Goal: Task Accomplishment & Management: Manage account settings

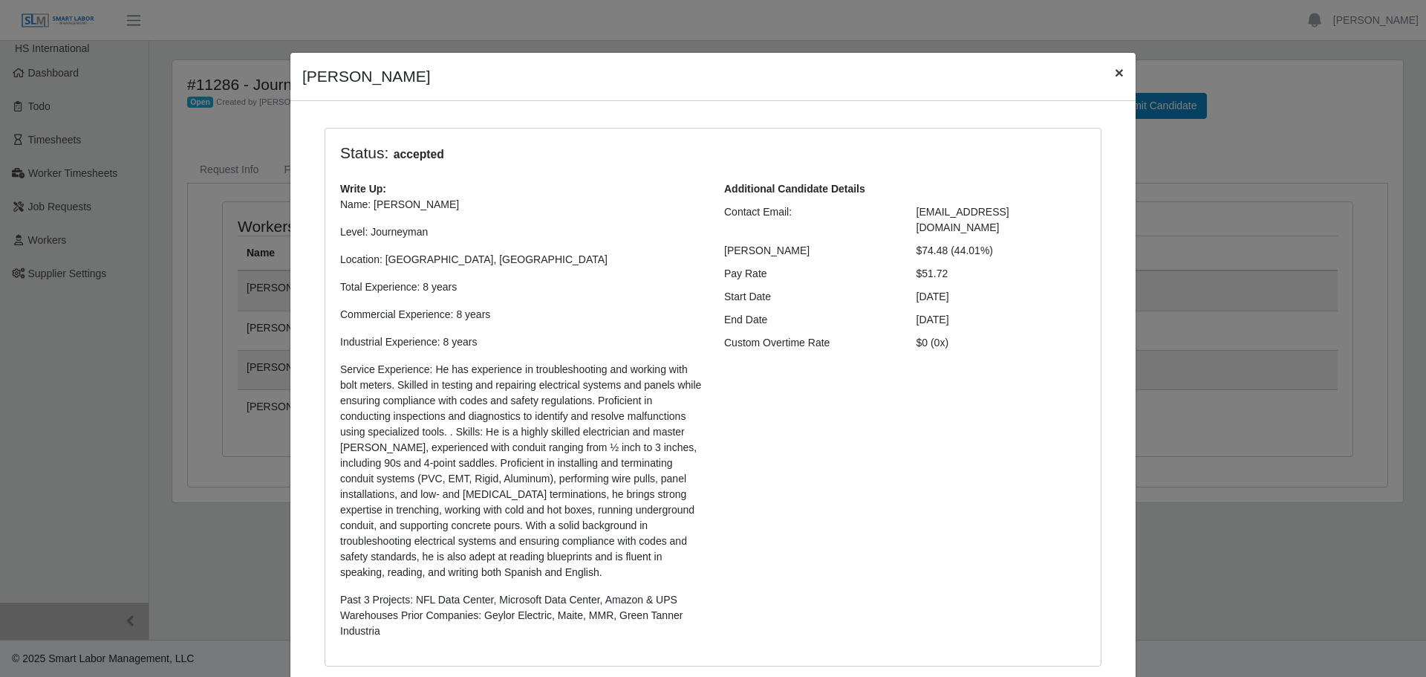
click at [1115, 74] on span "×" at bounding box center [1119, 72] width 9 height 17
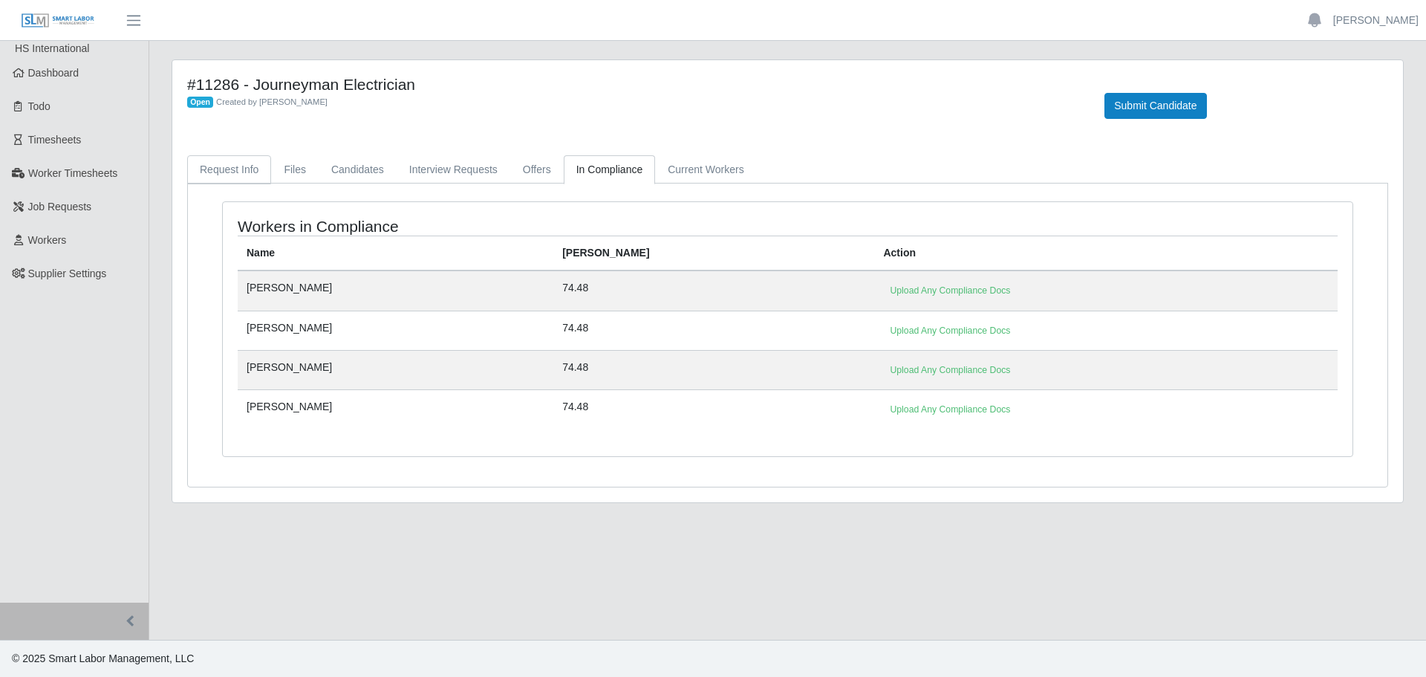
click at [257, 159] on link "Request Info" at bounding box center [229, 169] width 84 height 29
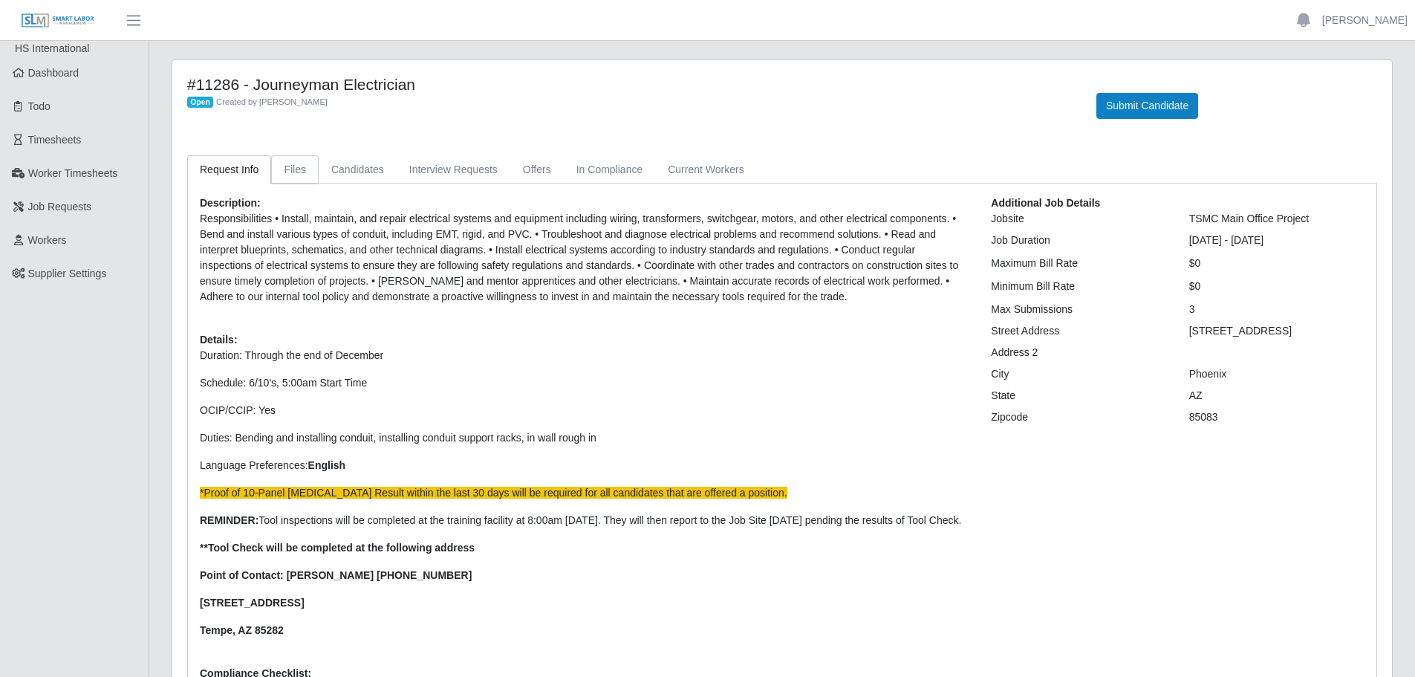
click at [313, 167] on link "Files" at bounding box center [295, 169] width 48 height 29
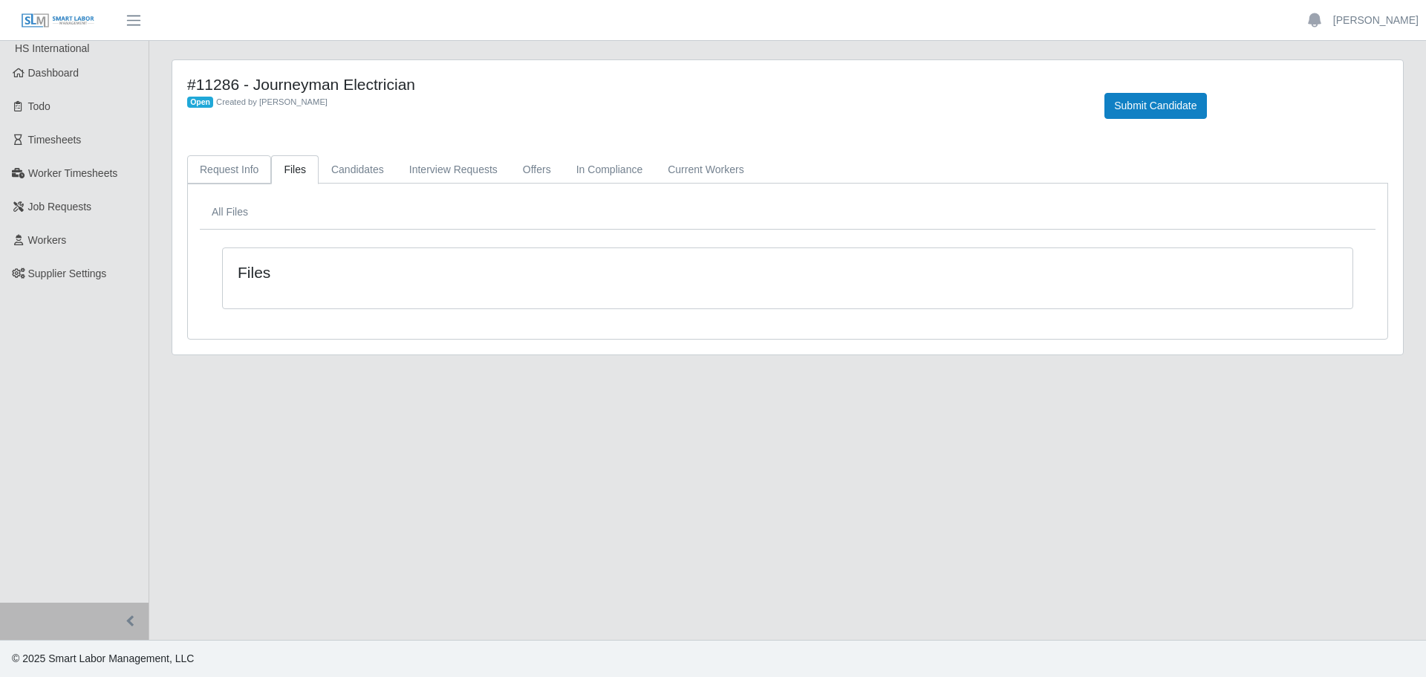
click at [224, 168] on link "Request Info" at bounding box center [229, 169] width 84 height 29
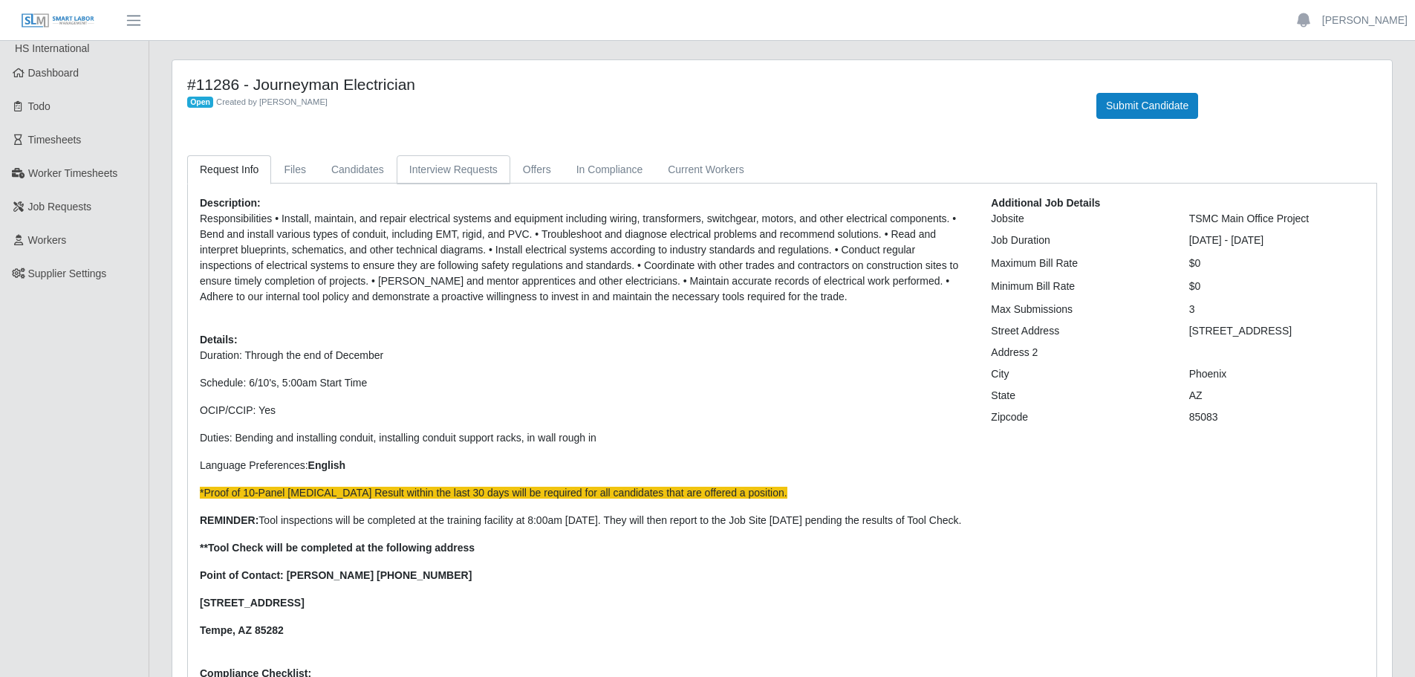
click at [462, 175] on link "Interview Requests" at bounding box center [454, 169] width 114 height 29
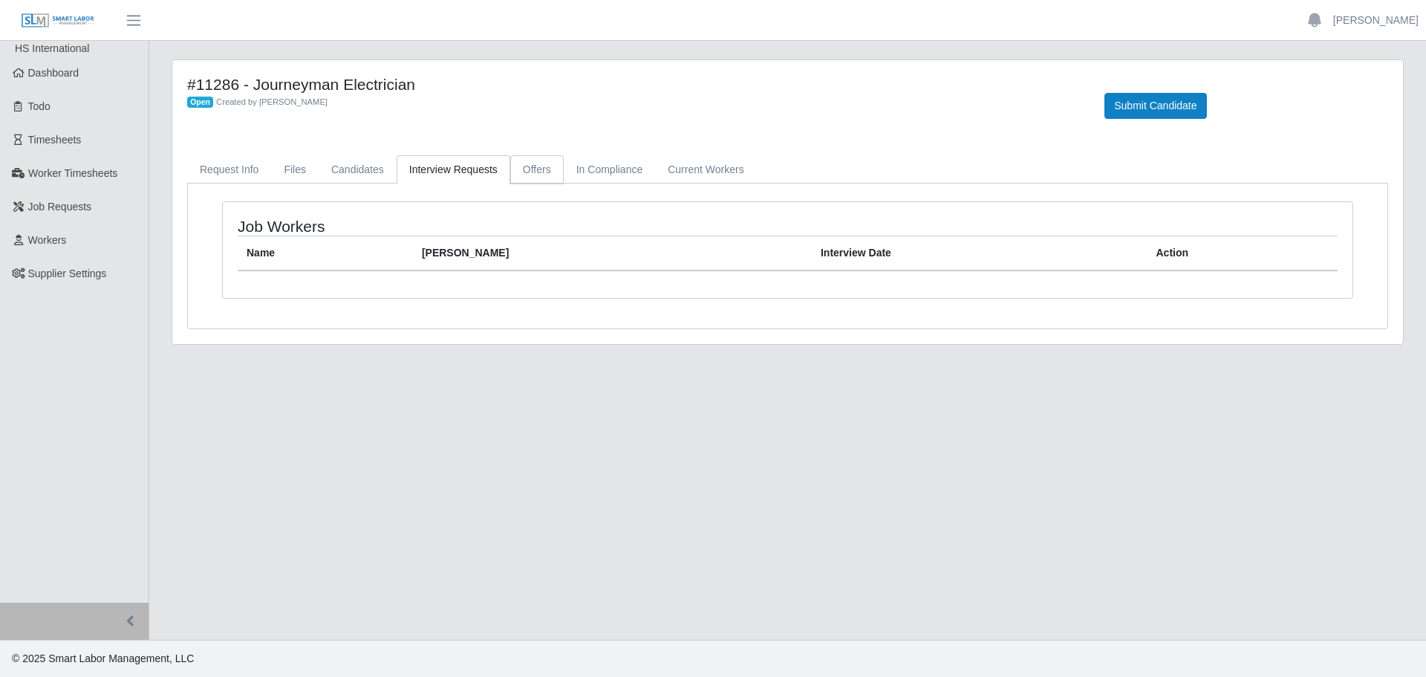
click at [547, 174] on link "Offers" at bounding box center [536, 169] width 53 height 29
click at [610, 174] on link "In Compliance" at bounding box center [610, 169] width 92 height 29
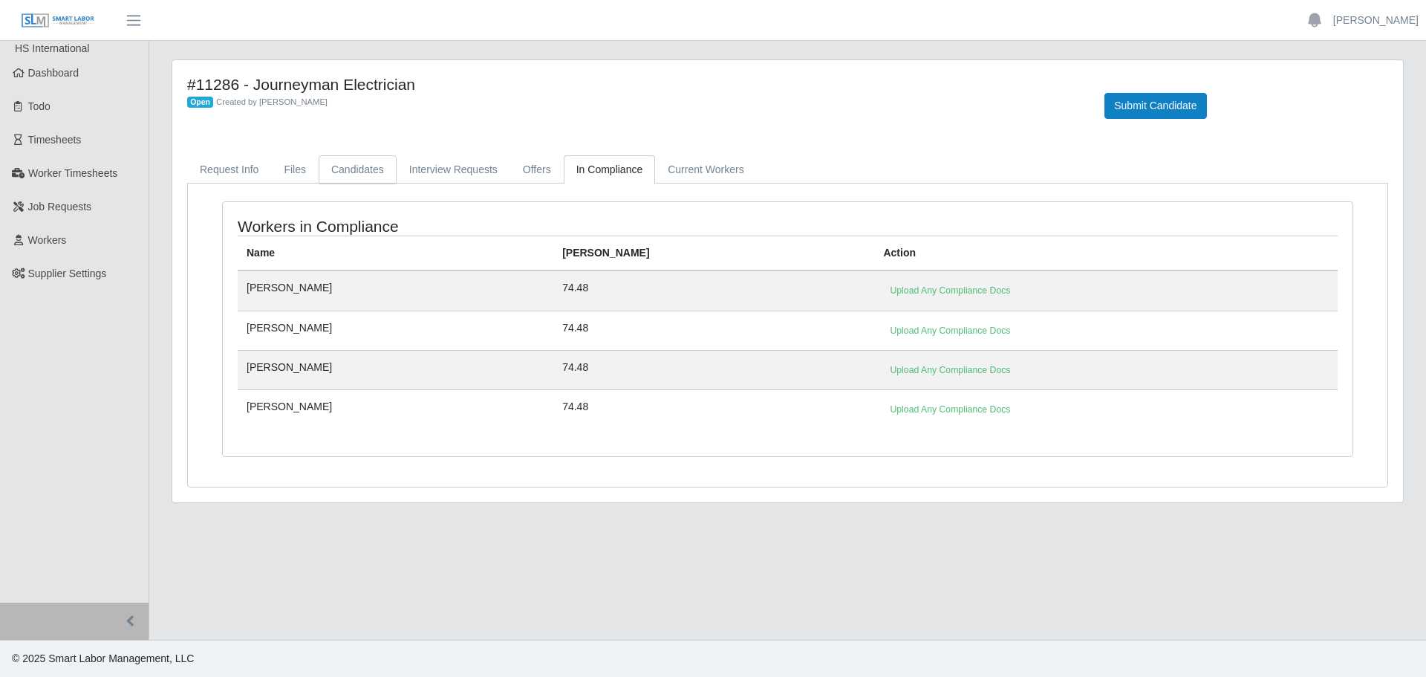
click at [348, 180] on link "Candidates" at bounding box center [358, 169] width 78 height 29
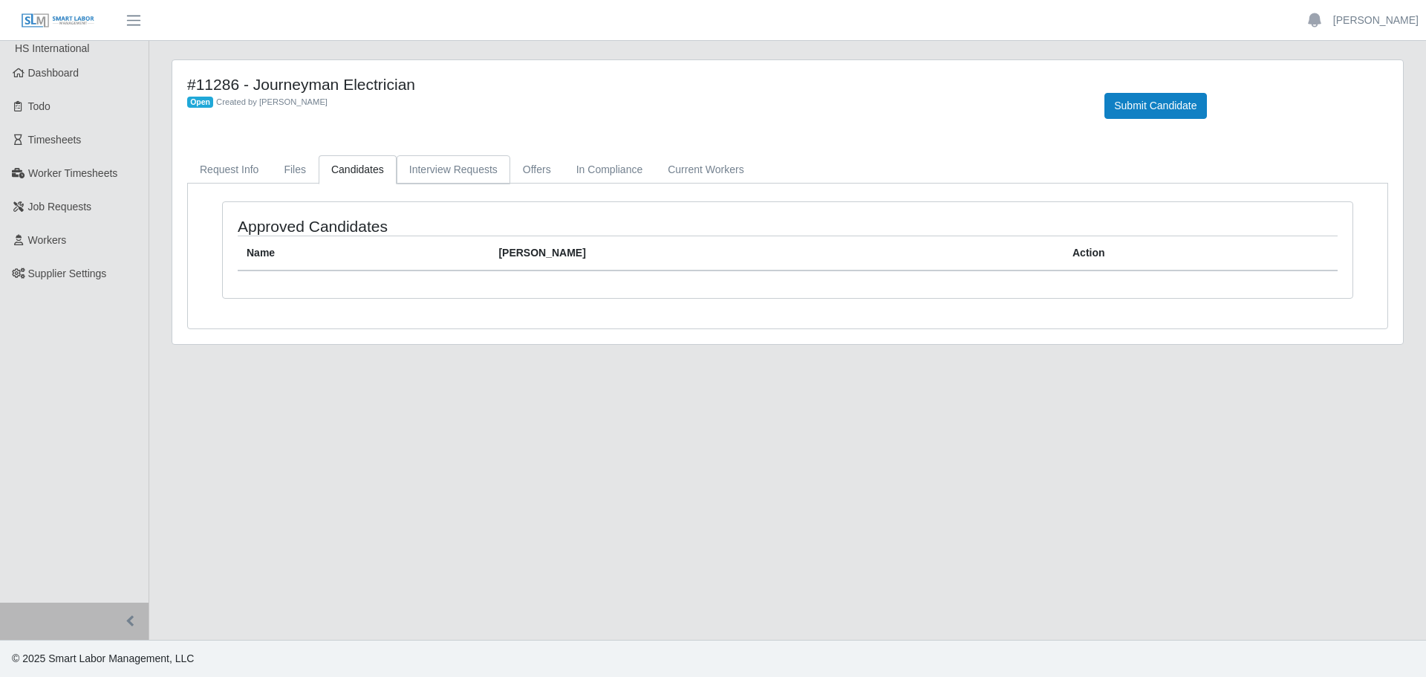
click at [424, 169] on link "Interview Requests" at bounding box center [454, 169] width 114 height 29
click at [524, 171] on link "Offers" at bounding box center [536, 169] width 53 height 29
click at [621, 174] on link "In Compliance" at bounding box center [610, 169] width 92 height 29
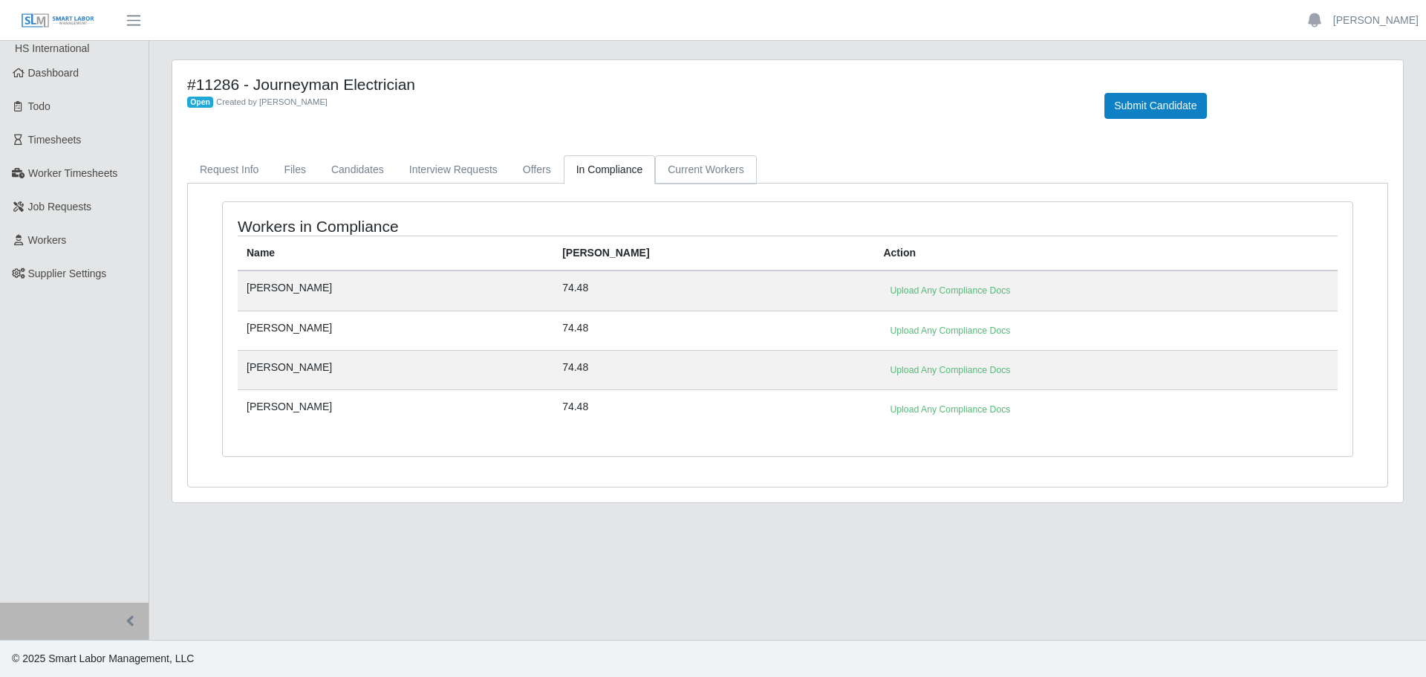
click at [680, 172] on link "Current Workers" at bounding box center [705, 169] width 101 height 29
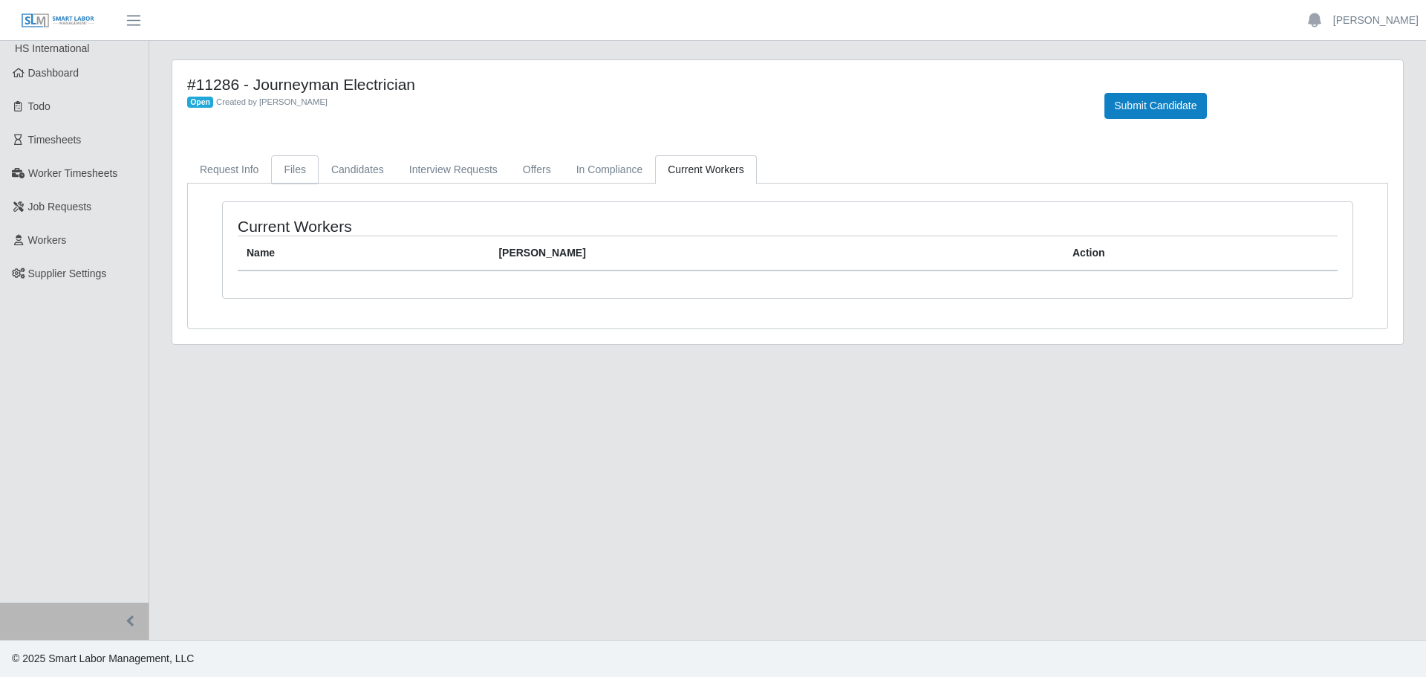
click at [308, 173] on link "Files" at bounding box center [295, 169] width 48 height 29
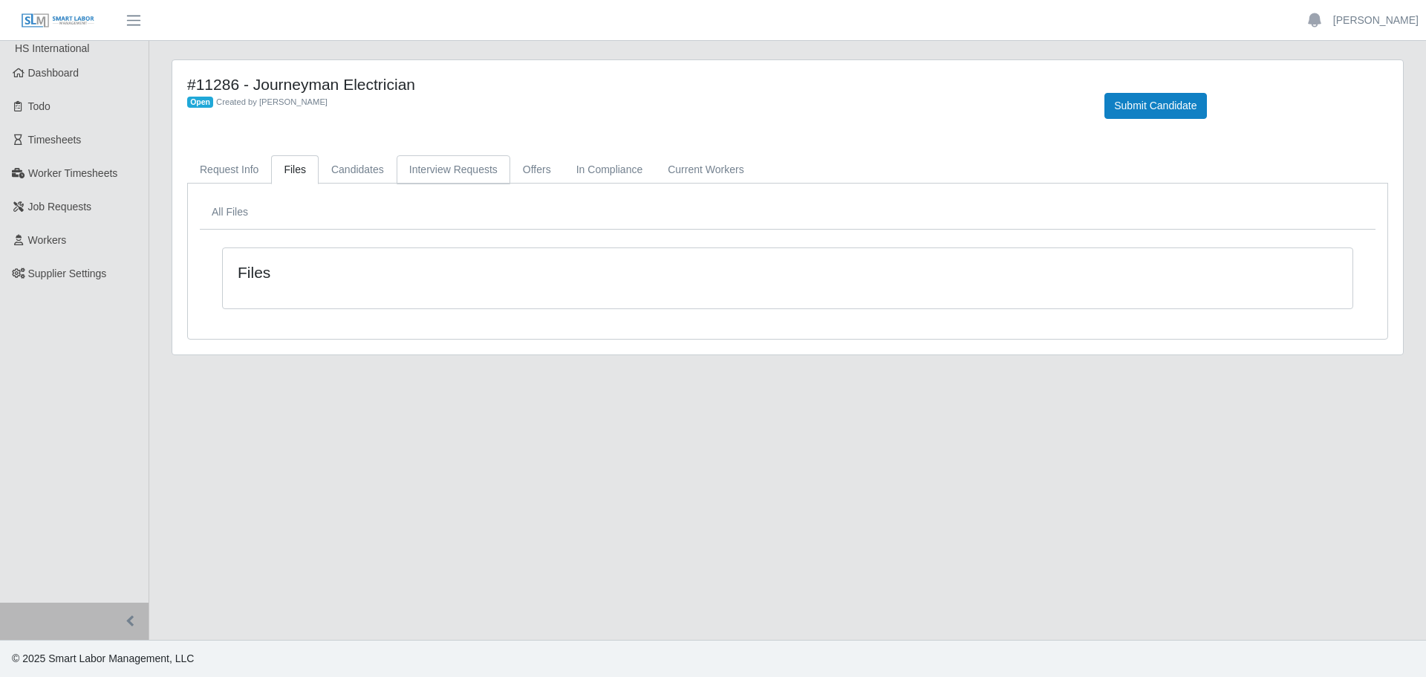
click at [402, 170] on link "Interview Requests" at bounding box center [454, 169] width 114 height 29
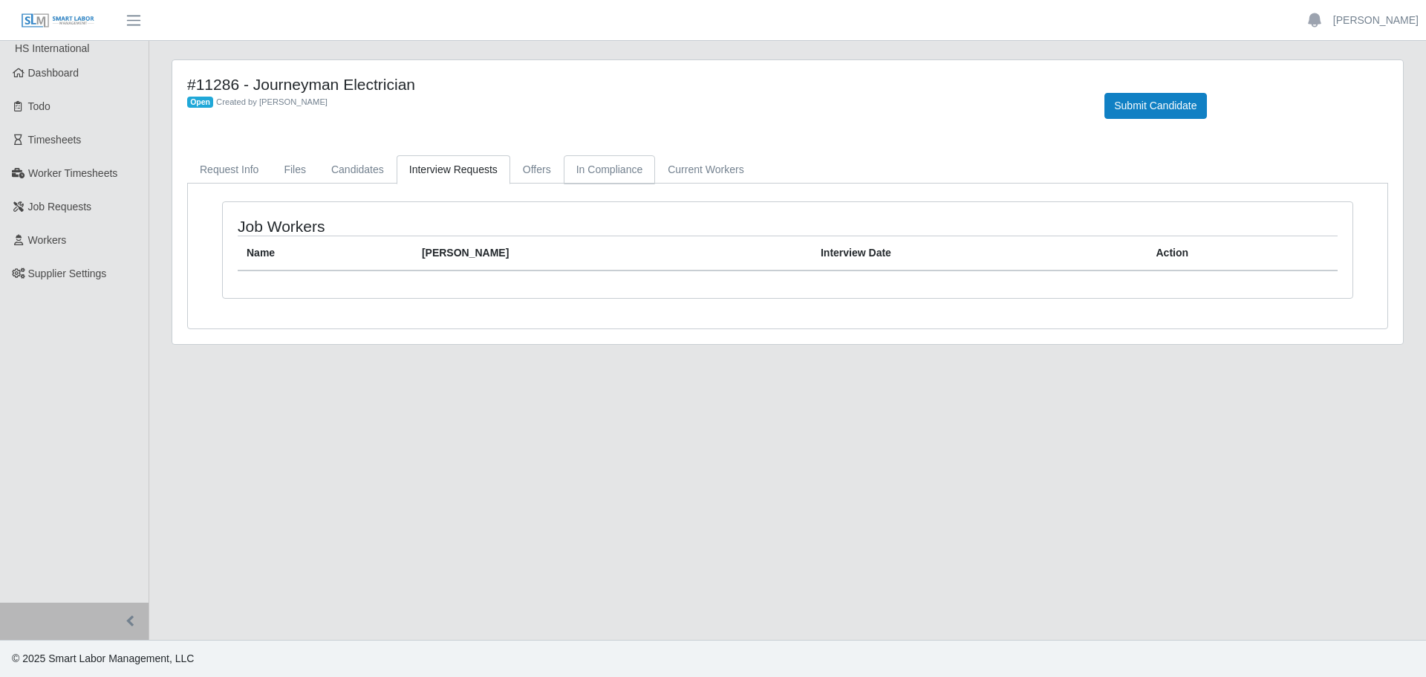
click at [579, 172] on link "In Compliance" at bounding box center [610, 169] width 92 height 29
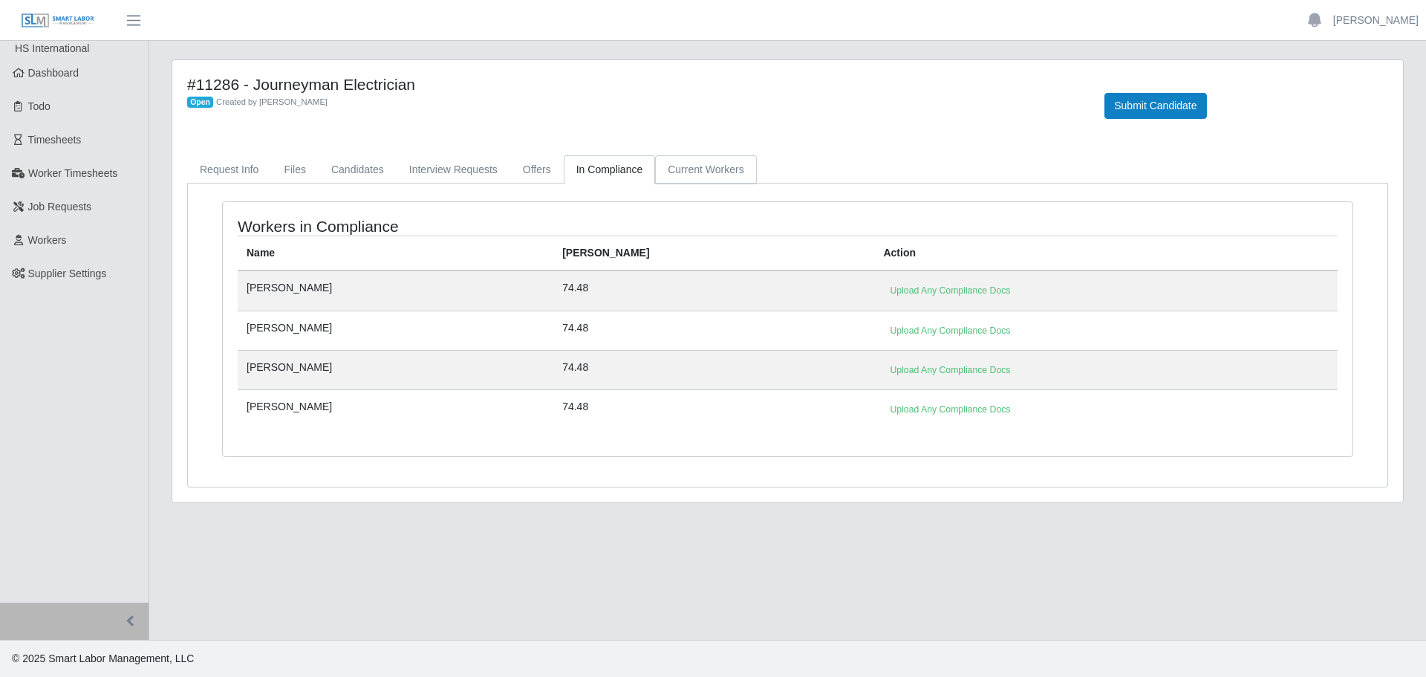
click at [667, 167] on link "Current Workers" at bounding box center [705, 169] width 101 height 29
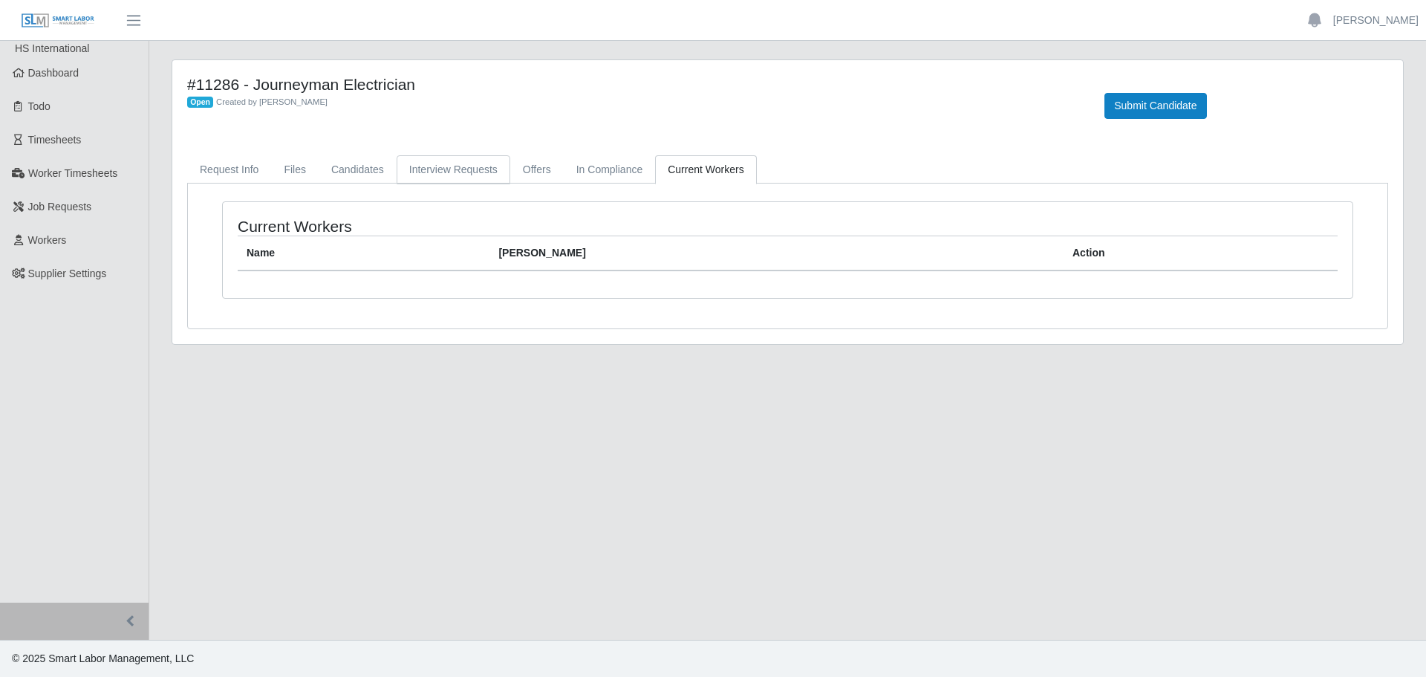
click at [488, 181] on link "Interview Requests" at bounding box center [454, 169] width 114 height 29
click at [564, 172] on link "In Compliance" at bounding box center [610, 169] width 92 height 29
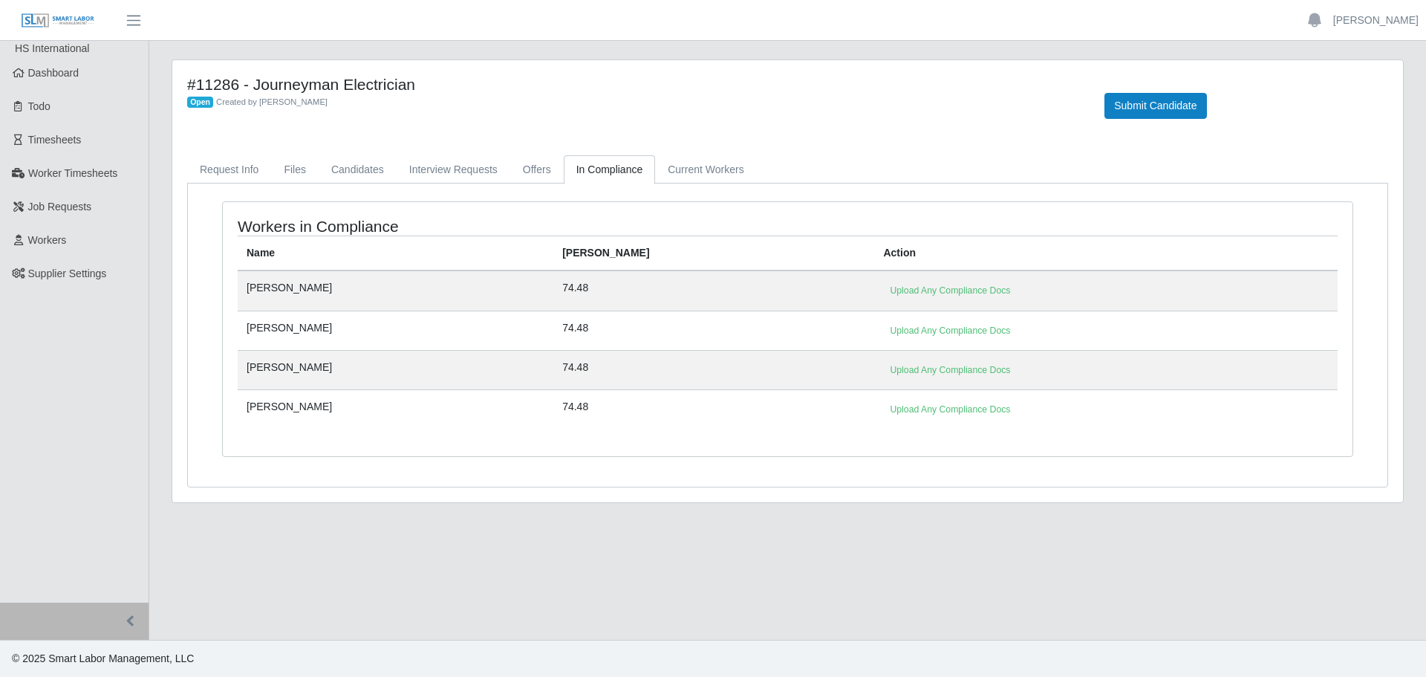
click at [623, 164] on link "In Compliance" at bounding box center [610, 169] width 92 height 29
click at [667, 170] on link "Current Workers" at bounding box center [705, 169] width 101 height 29
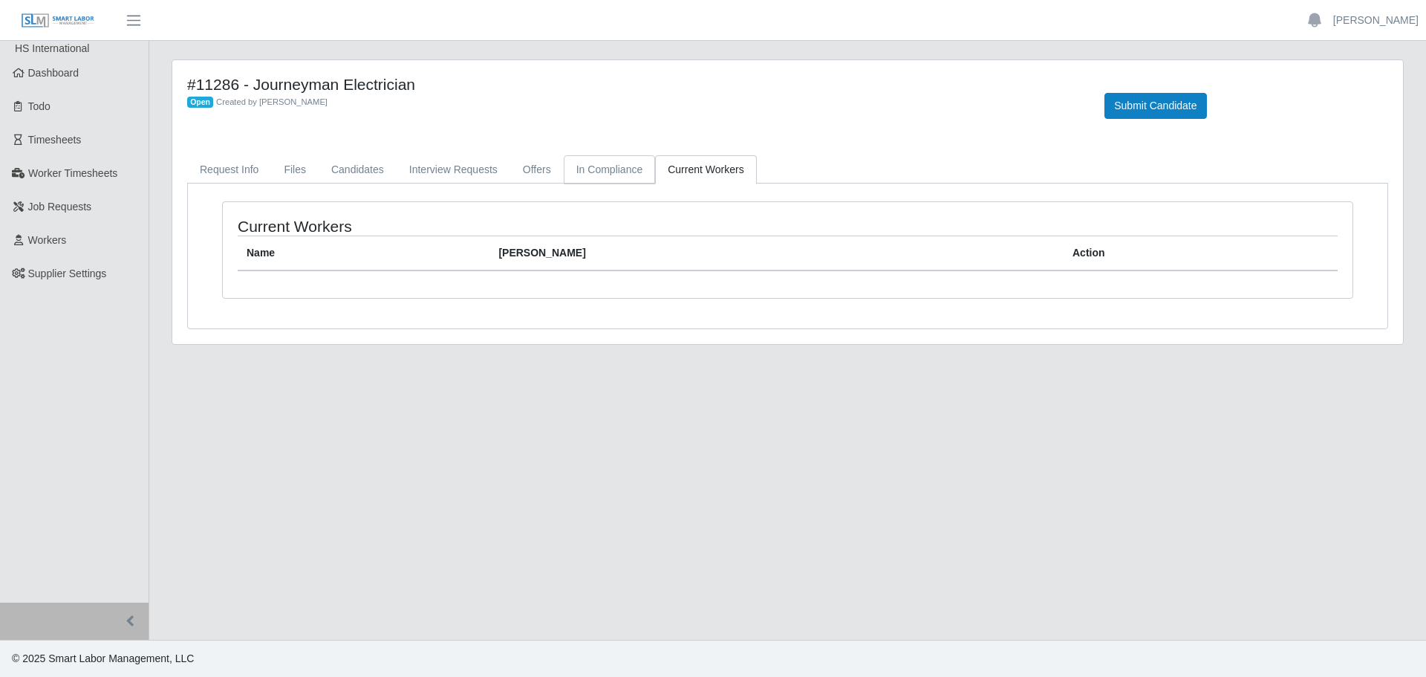
click at [599, 169] on link "In Compliance" at bounding box center [610, 169] width 92 height 29
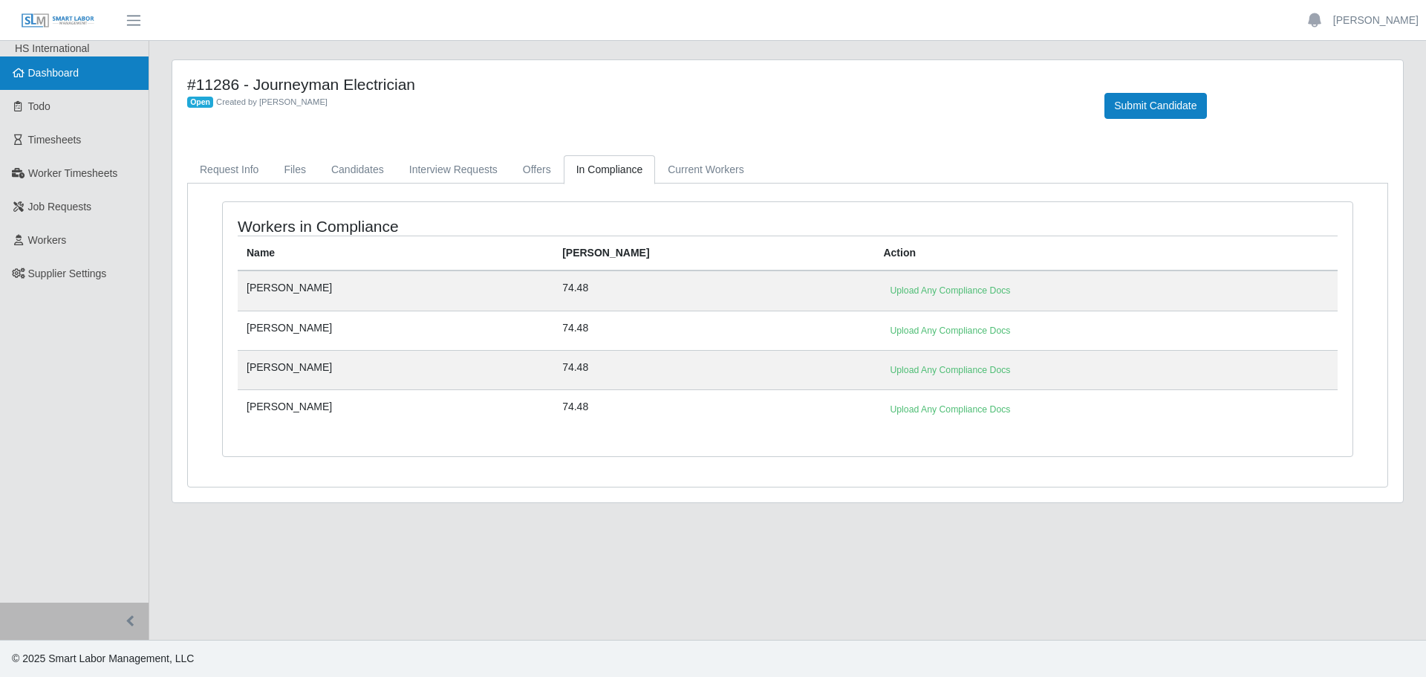
click at [45, 79] on span "Dashboard" at bounding box center [53, 73] width 51 height 12
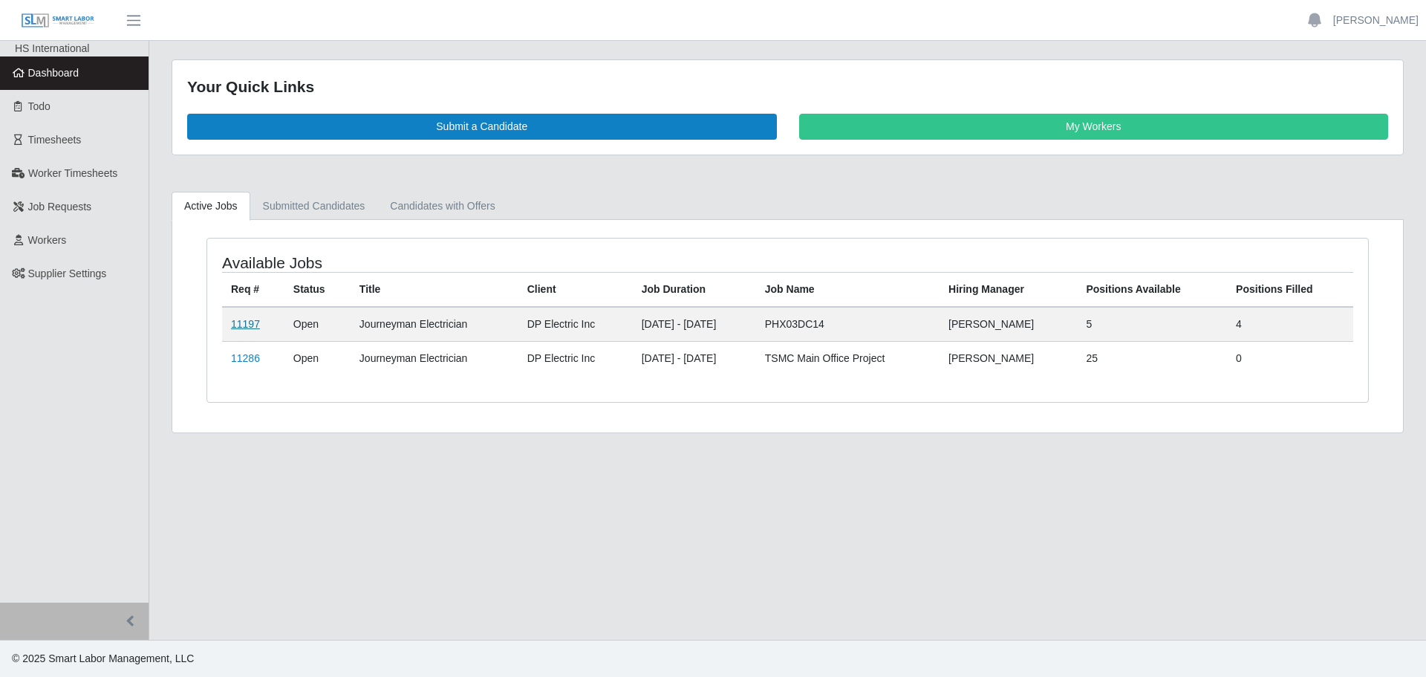
click at [244, 322] on link "11197" at bounding box center [245, 324] width 29 height 12
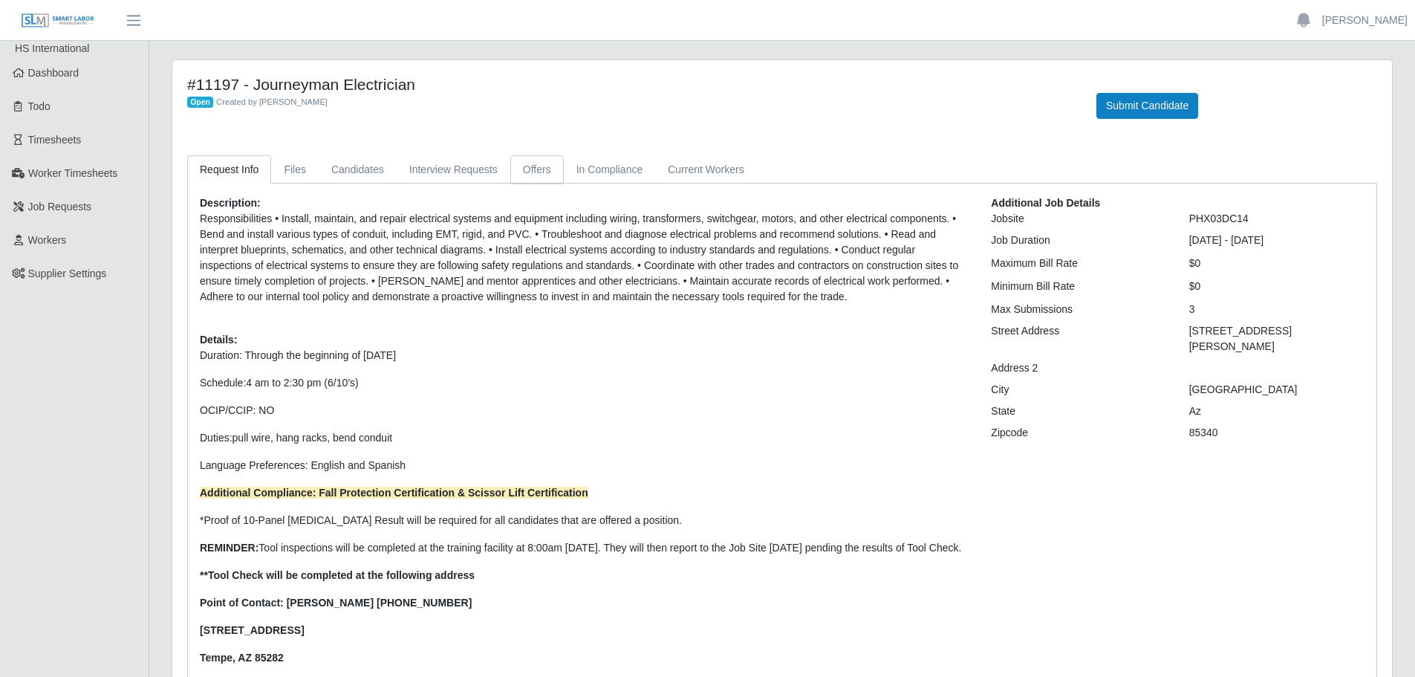
click at [531, 161] on link "Offers" at bounding box center [536, 169] width 53 height 29
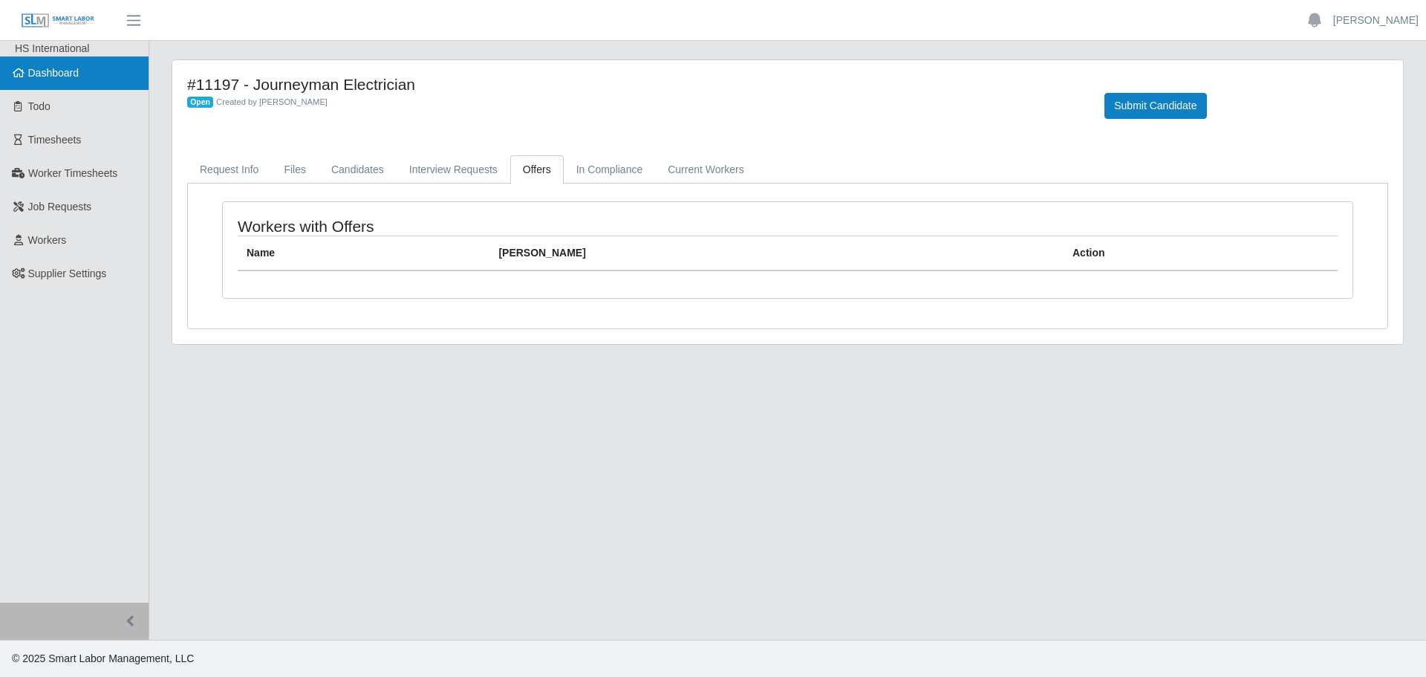
click at [94, 71] on link "Dashboard" at bounding box center [74, 72] width 149 height 33
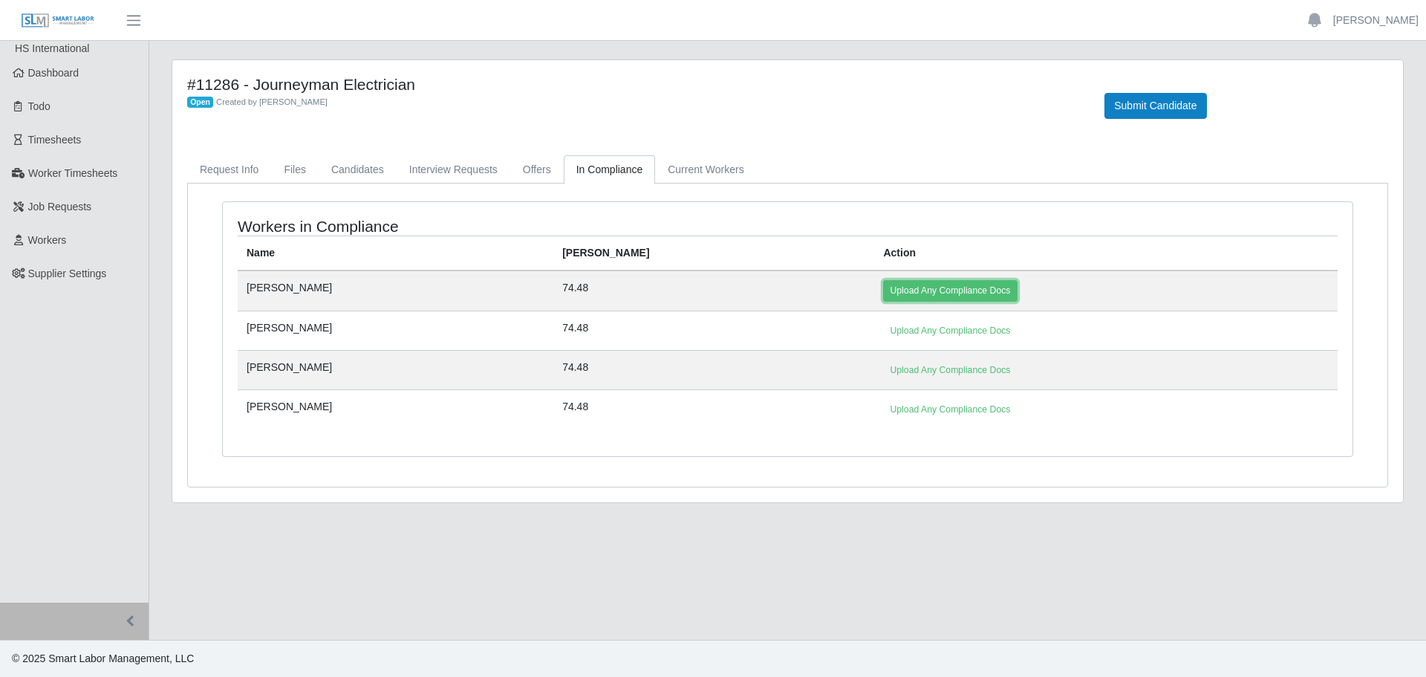
click at [883, 290] on link "Upload Any Compliance Docs" at bounding box center [950, 290] width 134 height 21
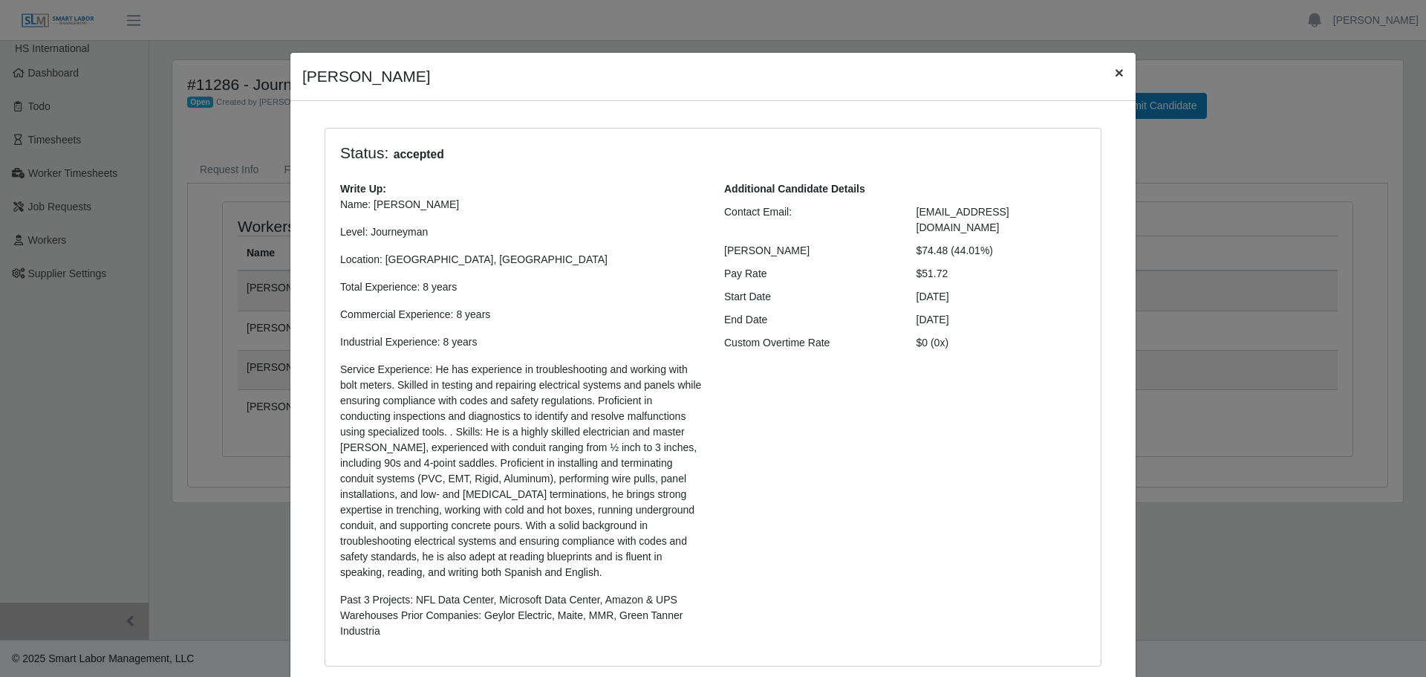
click at [1122, 60] on button "×" at bounding box center [1119, 72] width 33 height 39
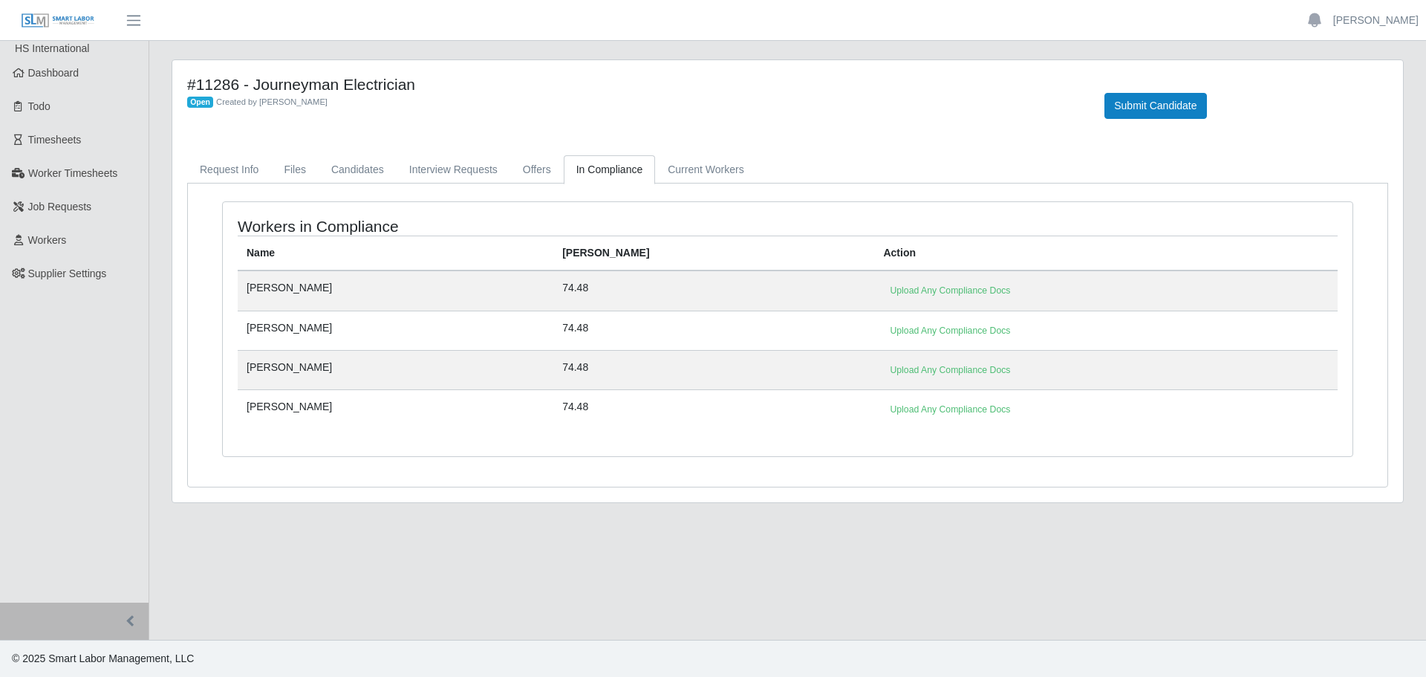
click at [1118, 65] on div "#11286 - Journeyman Electrician Open Created by [PERSON_NAME] Submit Candidate …" at bounding box center [787, 281] width 1231 height 442
click at [357, 166] on link "Candidates" at bounding box center [358, 169] width 78 height 29
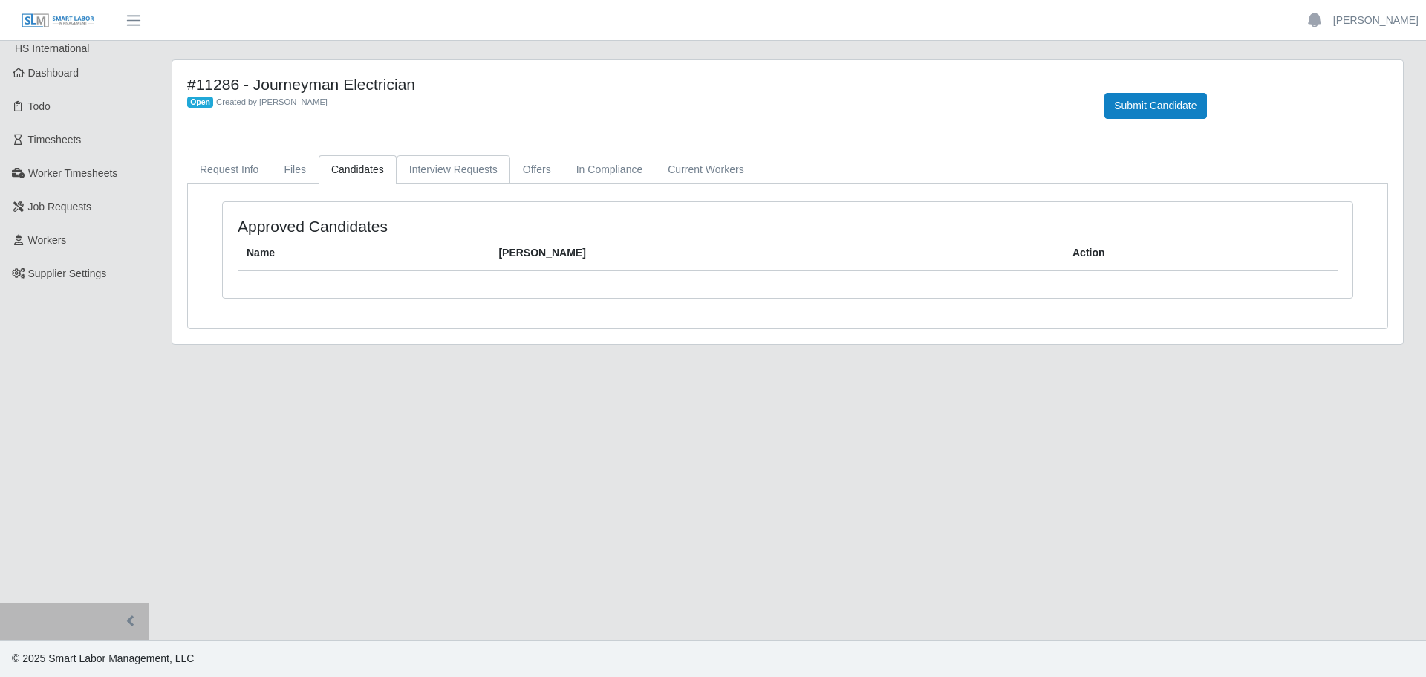
click at [419, 171] on link "Interview Requests" at bounding box center [454, 169] width 114 height 29
click at [310, 178] on link "Files" at bounding box center [295, 169] width 48 height 29
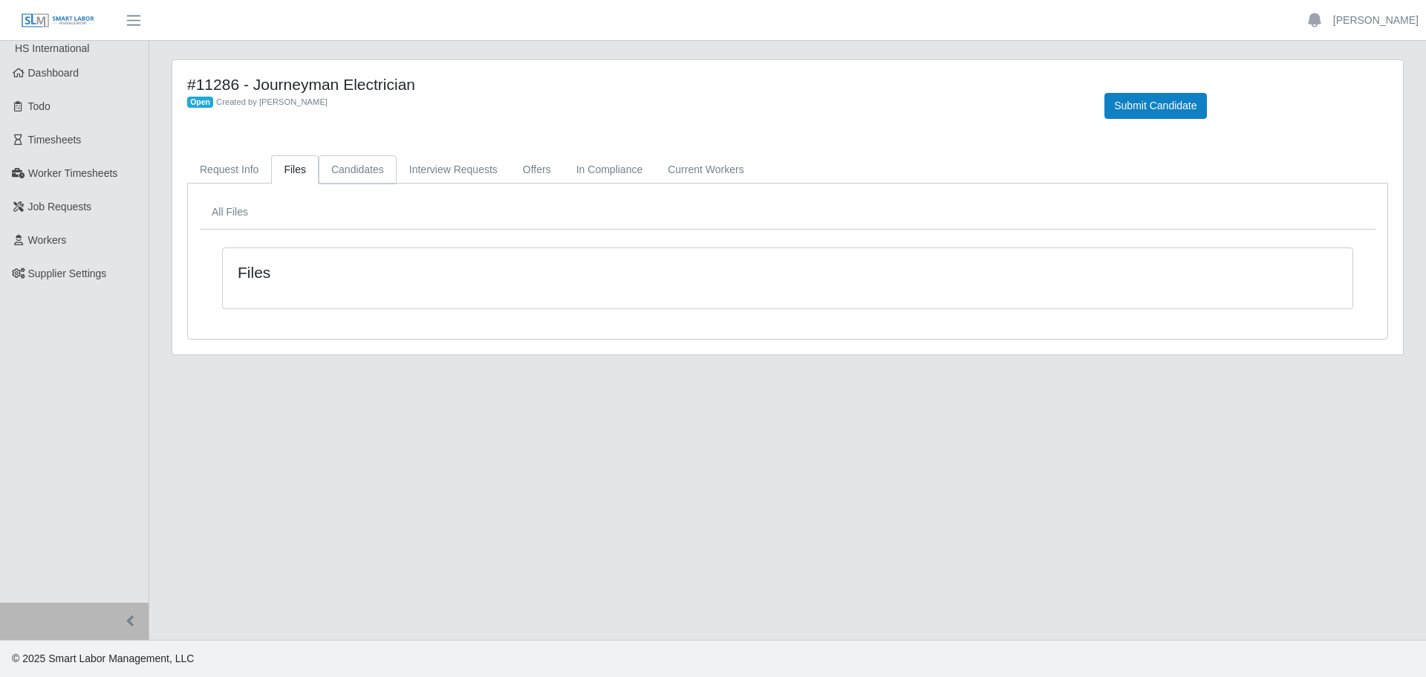
click at [351, 167] on link "Candidates" at bounding box center [358, 169] width 78 height 29
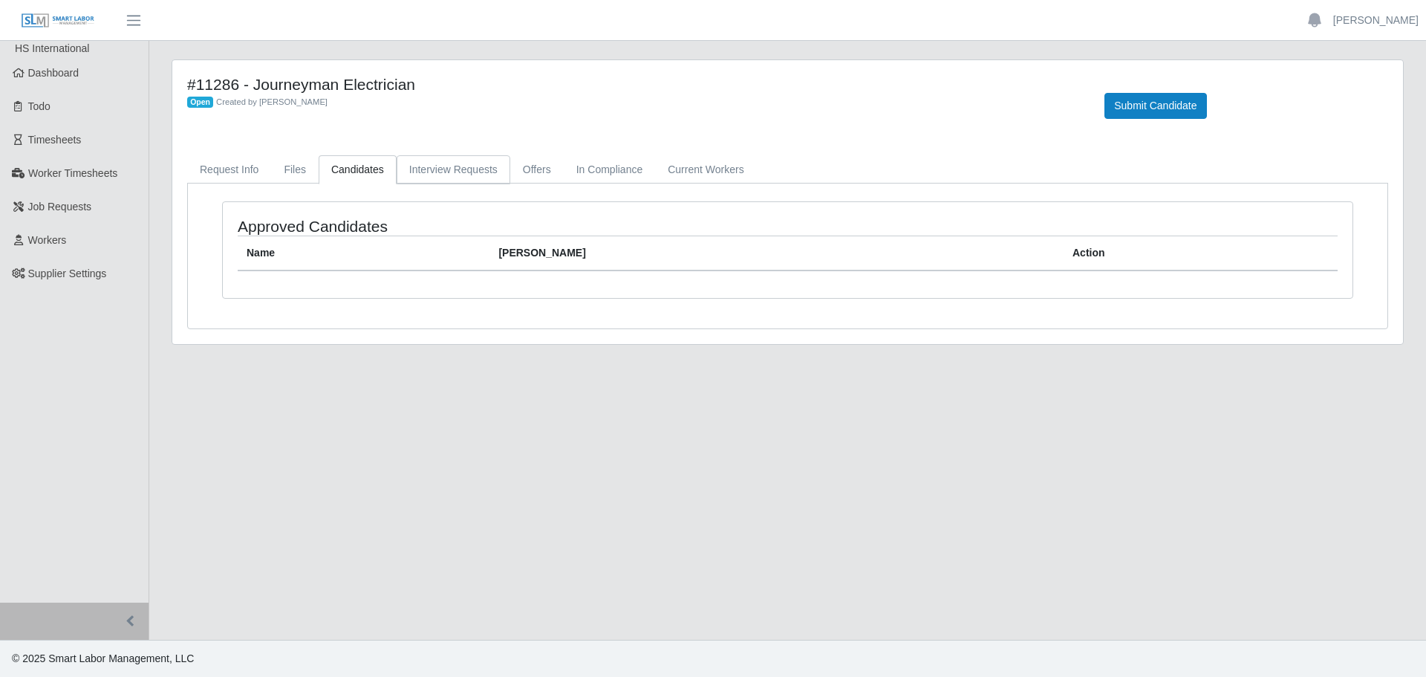
click at [490, 166] on link "Interview Requests" at bounding box center [454, 169] width 114 height 29
click at [510, 168] on link "Offers" at bounding box center [536, 169] width 53 height 29
click at [599, 168] on link "In Compliance" at bounding box center [610, 169] width 92 height 29
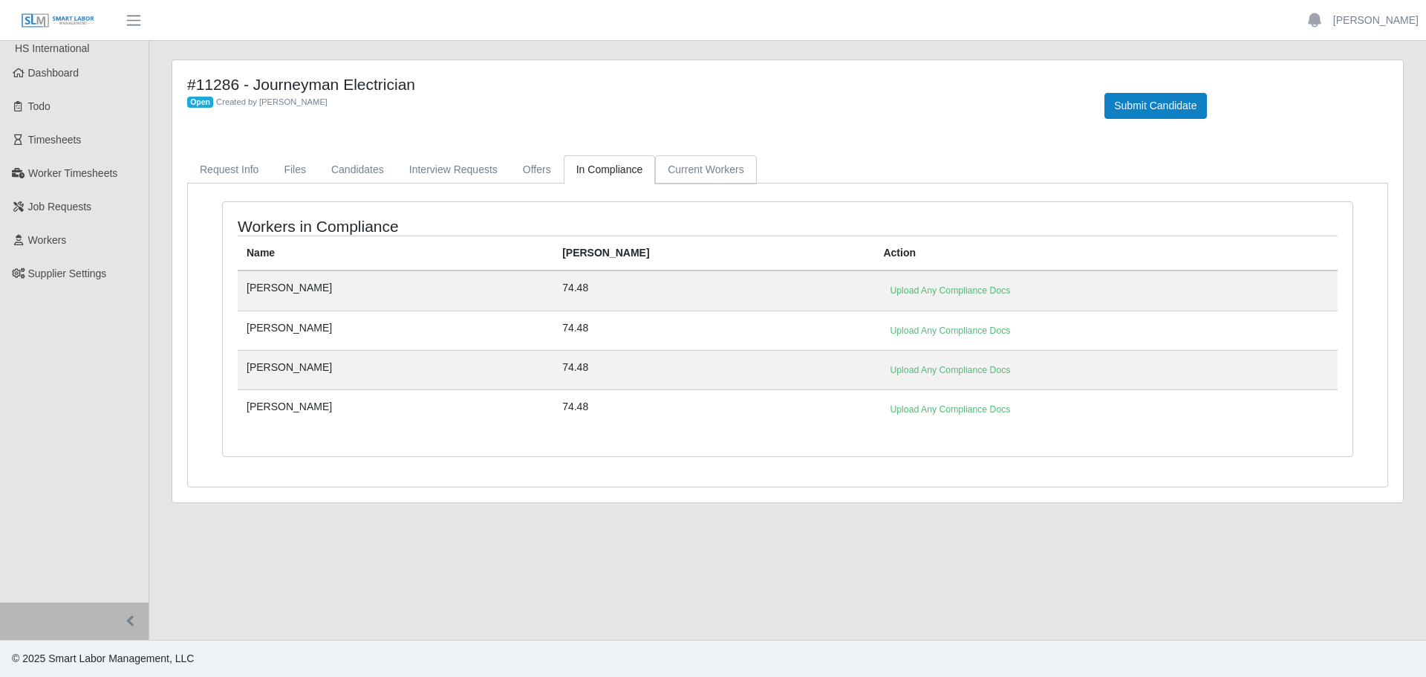
click at [689, 165] on link "Current Workers" at bounding box center [705, 169] width 101 height 29
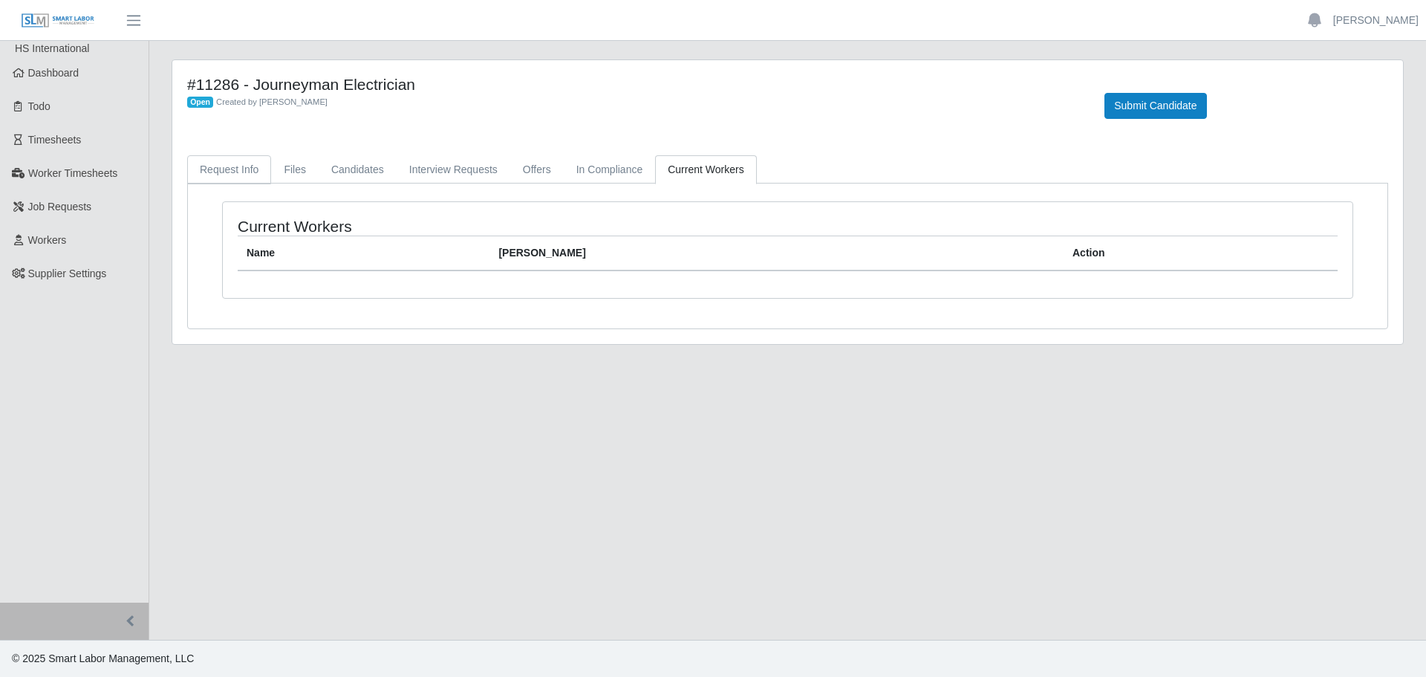
click at [240, 163] on link "Request Info" at bounding box center [229, 169] width 84 height 29
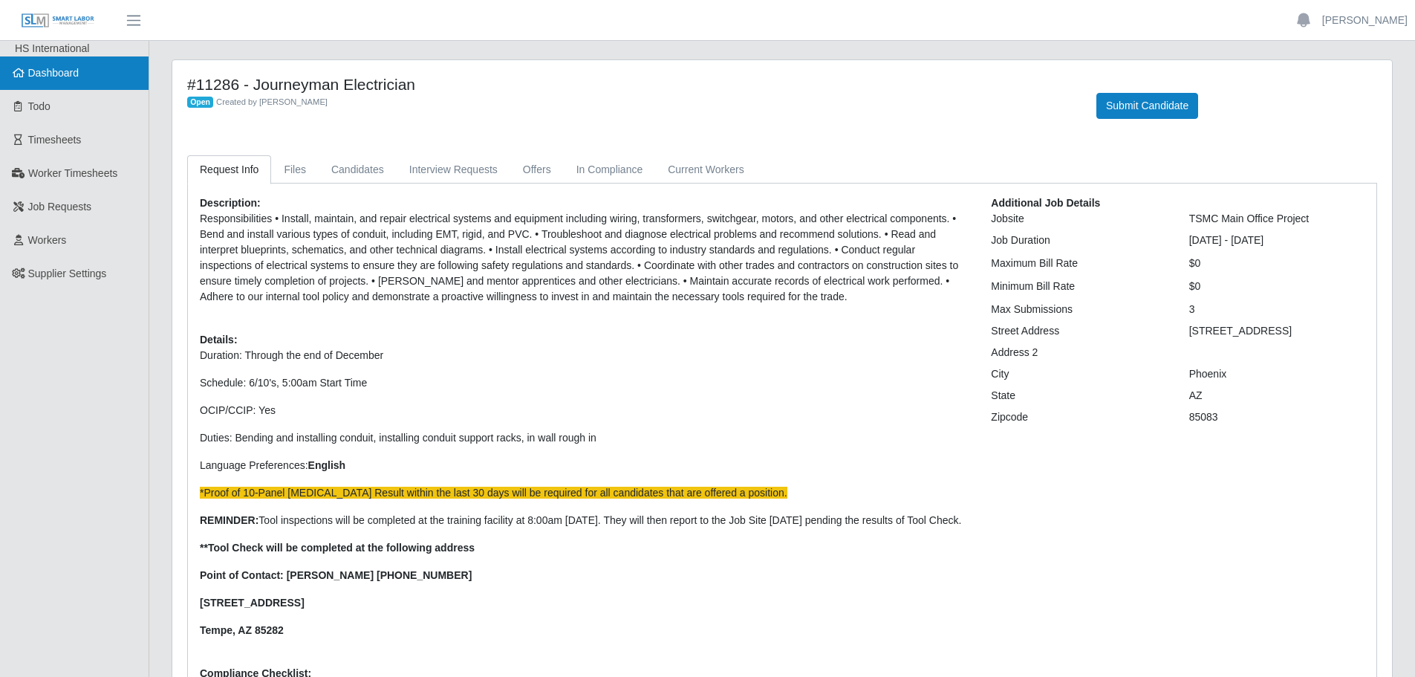
click at [92, 78] on link "Dashboard" at bounding box center [74, 72] width 149 height 33
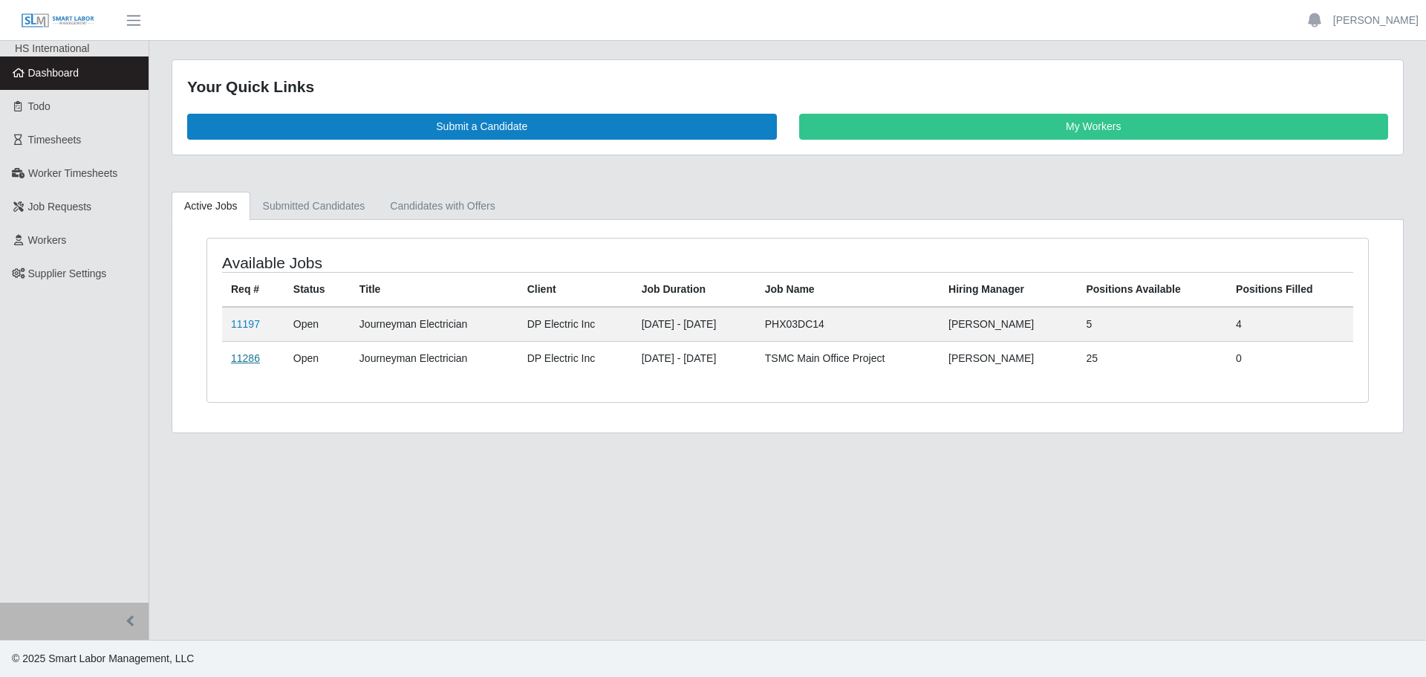
click at [246, 364] on link "11286" at bounding box center [245, 358] width 29 height 12
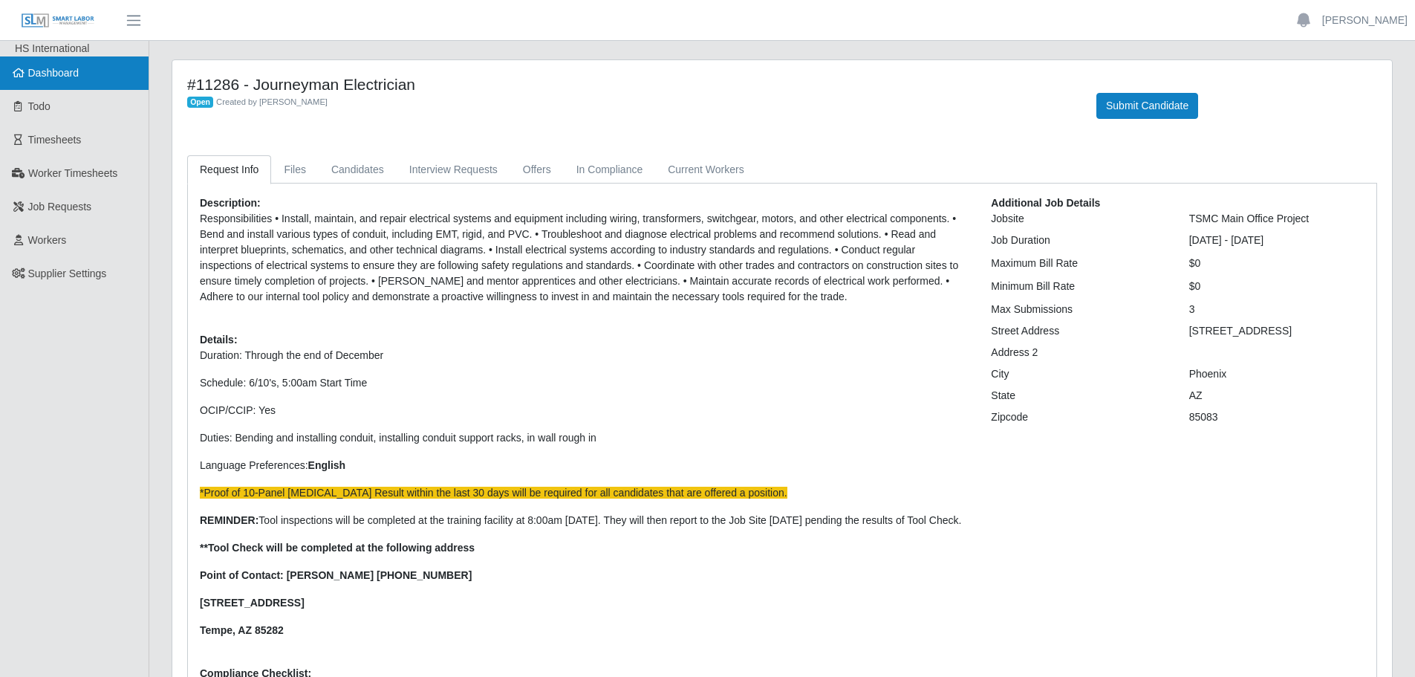
click at [69, 67] on span "Dashboard" at bounding box center [53, 73] width 51 height 12
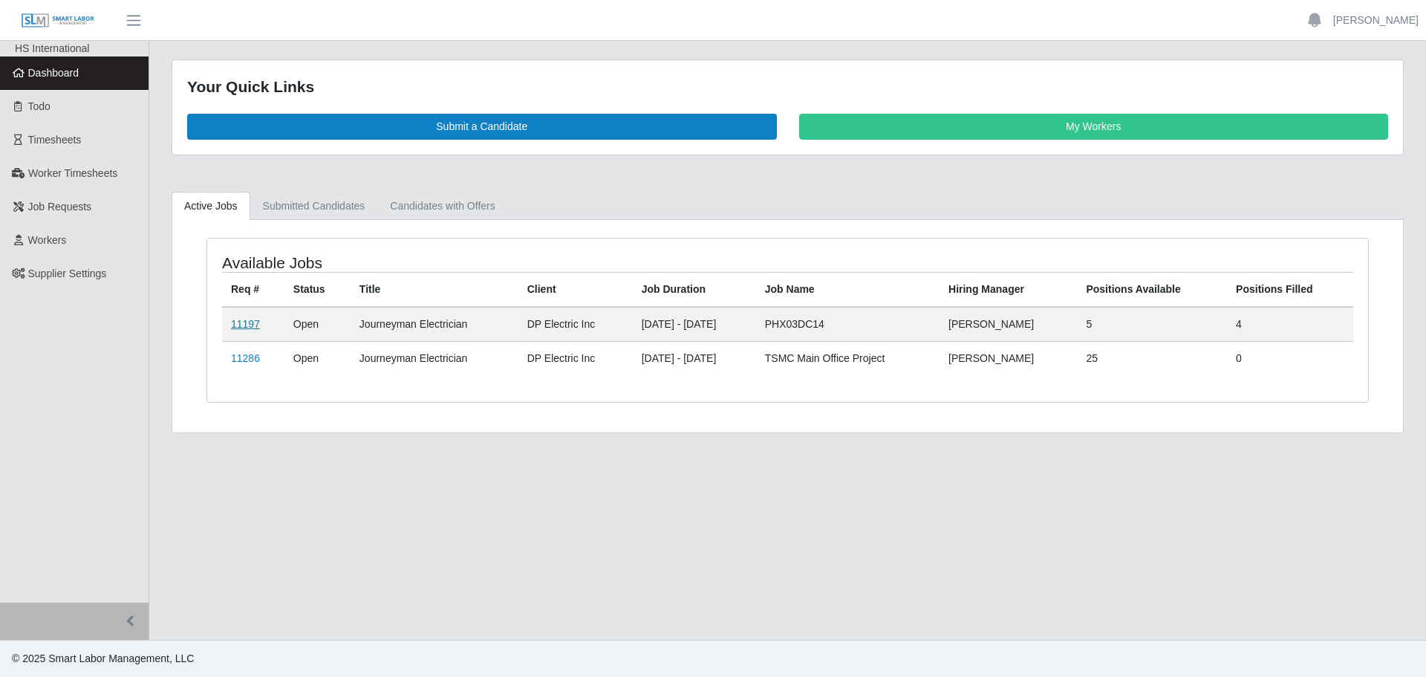
click at [250, 327] on link "11197" at bounding box center [245, 324] width 29 height 12
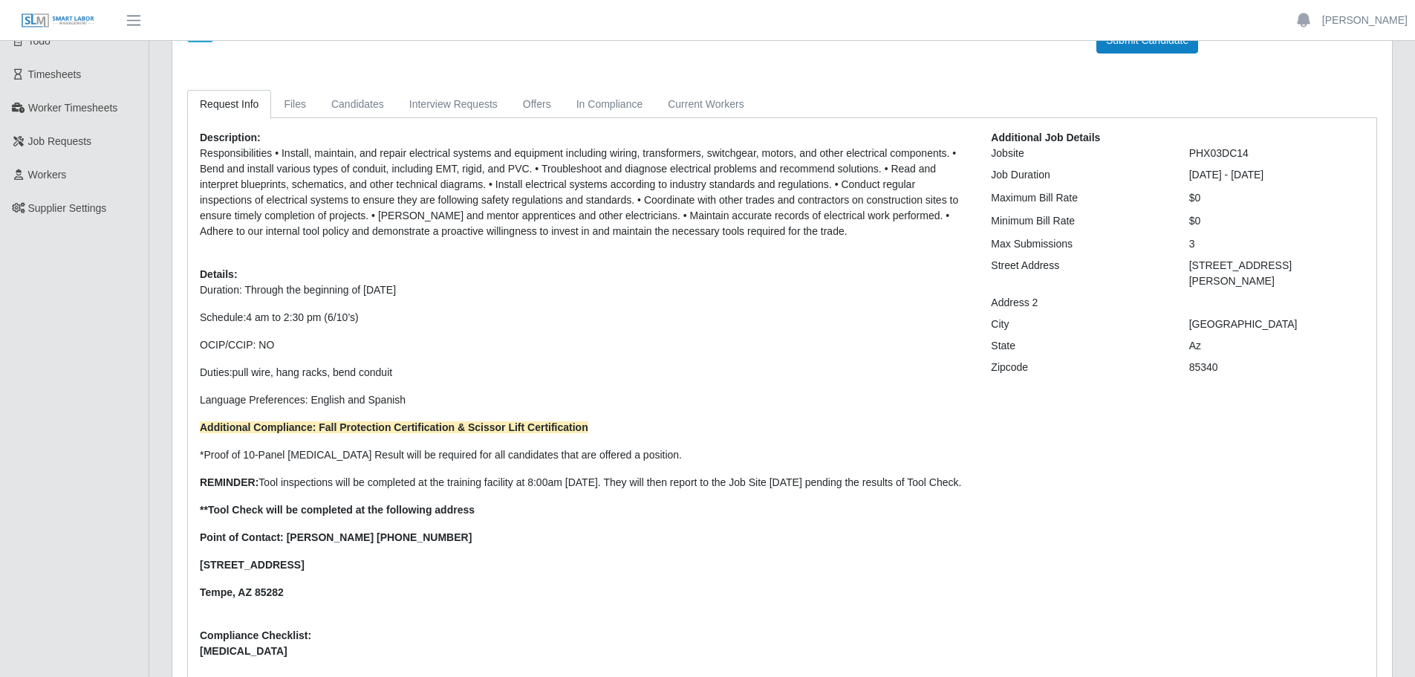
scroll to position [158, 0]
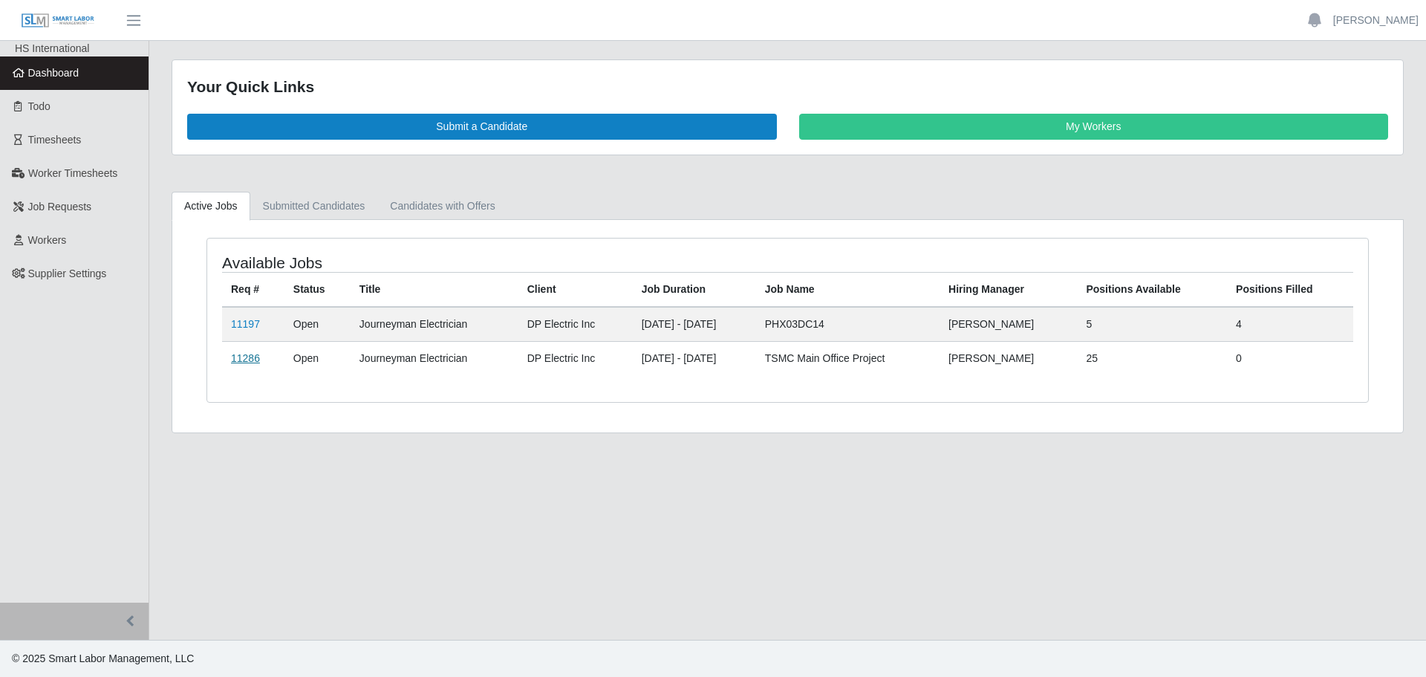
click at [243, 360] on link "11286" at bounding box center [245, 358] width 29 height 12
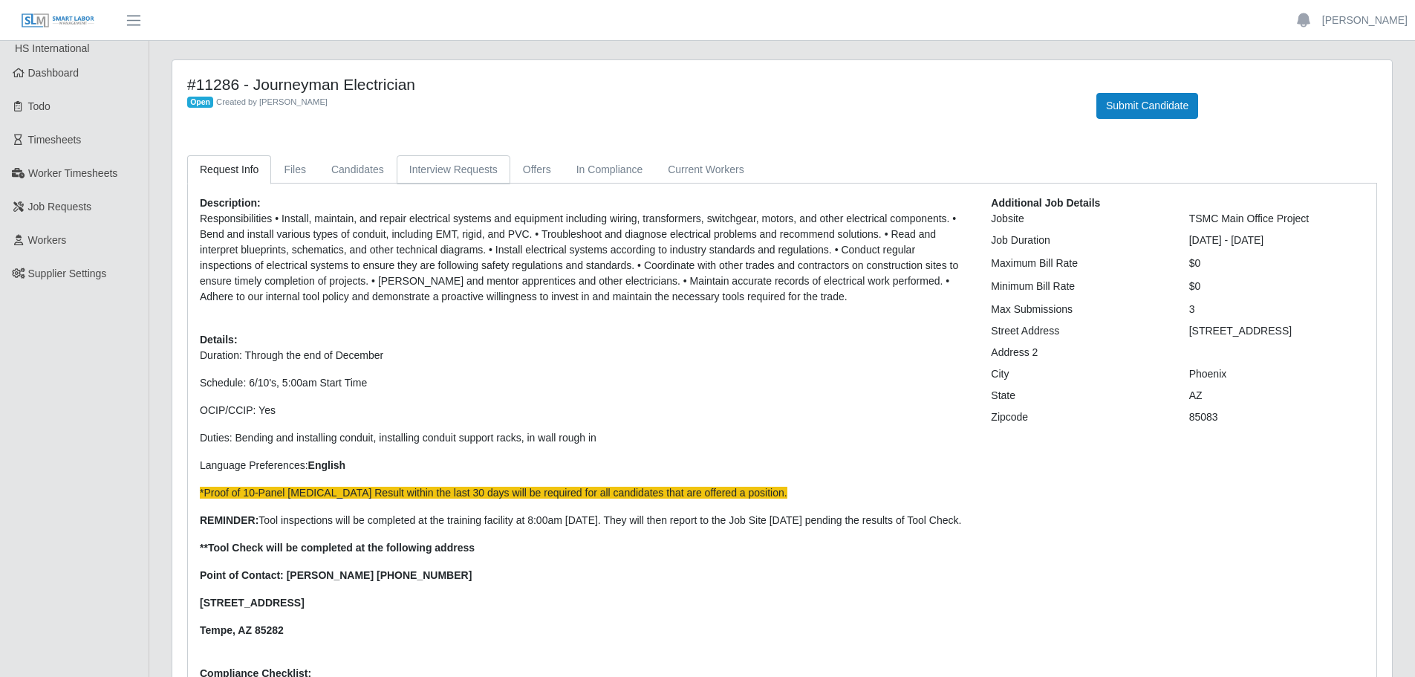
click at [429, 166] on link "Interview Requests" at bounding box center [454, 169] width 114 height 29
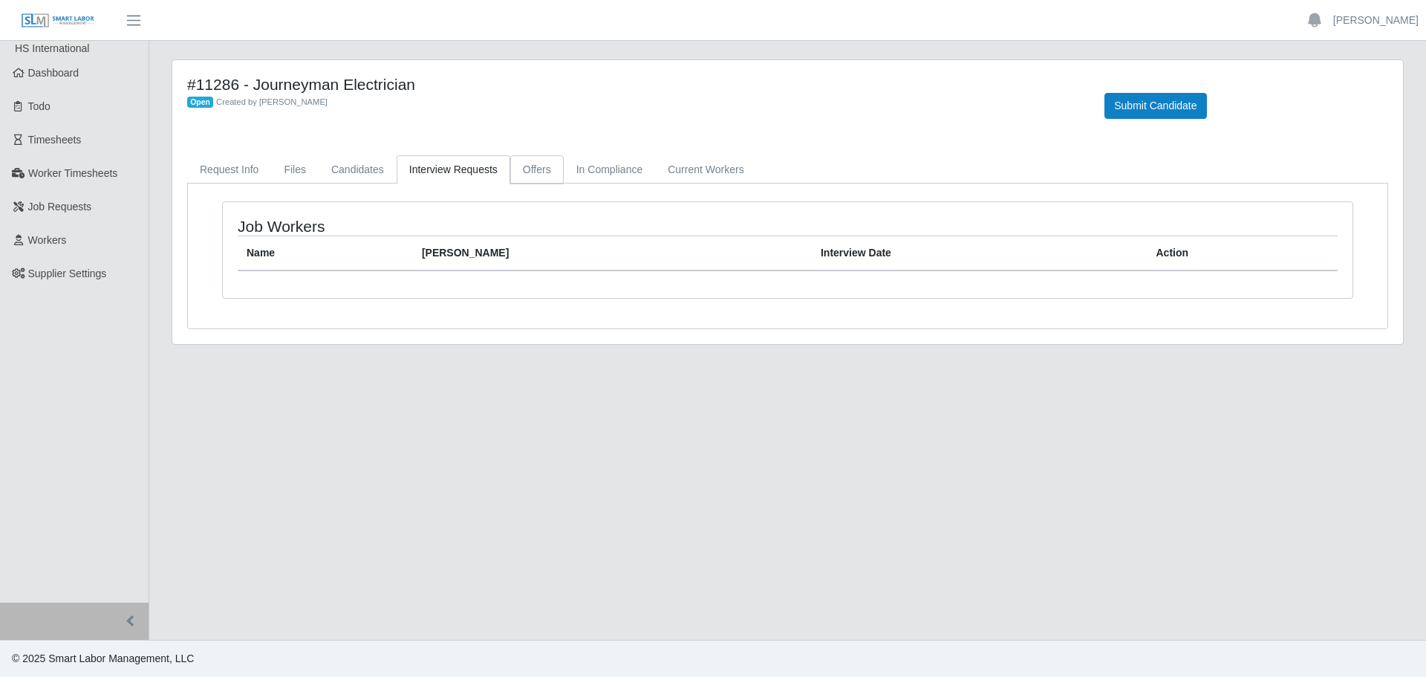
click at [523, 166] on link "Offers" at bounding box center [536, 169] width 53 height 29
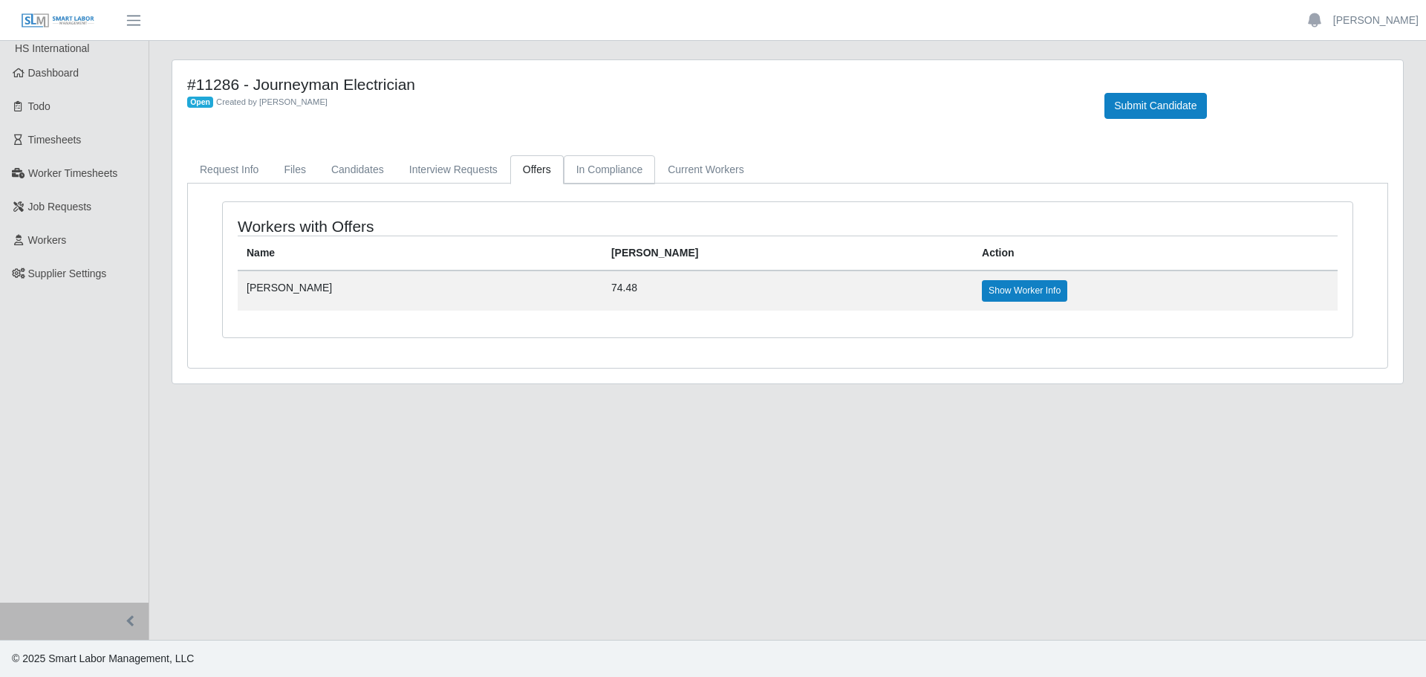
click at [589, 175] on link "In Compliance" at bounding box center [610, 169] width 92 height 29
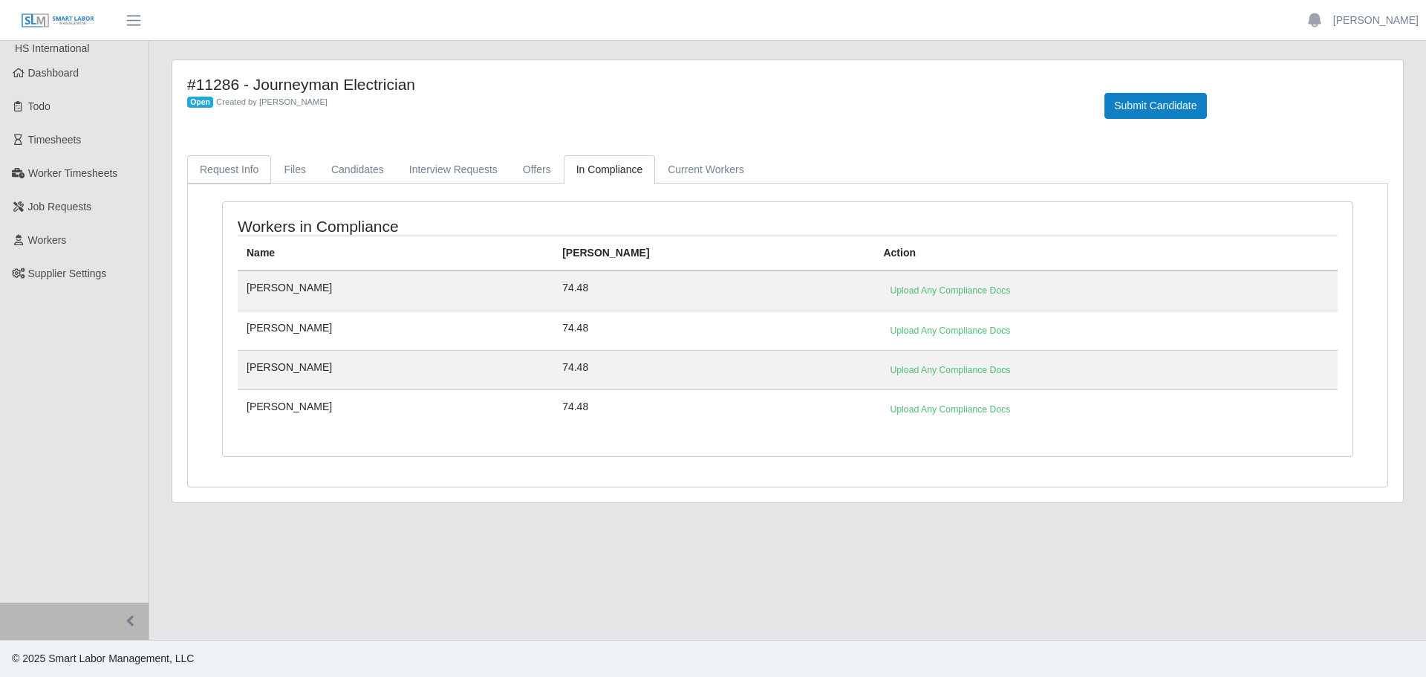
click at [204, 182] on link "Request Info" at bounding box center [229, 169] width 84 height 29
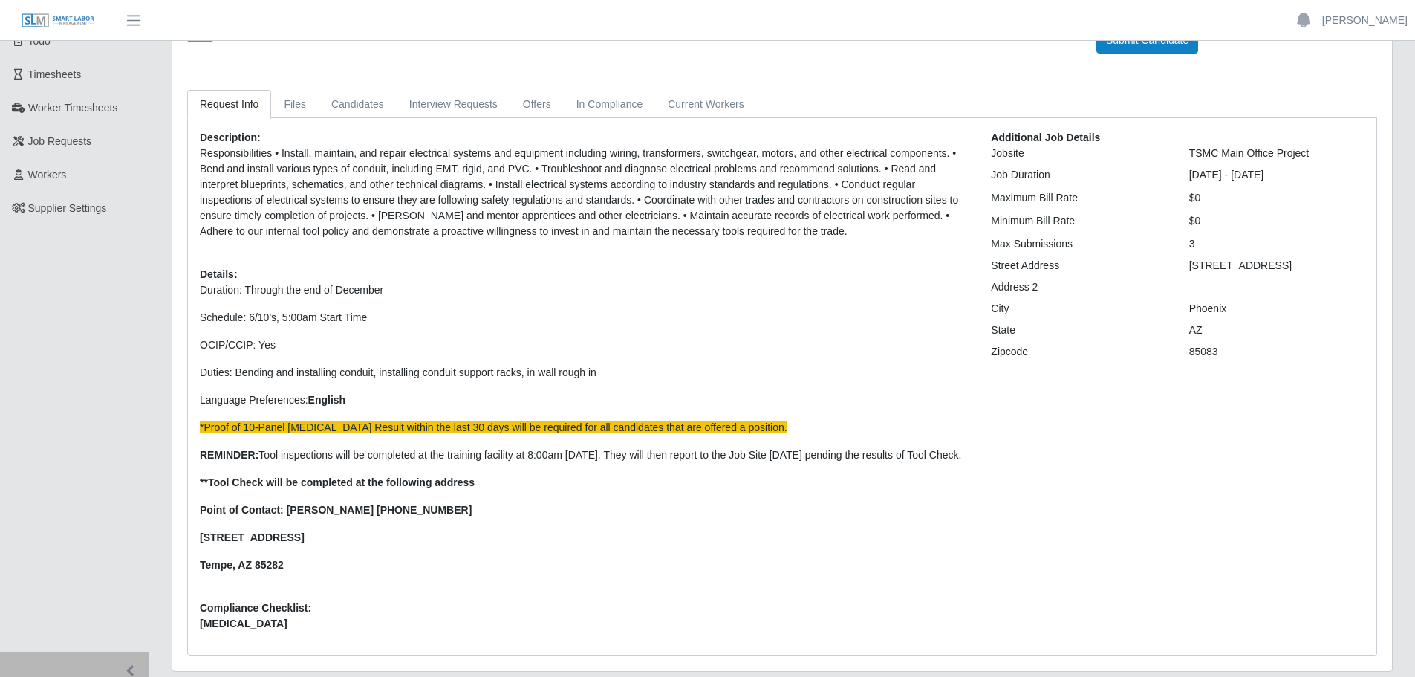
scroll to position [131, 0]
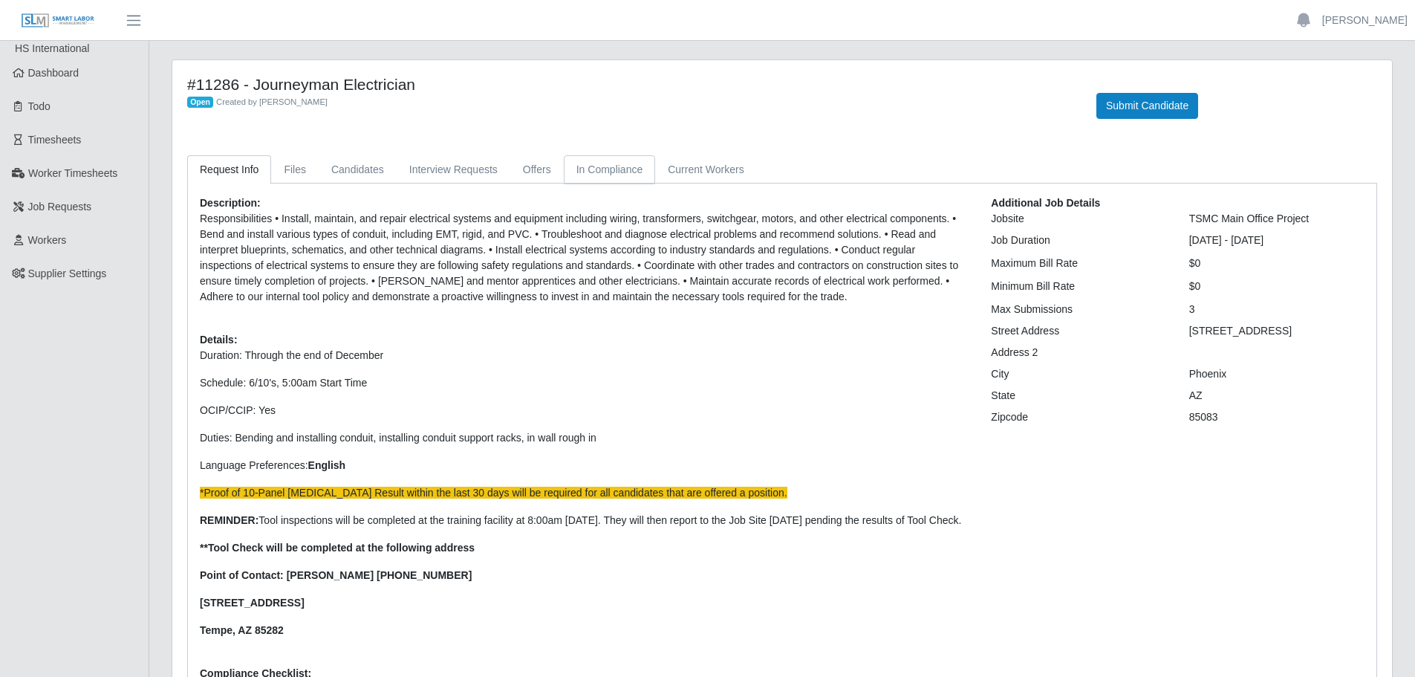
click at [611, 167] on link "In Compliance" at bounding box center [610, 169] width 92 height 29
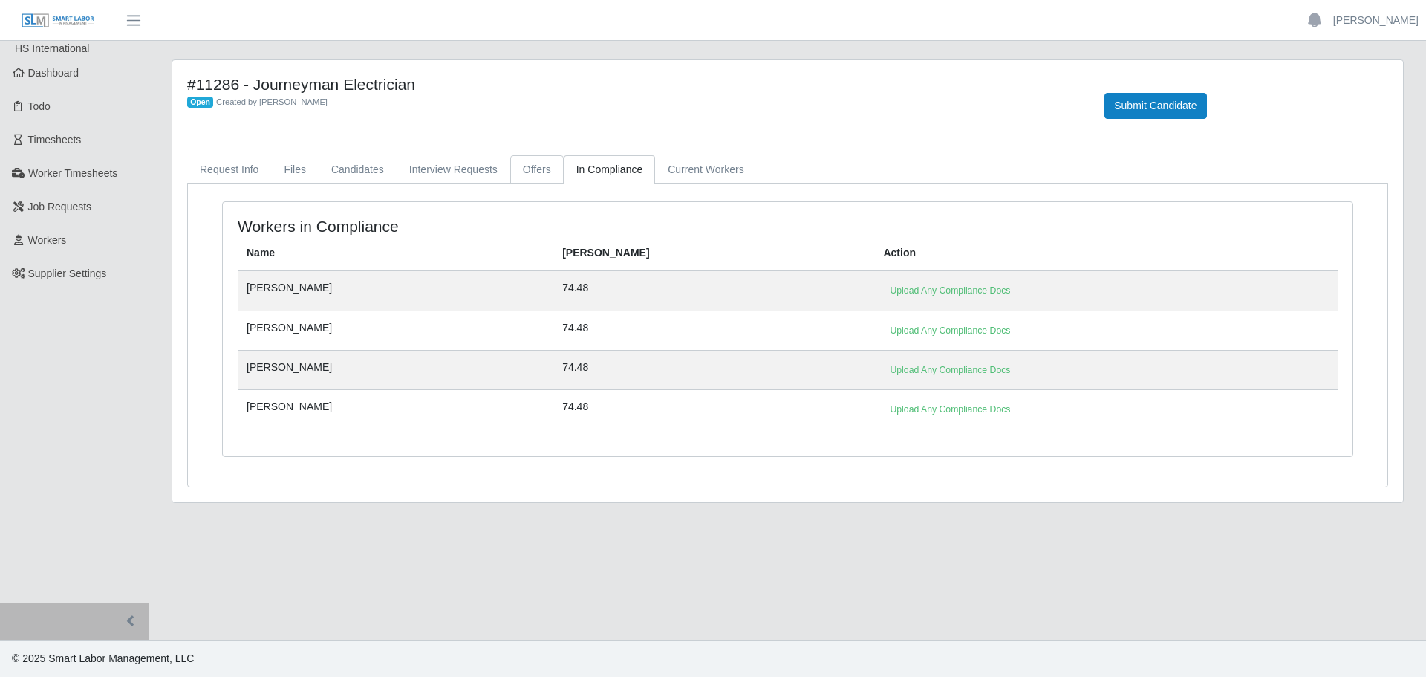
click at [545, 175] on link "Offers" at bounding box center [536, 169] width 53 height 29
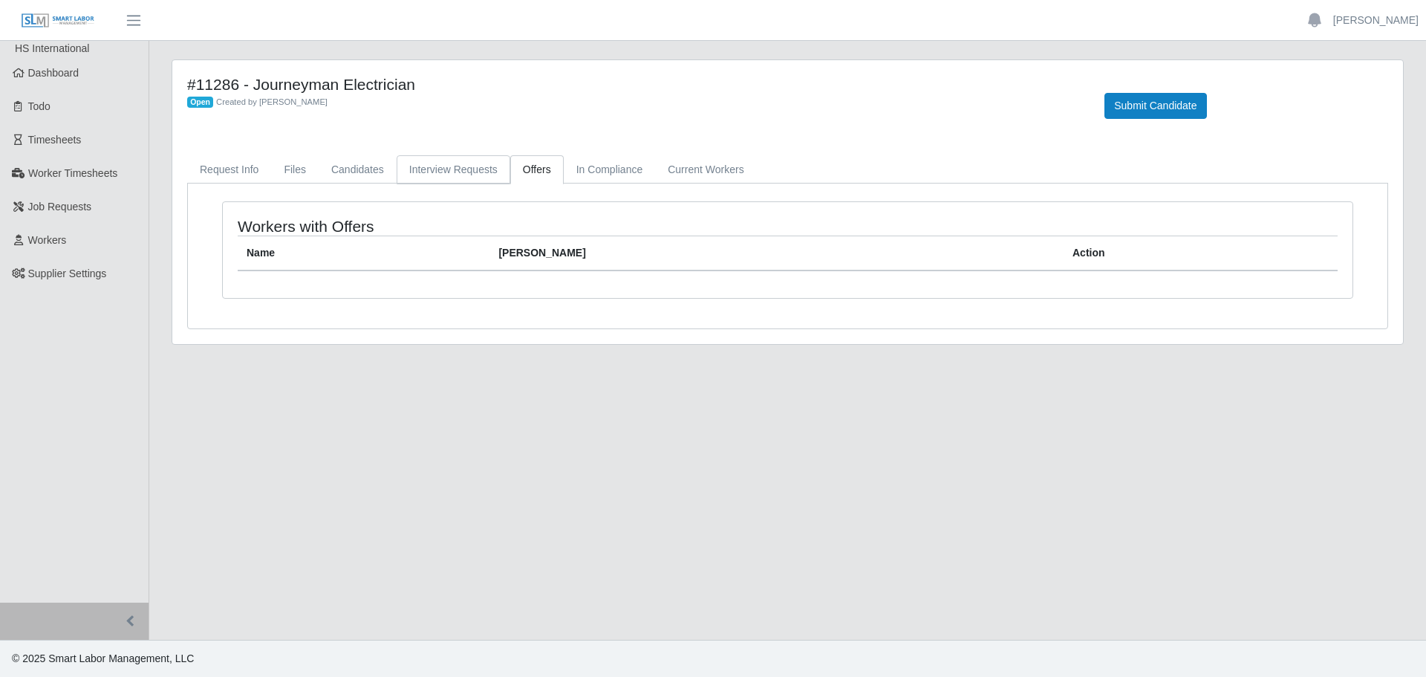
click at [476, 180] on link "Interview Requests" at bounding box center [454, 169] width 114 height 29
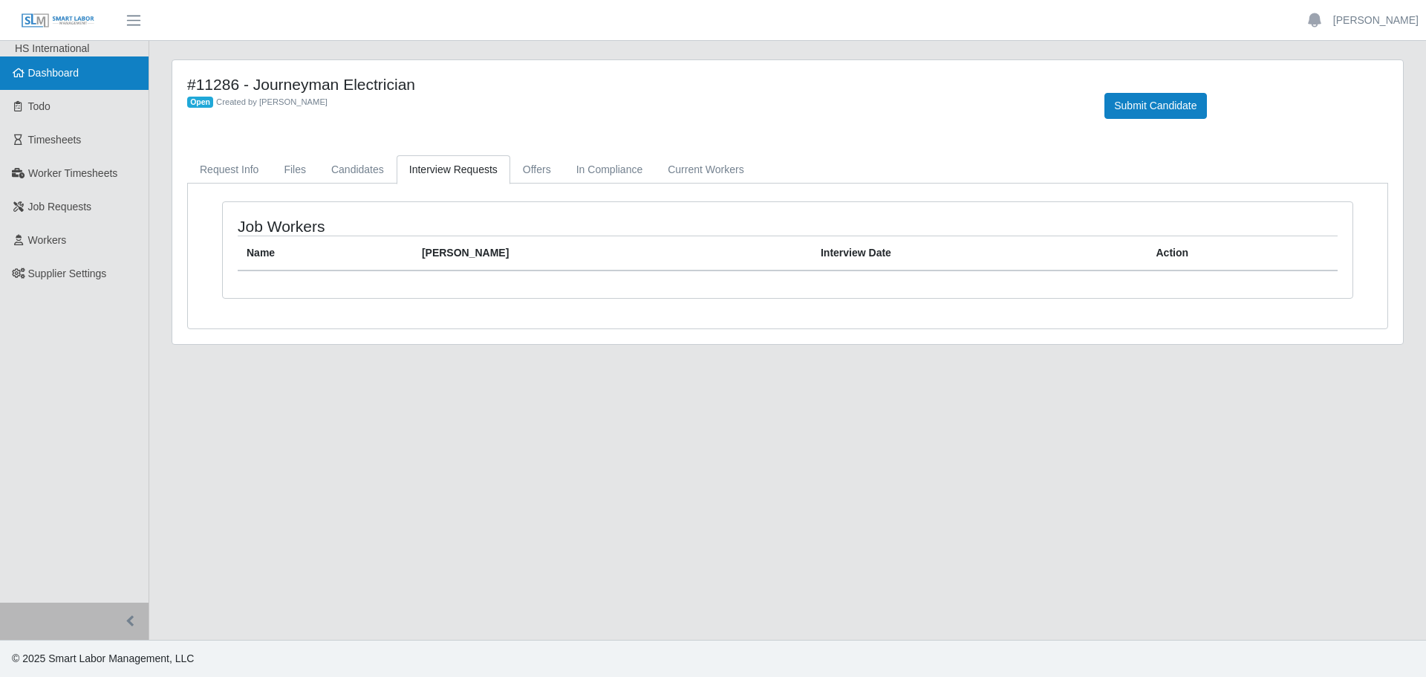
click at [55, 80] on link "Dashboard" at bounding box center [74, 72] width 149 height 33
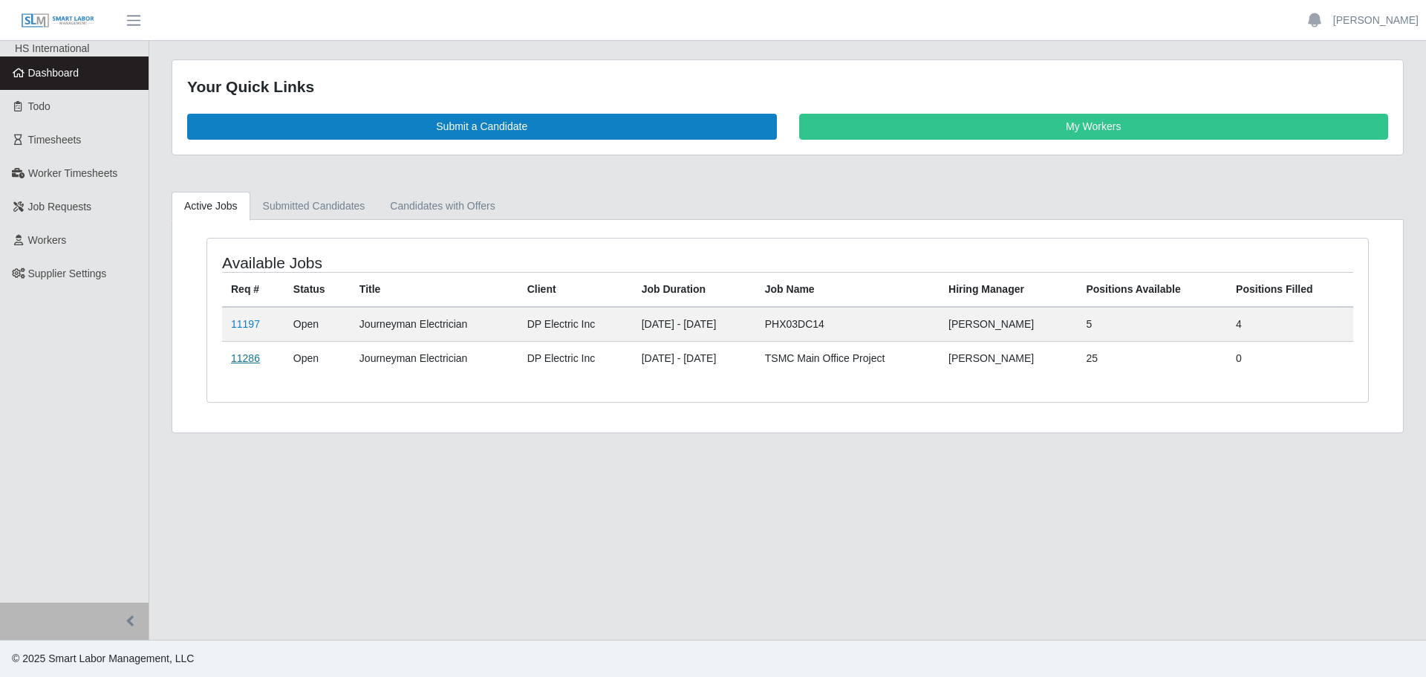
click at [238, 352] on link "11286" at bounding box center [245, 358] width 29 height 12
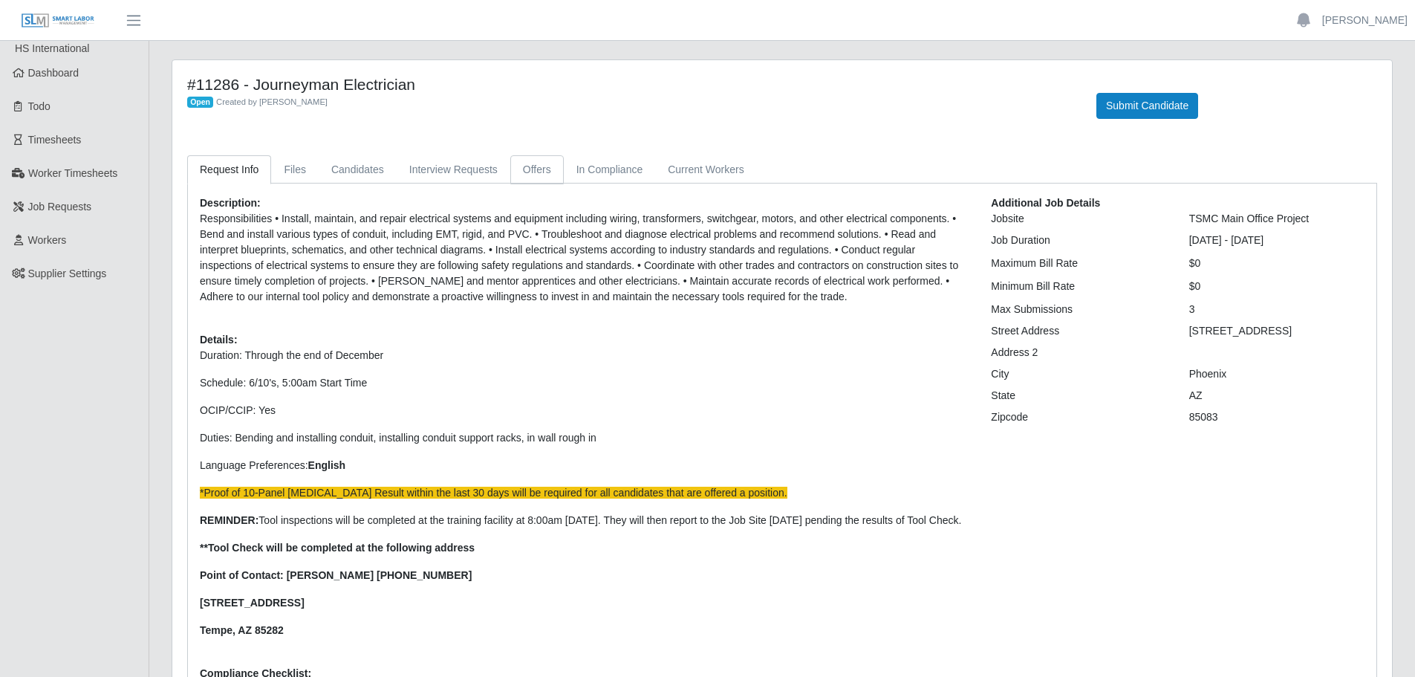
click at [522, 163] on link "Offers" at bounding box center [536, 169] width 53 height 29
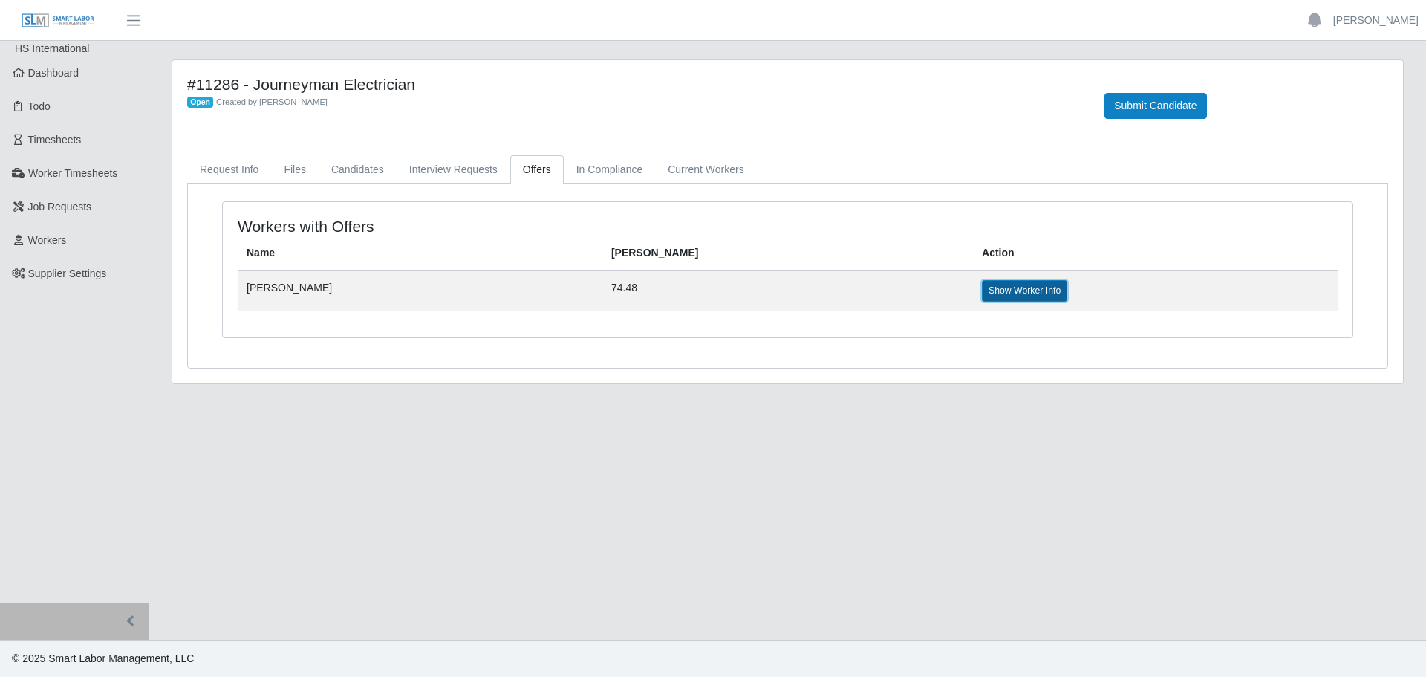
click at [982, 290] on link "Show Worker Info" at bounding box center [1024, 290] width 85 height 21
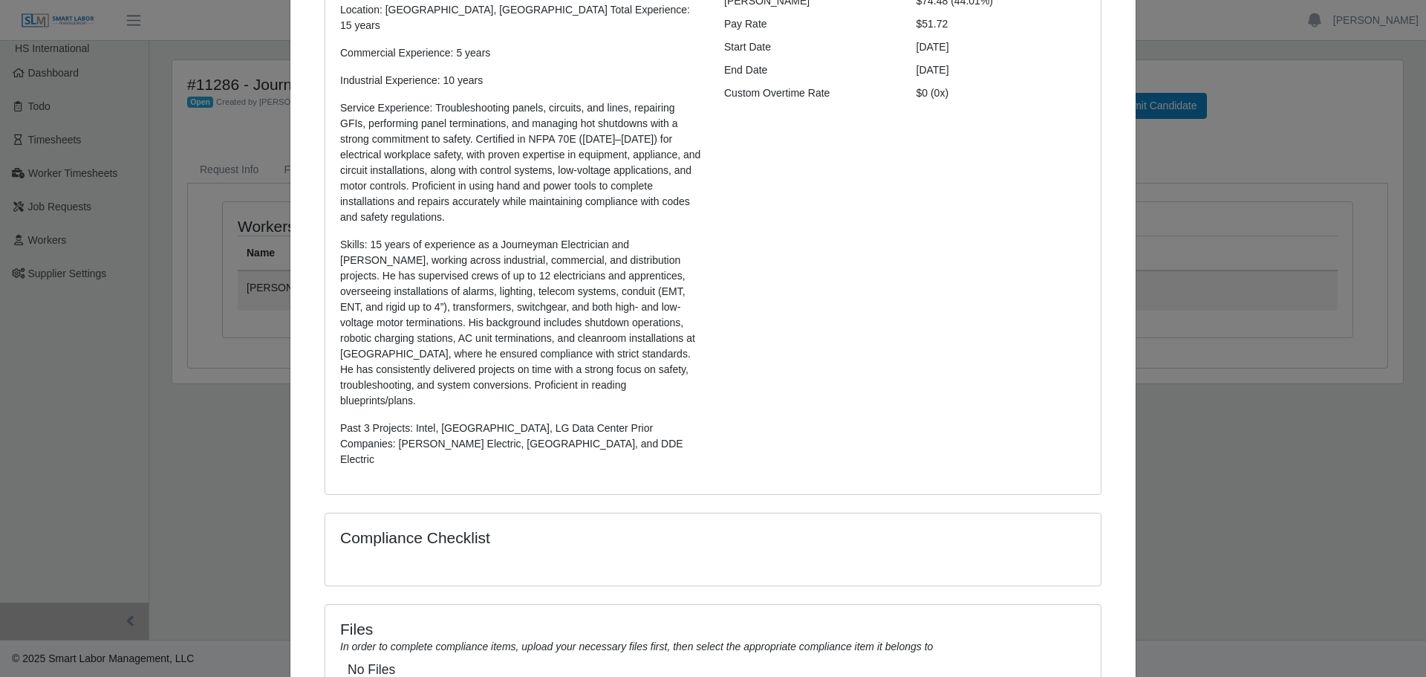
scroll to position [339, 0]
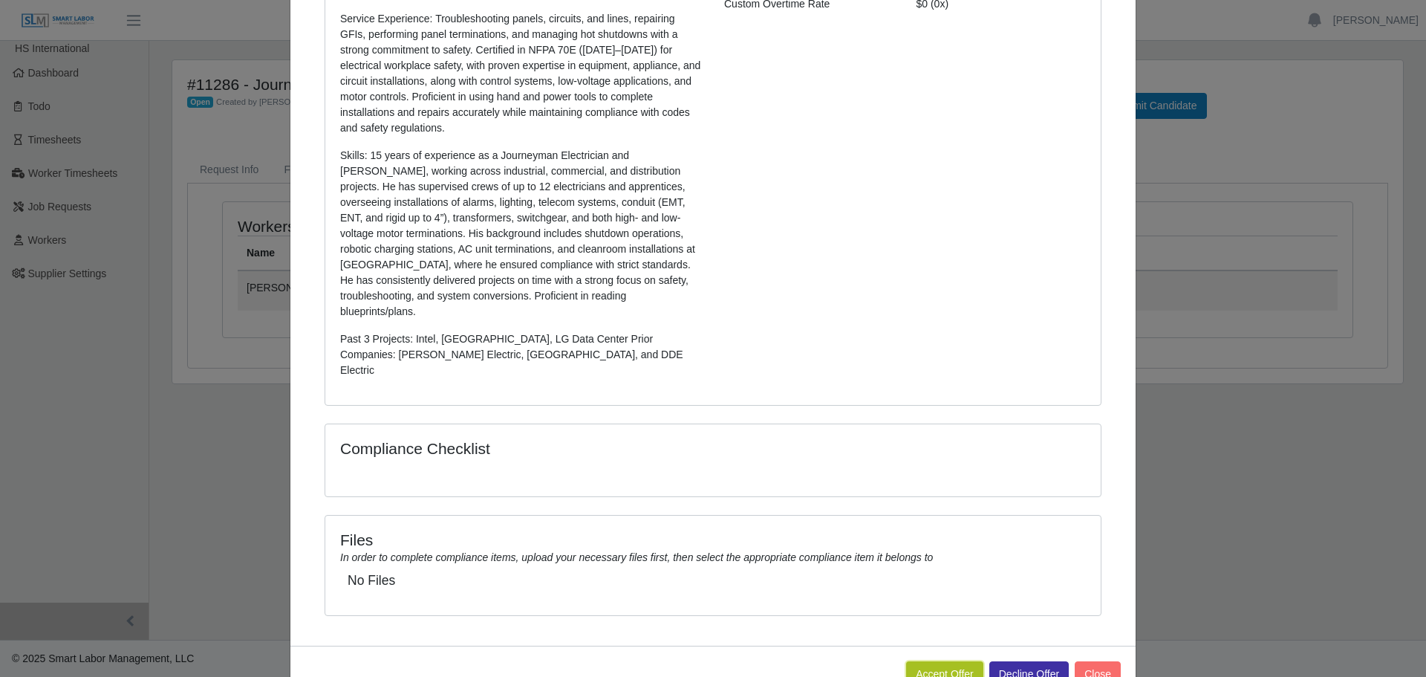
click at [947, 661] on button "Accept Offer" at bounding box center [944, 674] width 77 height 26
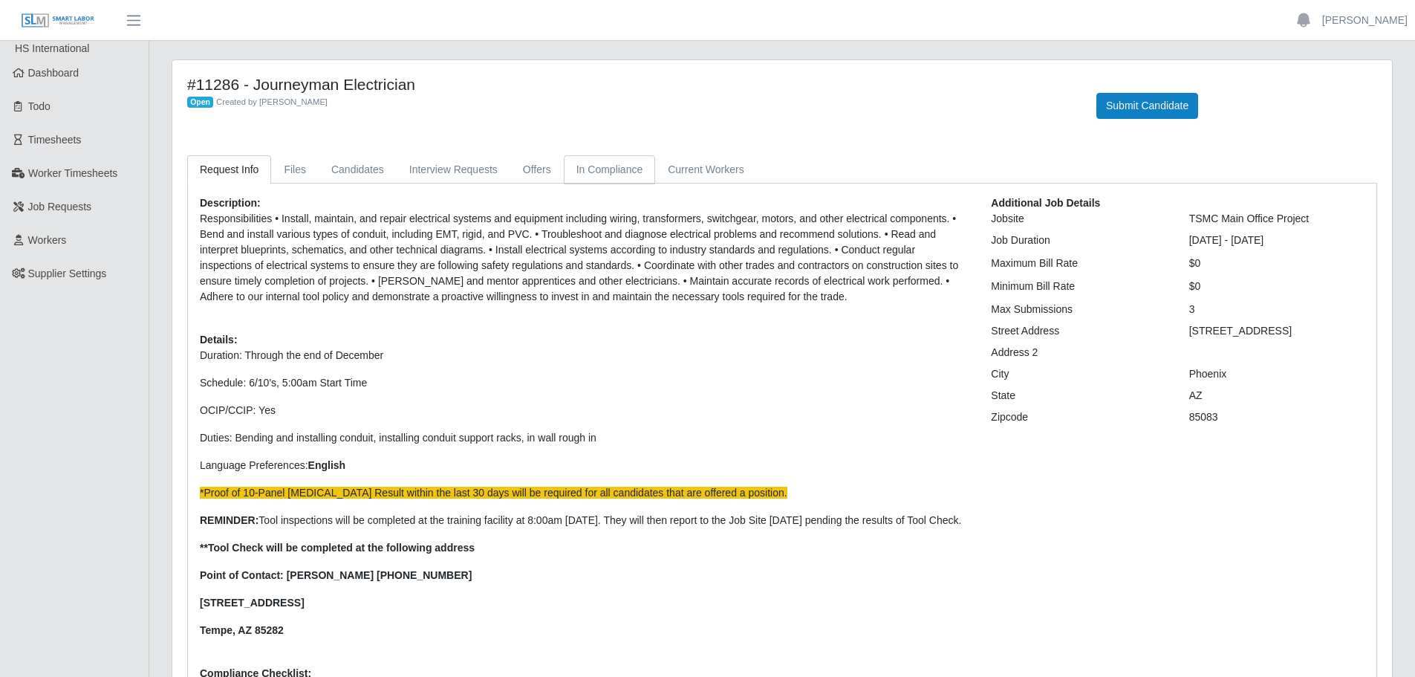
click at [578, 169] on link "In Compliance" at bounding box center [610, 169] width 92 height 29
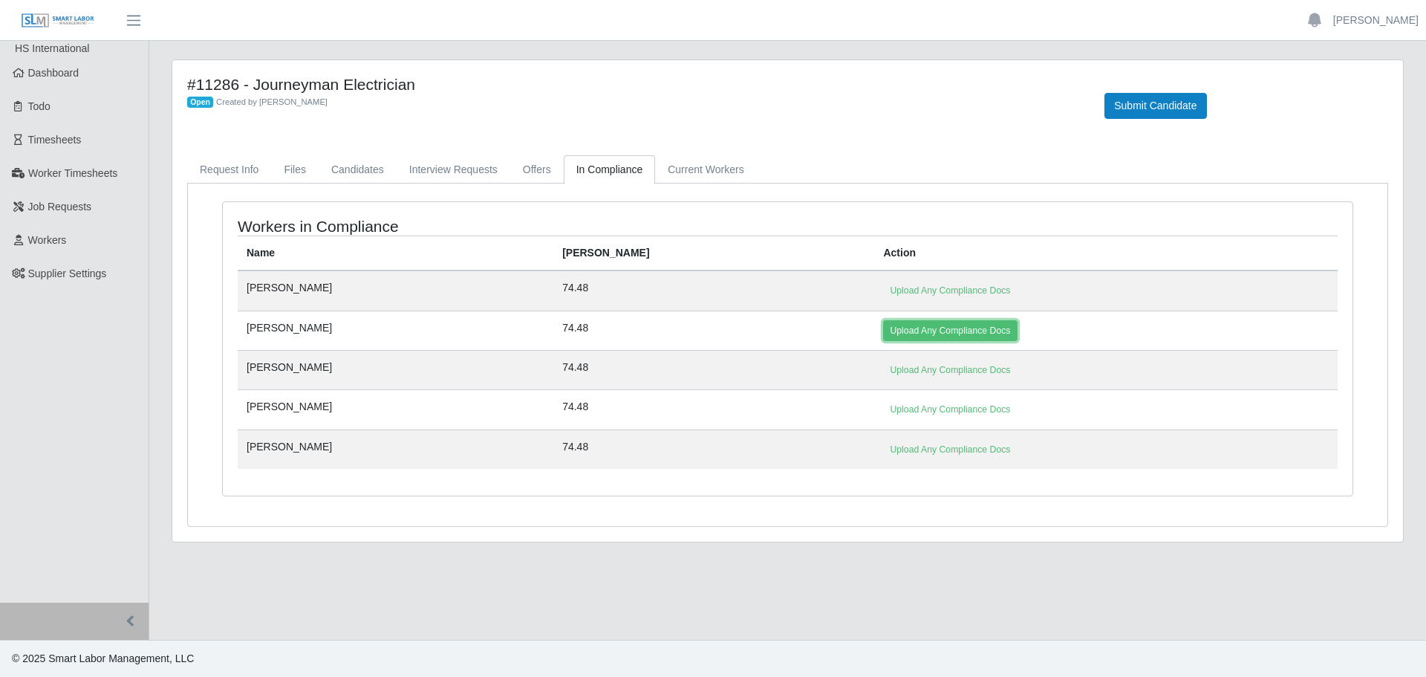
click at [883, 332] on link "Upload Any Compliance Docs" at bounding box center [950, 330] width 134 height 21
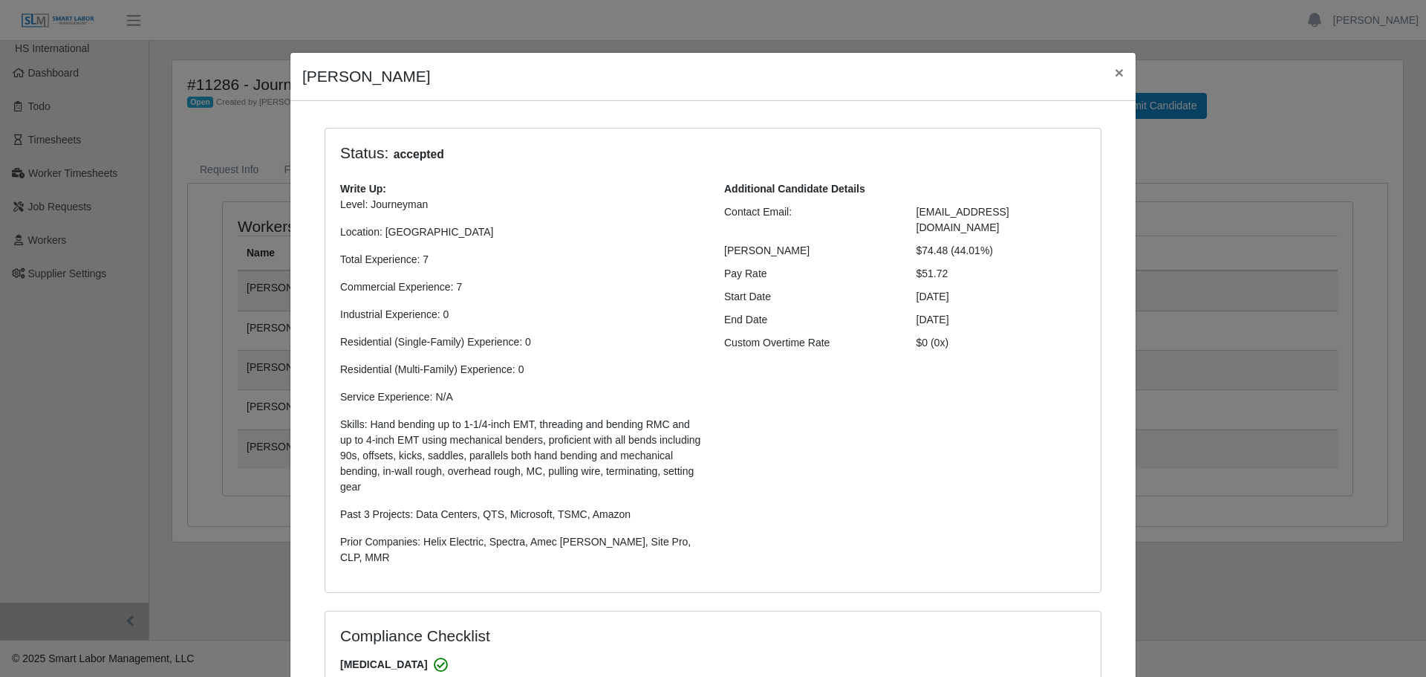
select select "**********"
click at [1115, 68] on span "×" at bounding box center [1119, 72] width 9 height 17
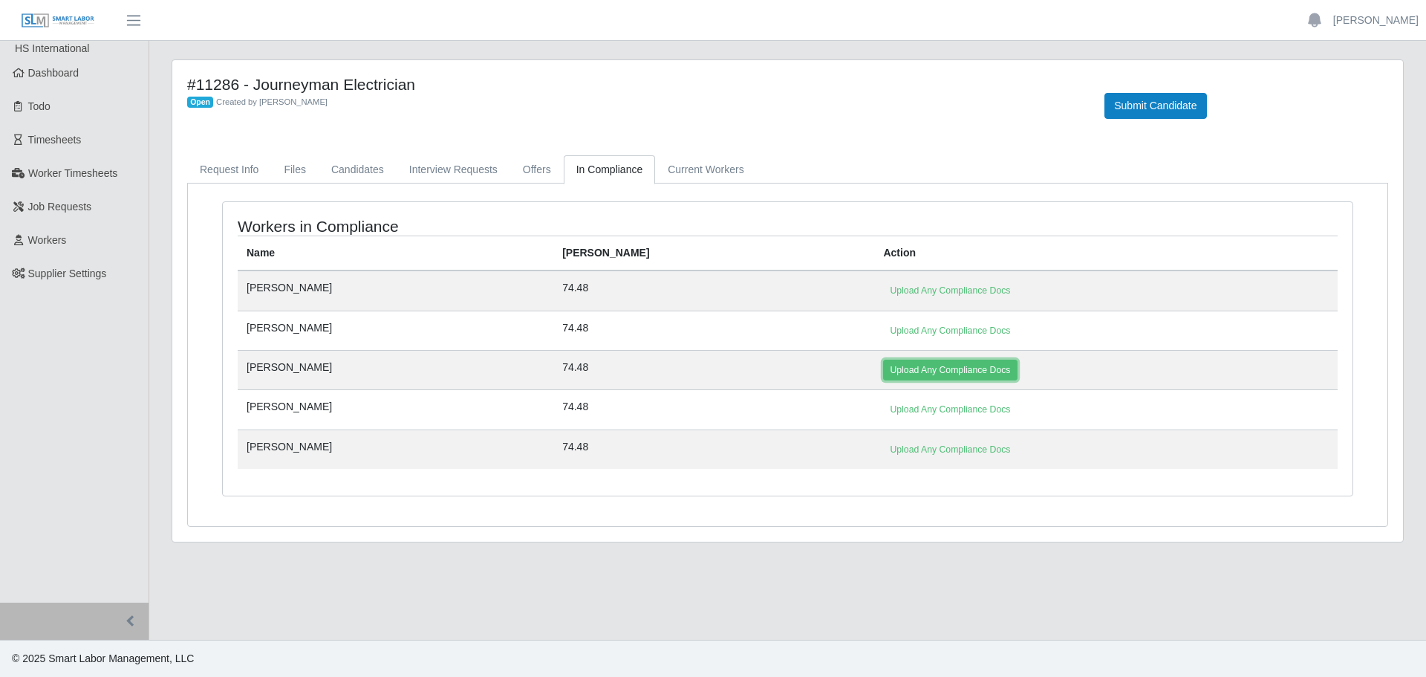
click at [883, 375] on link "Upload Any Compliance Docs" at bounding box center [950, 370] width 134 height 21
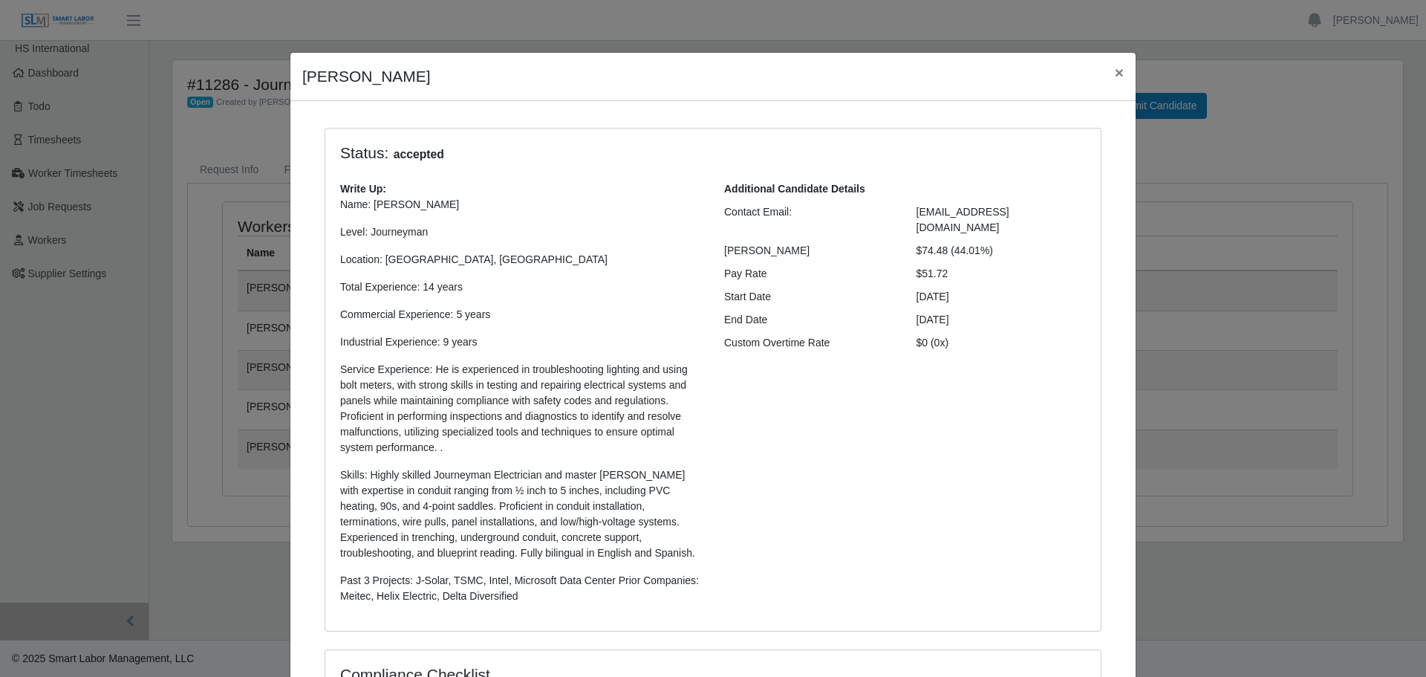
select select "**********"
click at [1115, 69] on span "×" at bounding box center [1119, 72] width 9 height 17
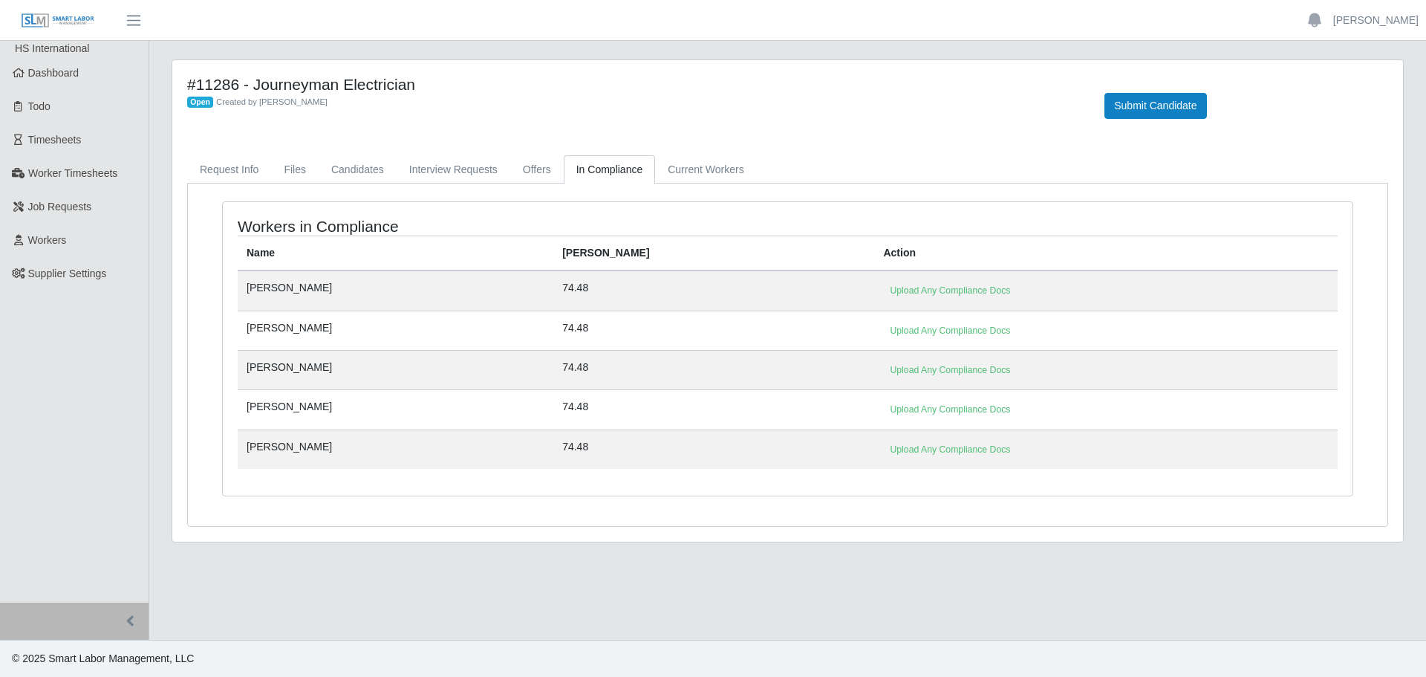
click at [874, 383] on td "Upload Any Compliance Docs" at bounding box center [1106, 369] width 464 height 39
click at [883, 380] on link "Upload Any Compliance Docs" at bounding box center [950, 370] width 134 height 21
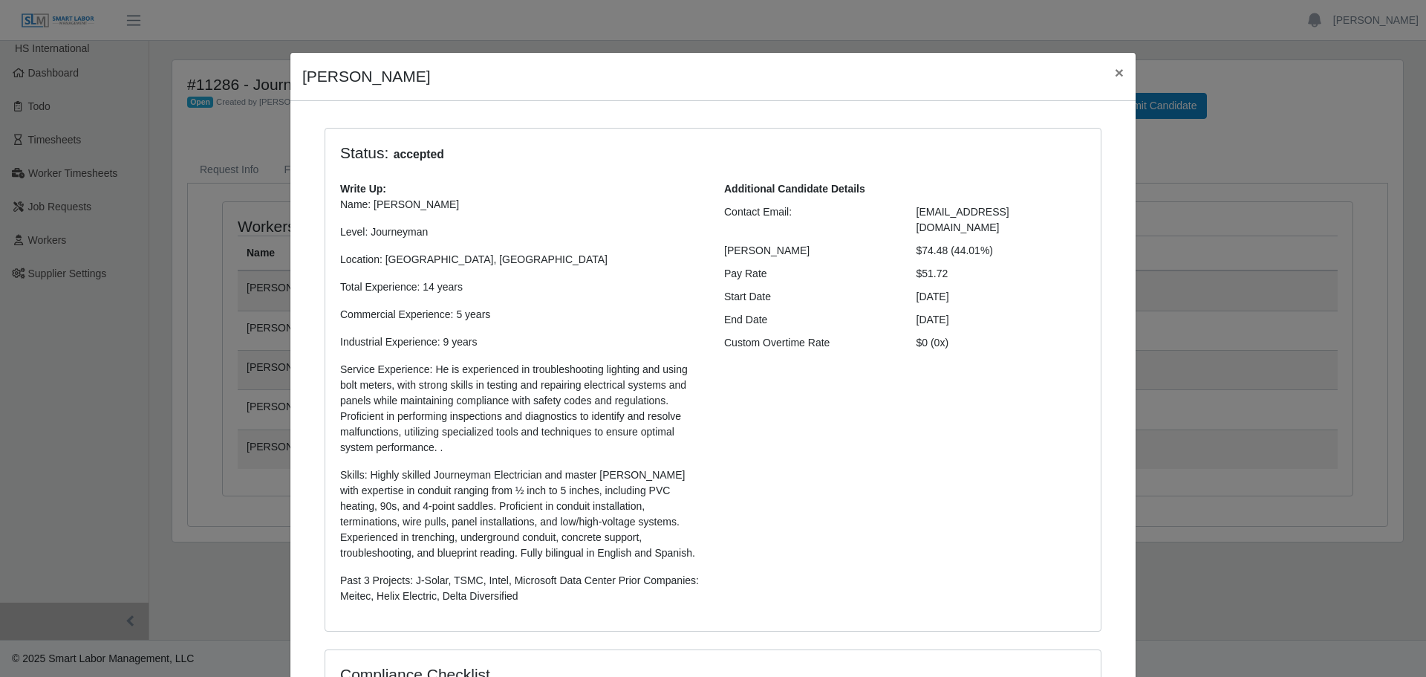
select select "**********"
click at [1115, 71] on span "×" at bounding box center [1119, 72] width 9 height 17
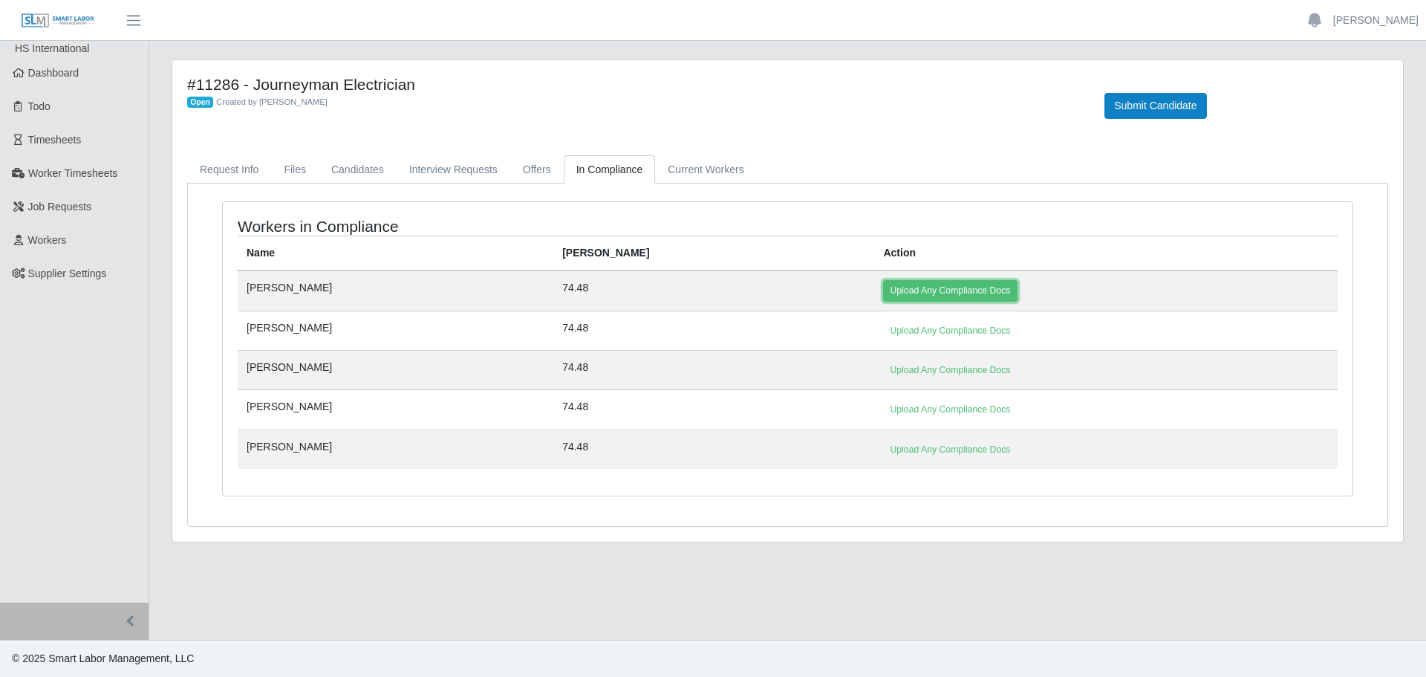
click at [883, 295] on link "Upload Any Compliance Docs" at bounding box center [950, 290] width 134 height 21
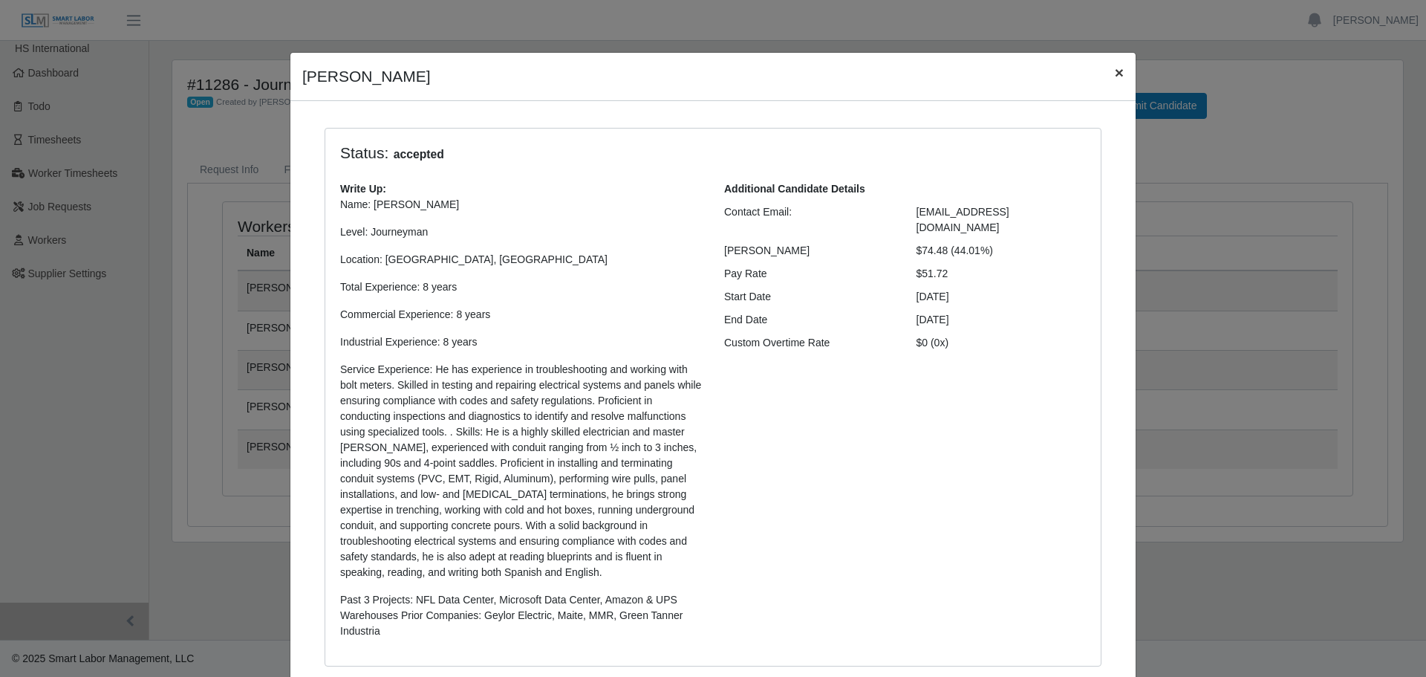
click at [1115, 72] on span "×" at bounding box center [1119, 72] width 9 height 17
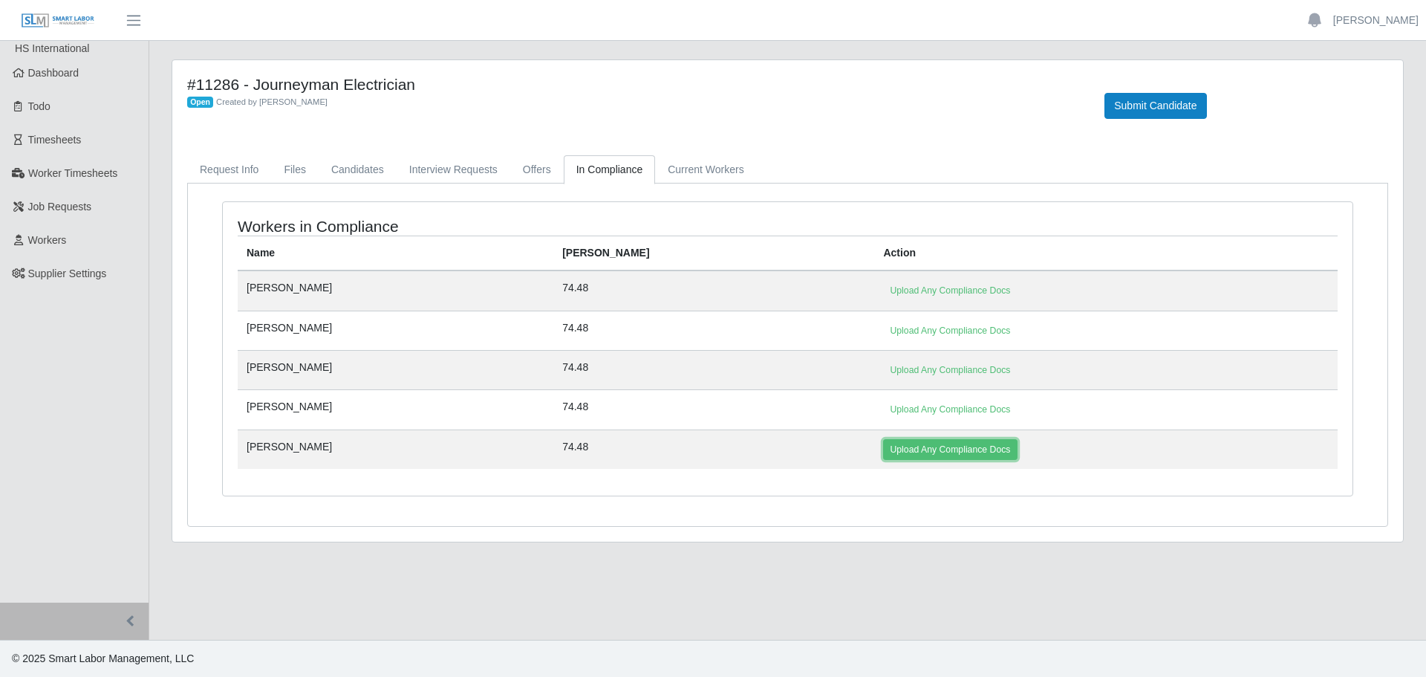
click at [883, 449] on link "Upload Any Compliance Docs" at bounding box center [950, 449] width 134 height 21
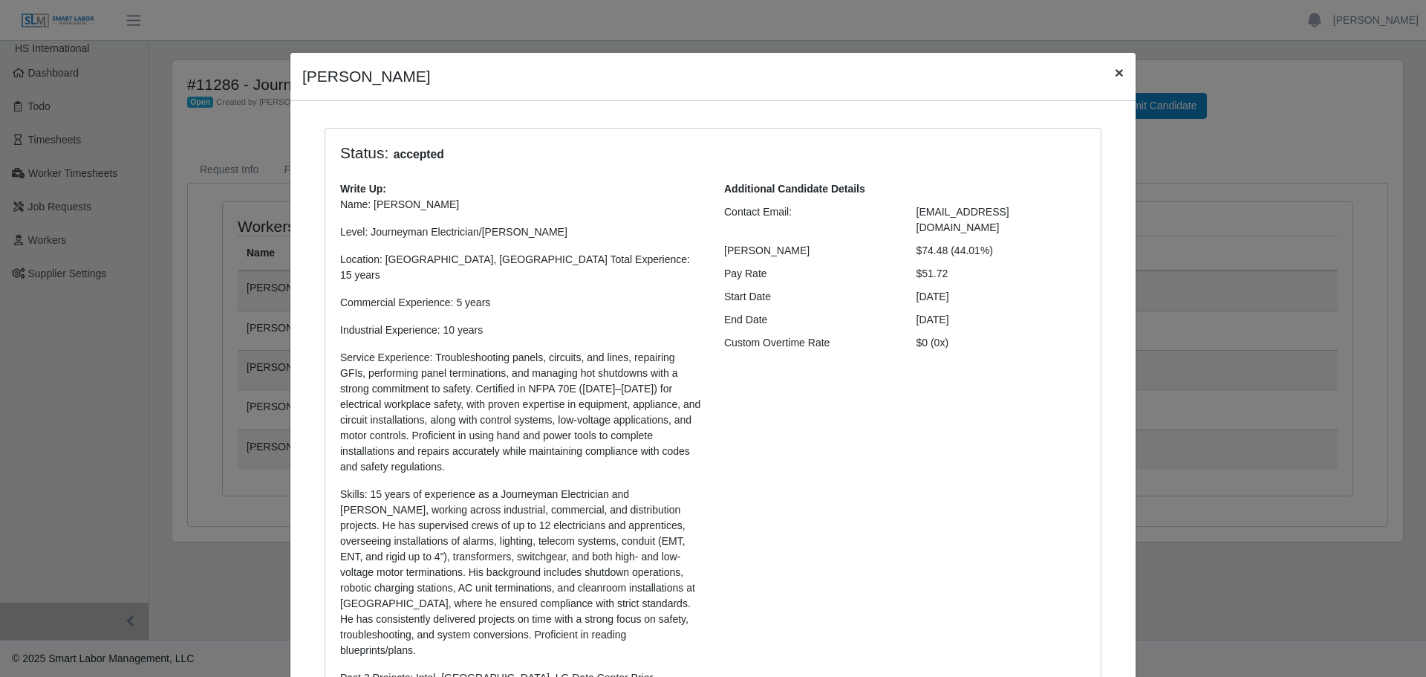
click at [1117, 74] on span "×" at bounding box center [1119, 72] width 9 height 17
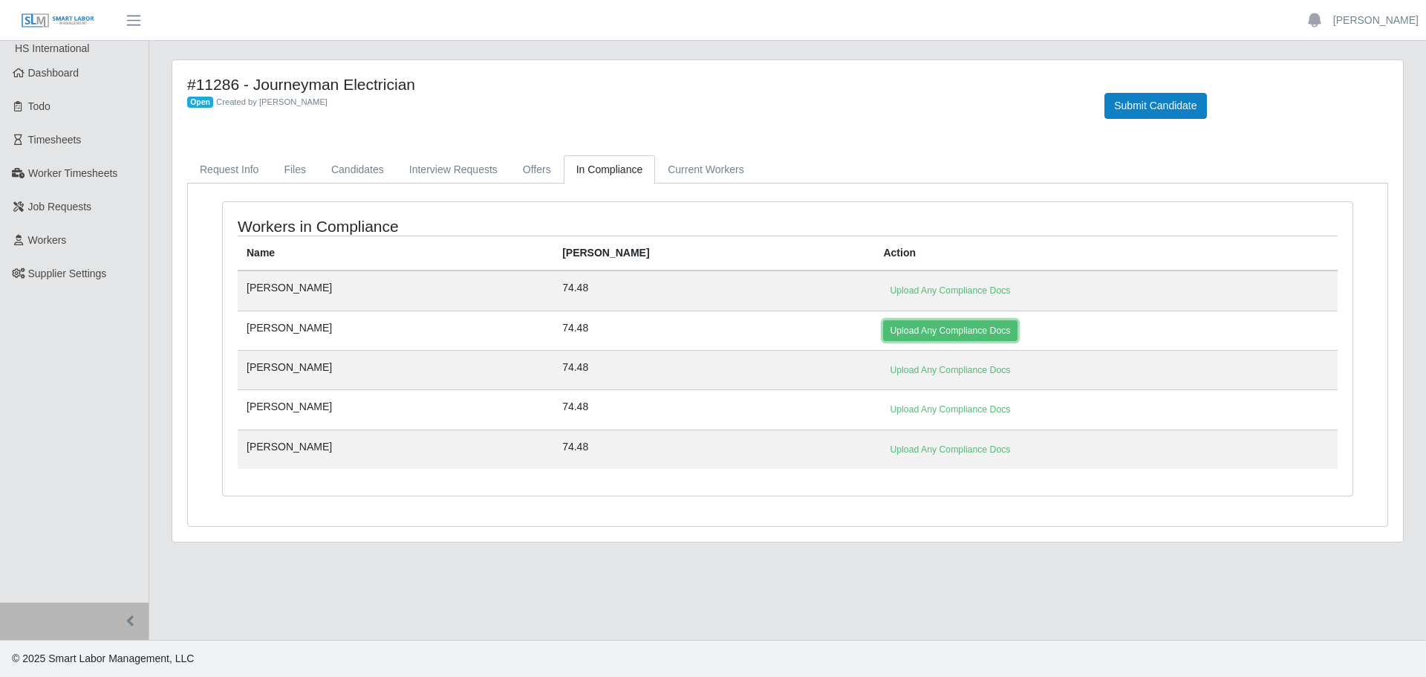
click at [883, 325] on link "Upload Any Compliance Docs" at bounding box center [950, 330] width 134 height 21
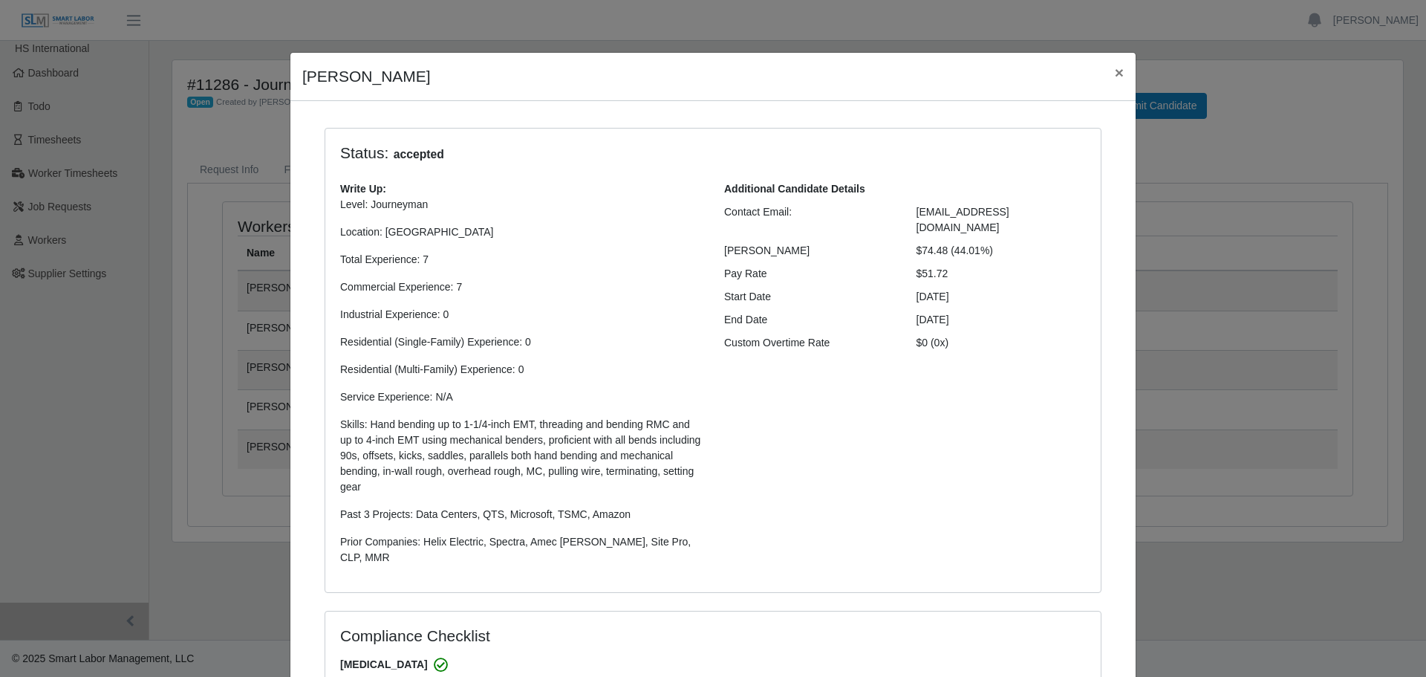
select select "**********"
click at [1115, 74] on span "×" at bounding box center [1119, 72] width 9 height 17
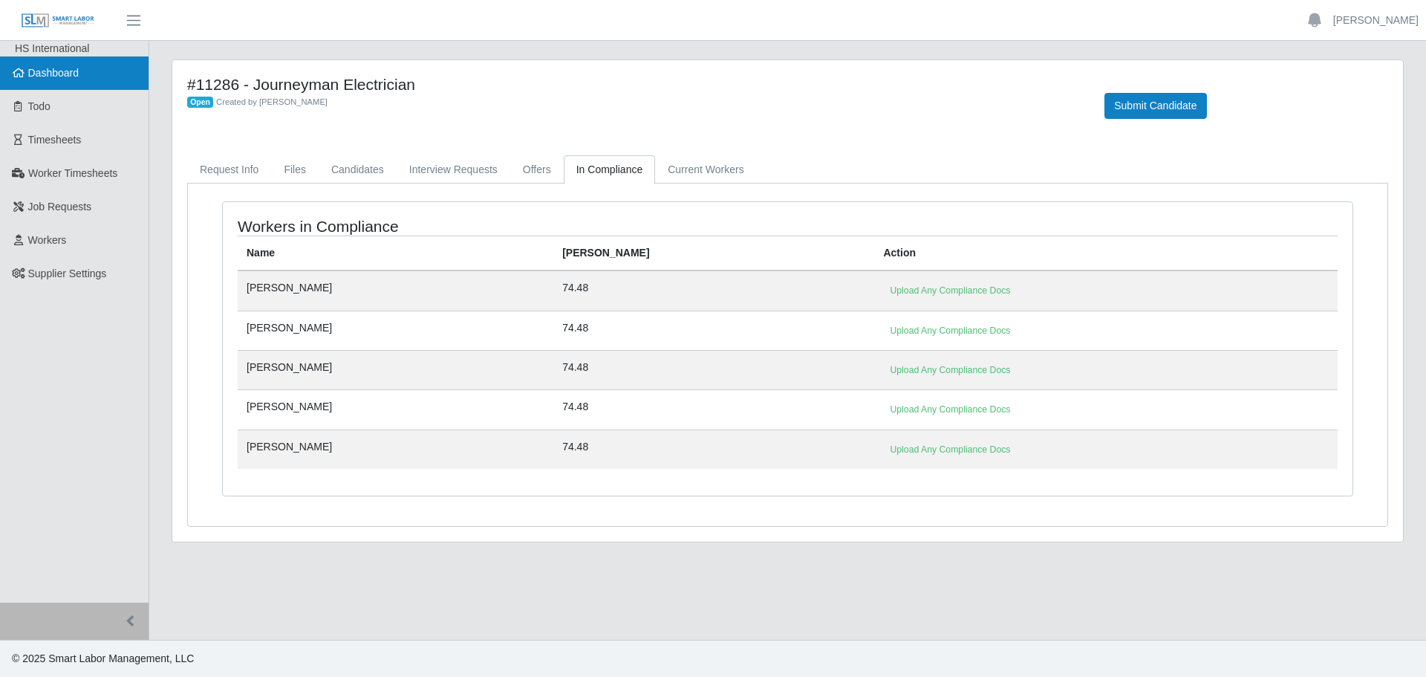
click at [61, 78] on span "Dashboard" at bounding box center [53, 73] width 51 height 12
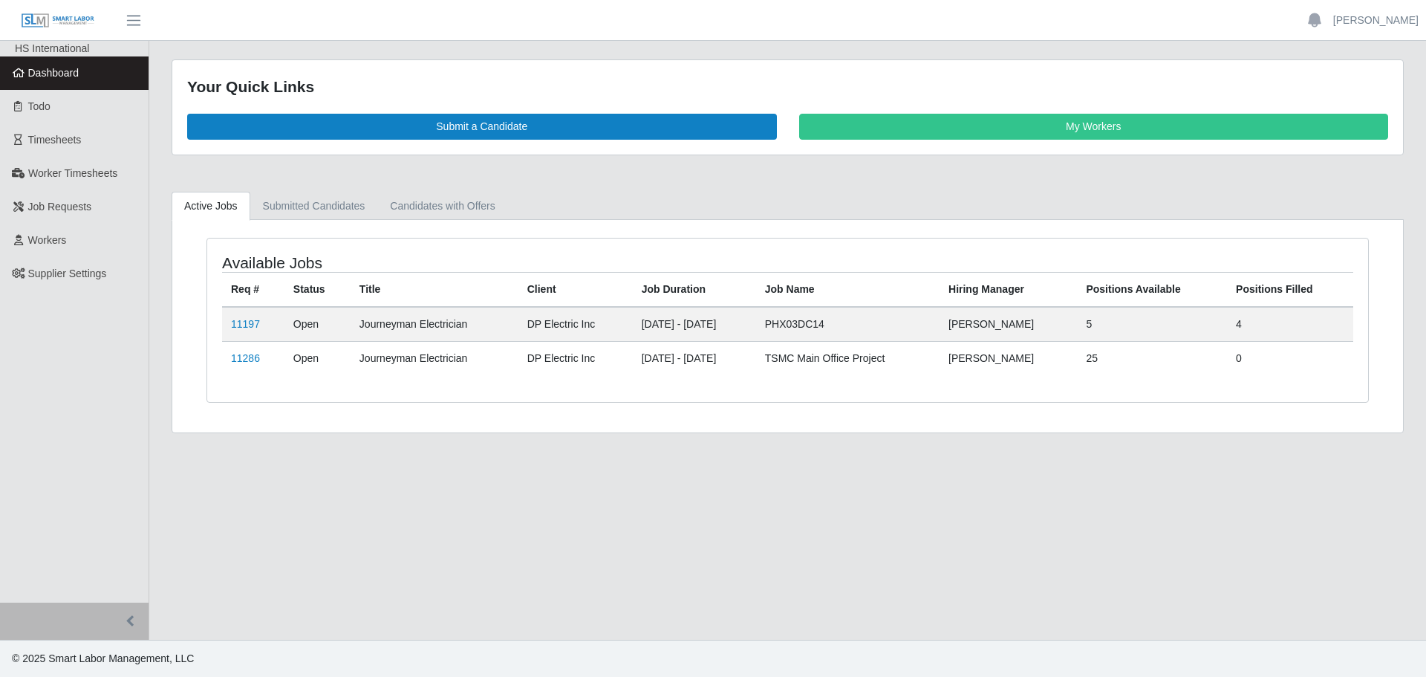
click at [224, 360] on td "11286" at bounding box center [253, 358] width 62 height 34
click at [236, 323] on link "11197" at bounding box center [245, 324] width 29 height 12
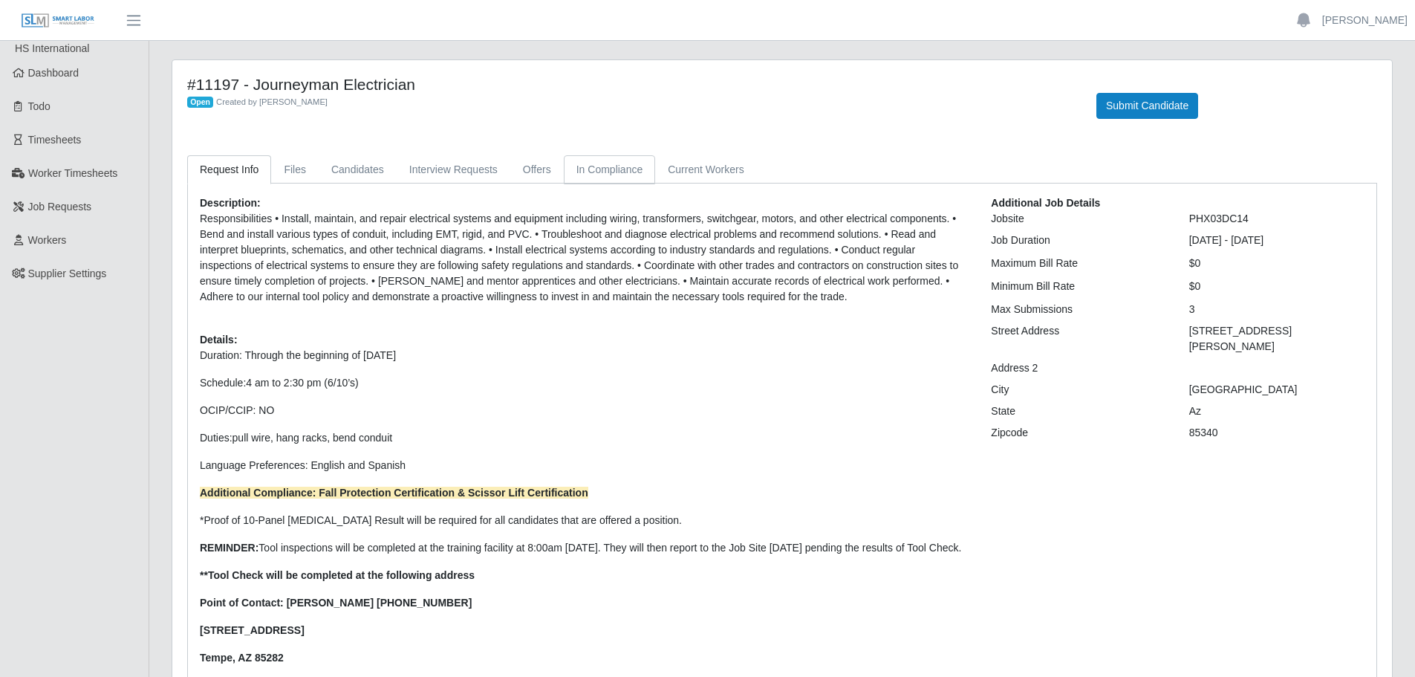
click at [635, 178] on link "In Compliance" at bounding box center [610, 169] width 92 height 29
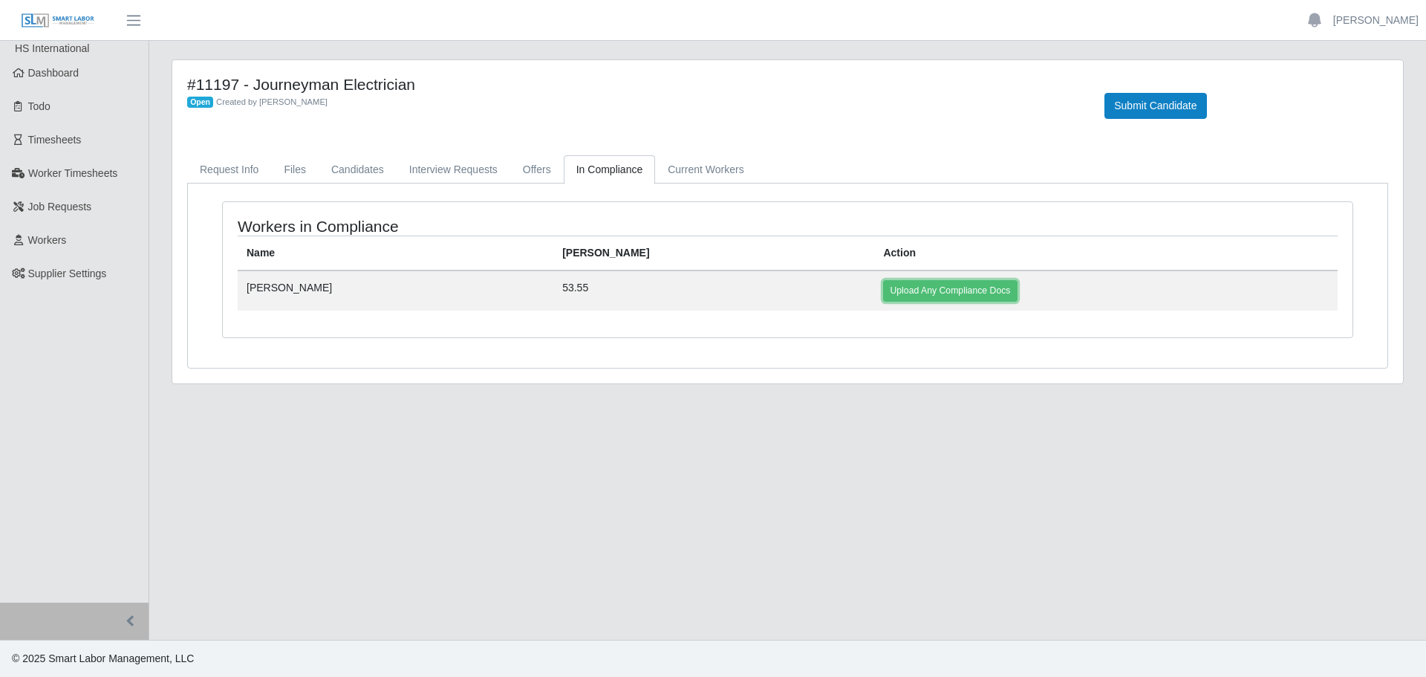
click at [883, 293] on link "Upload Any Compliance Docs" at bounding box center [950, 290] width 134 height 21
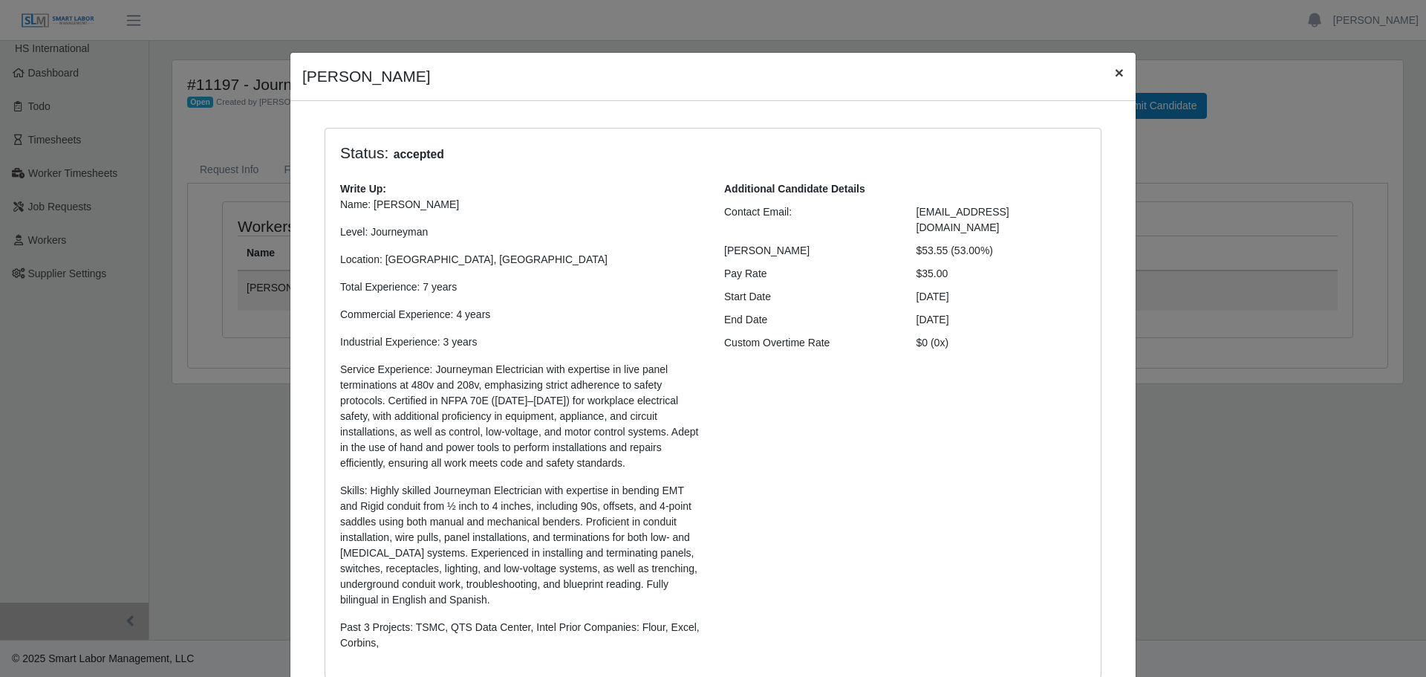
click at [1122, 71] on button "×" at bounding box center [1119, 72] width 33 height 39
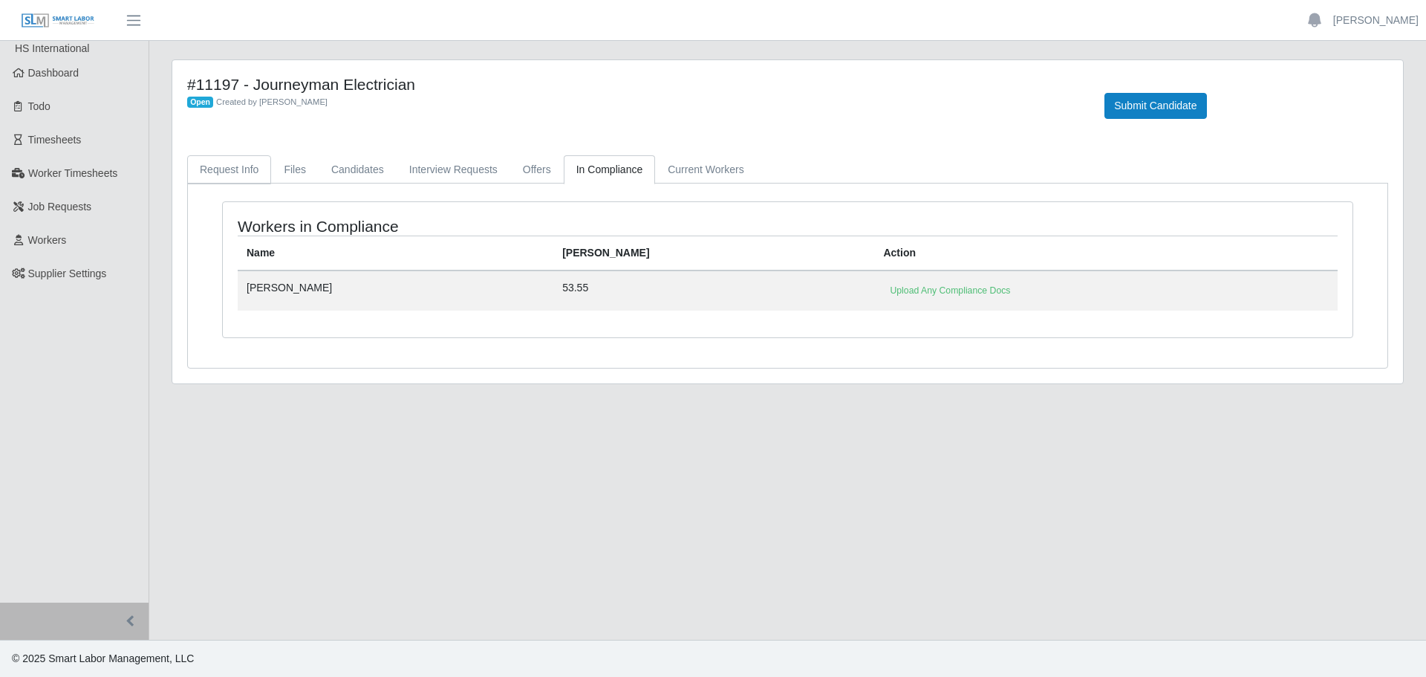
click at [247, 167] on link "Request Info" at bounding box center [229, 169] width 84 height 29
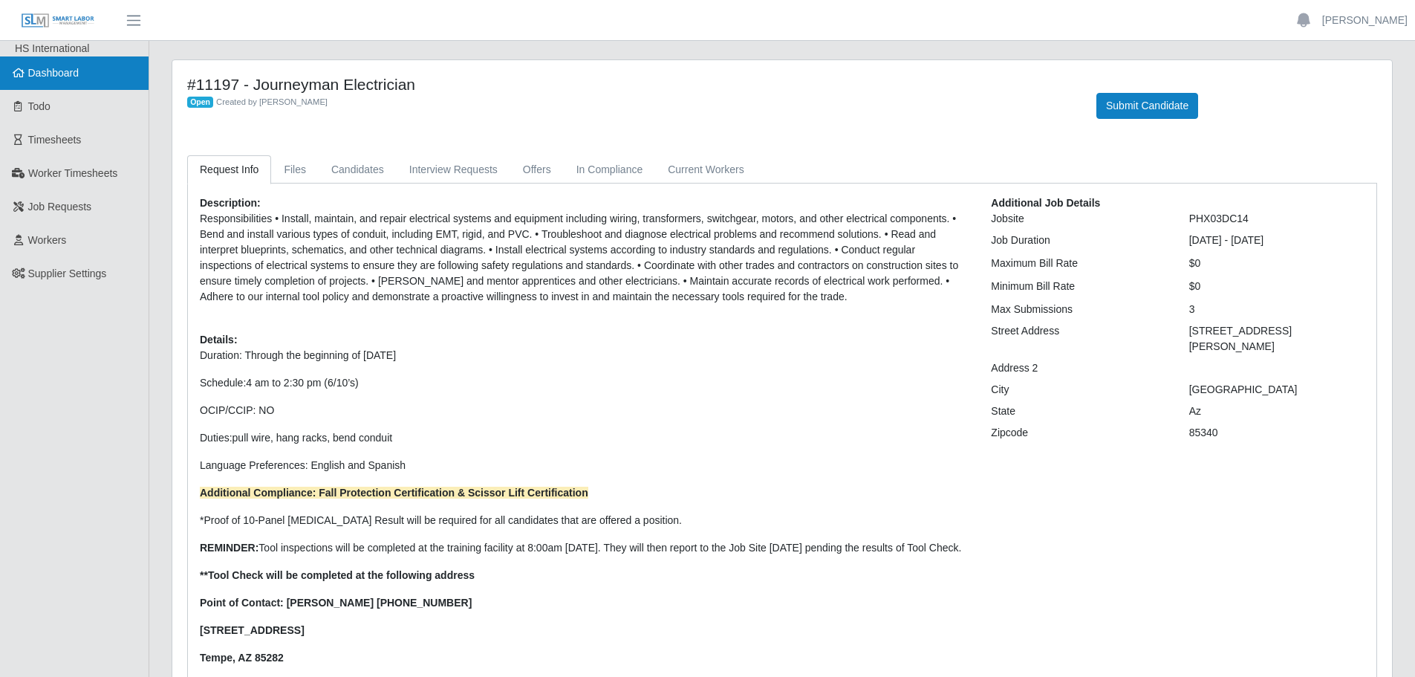
click at [62, 77] on span "Dashboard" at bounding box center [53, 73] width 51 height 12
click at [526, 171] on link "Offers" at bounding box center [536, 169] width 53 height 29
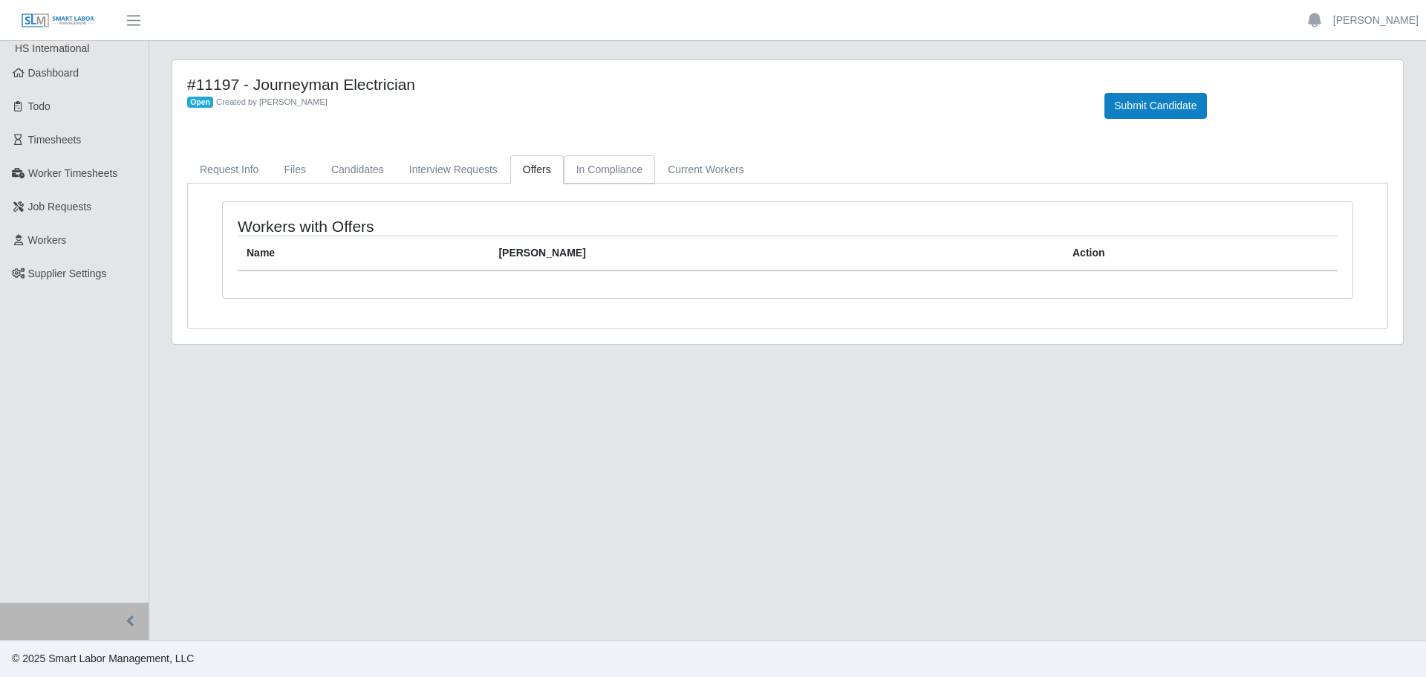
click at [614, 173] on link "In Compliance" at bounding box center [610, 169] width 92 height 29
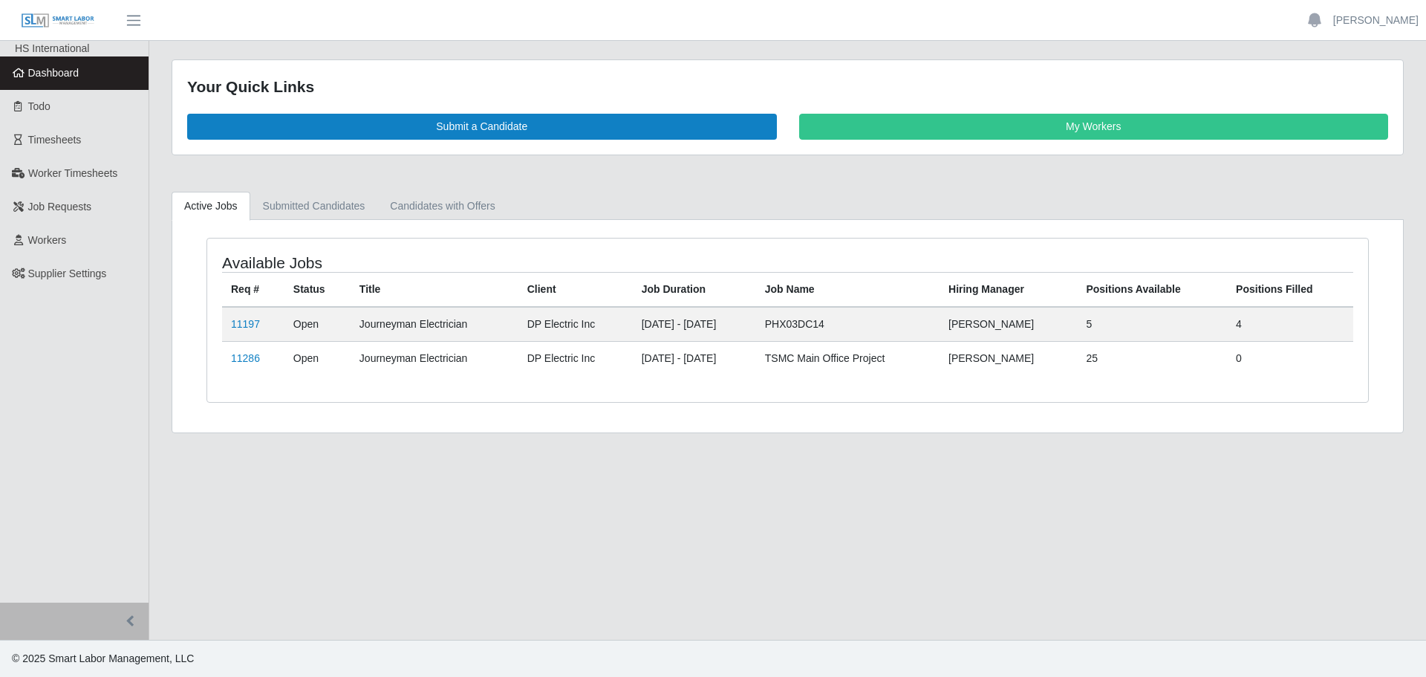
click at [256, 368] on td "11286" at bounding box center [253, 358] width 62 height 34
click at [243, 354] on link "11286" at bounding box center [245, 358] width 29 height 12
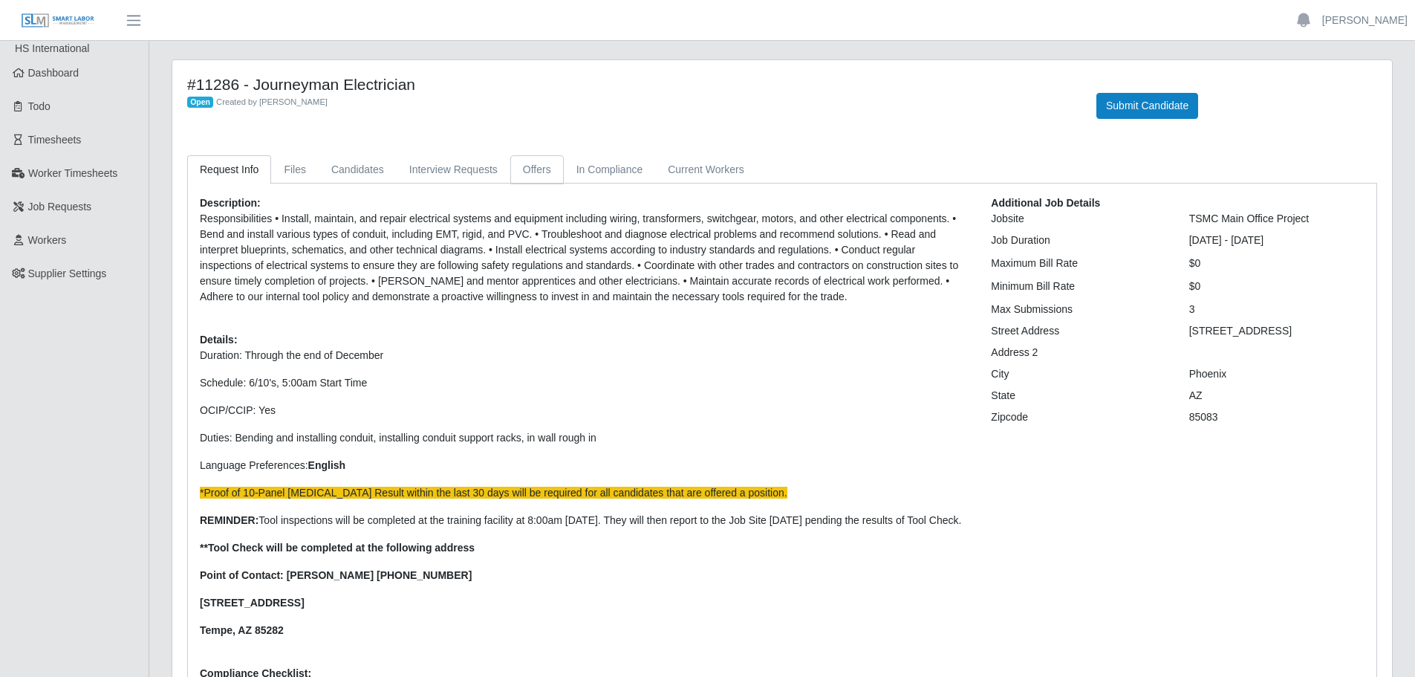
click at [527, 169] on link "Offers" at bounding box center [536, 169] width 53 height 29
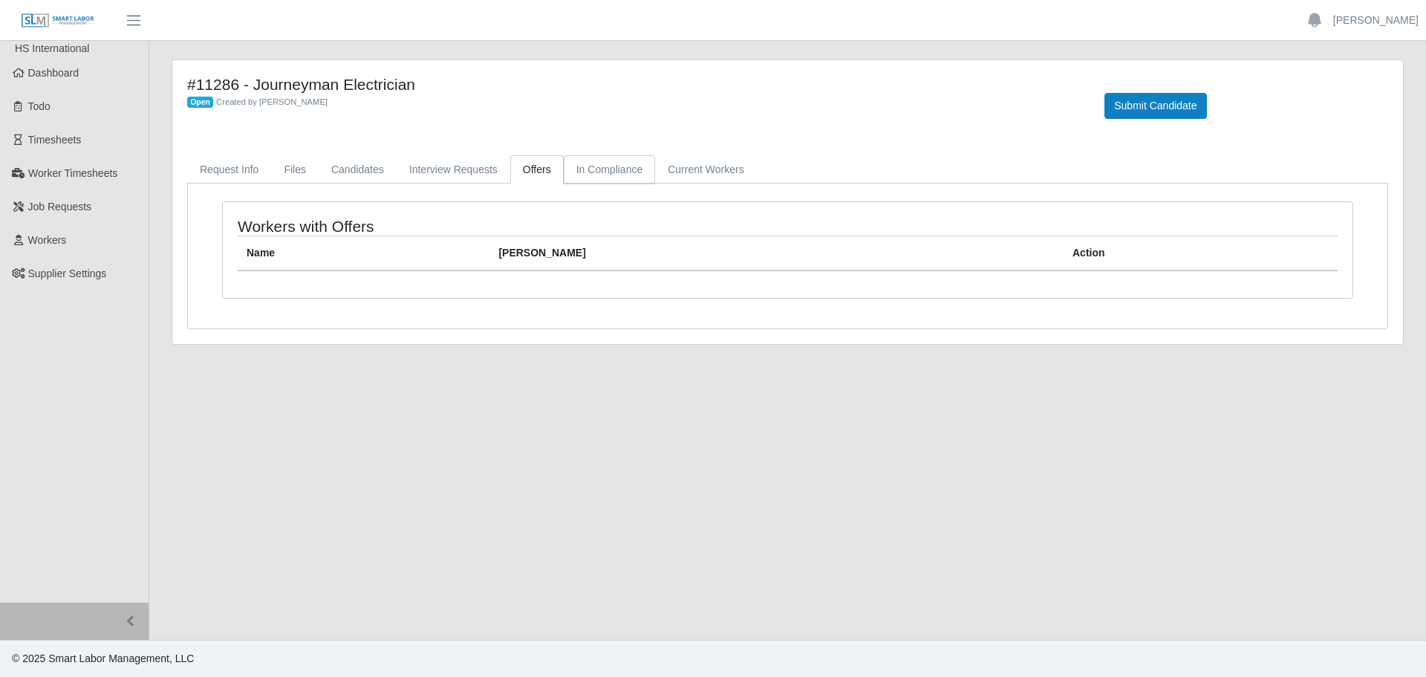
click at [586, 169] on link "In Compliance" at bounding box center [610, 169] width 92 height 29
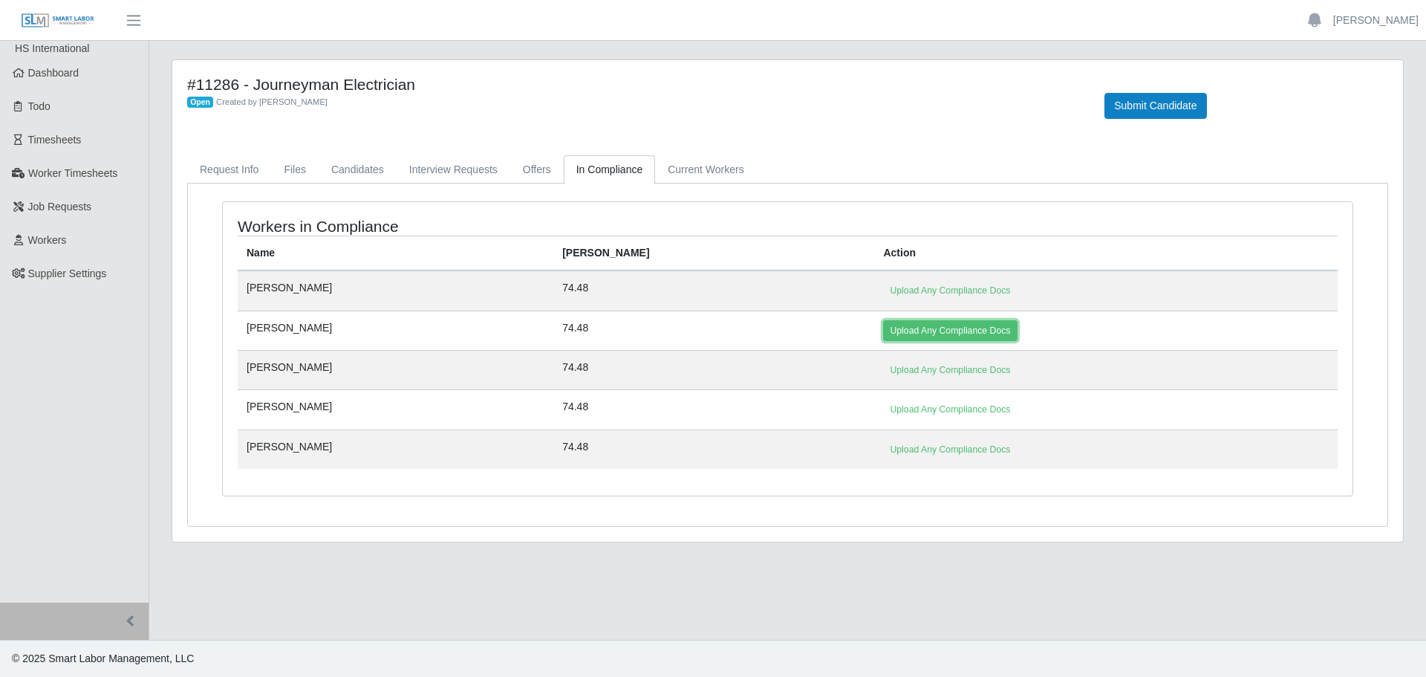
click at [883, 333] on link "Upload Any Compliance Docs" at bounding box center [950, 330] width 134 height 21
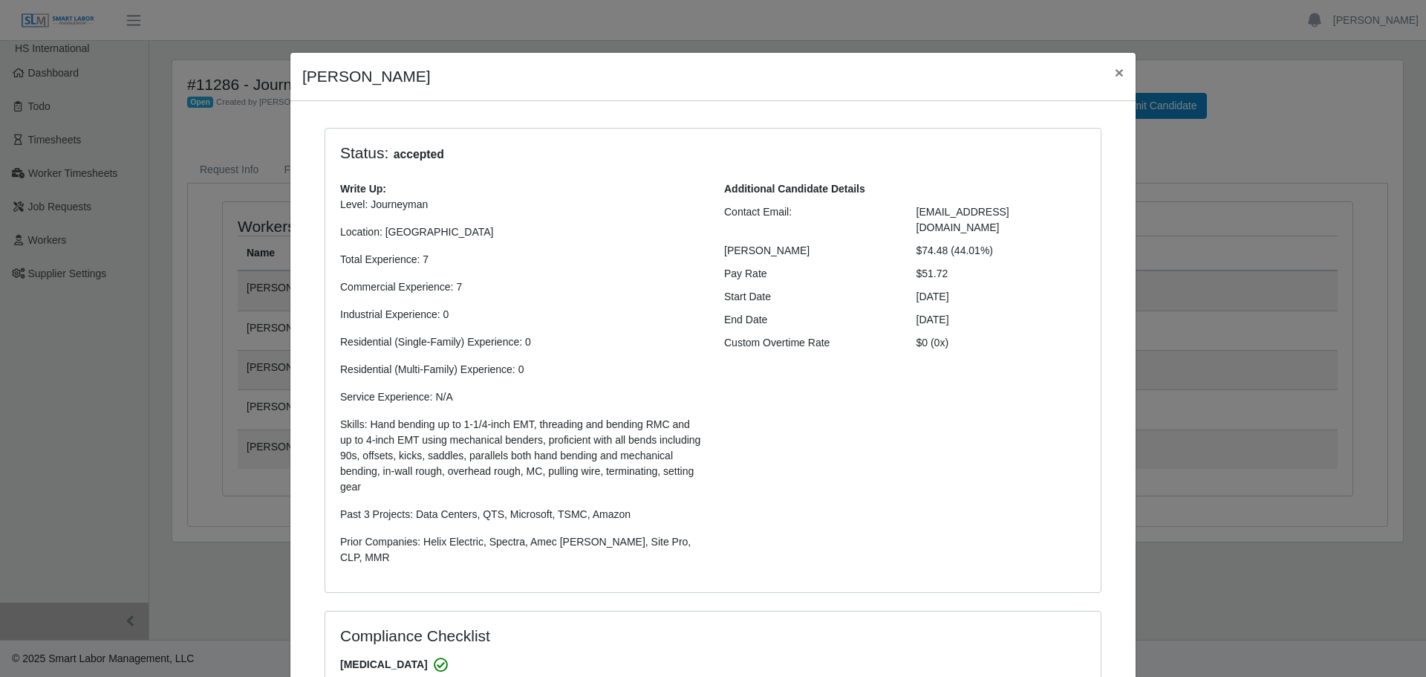
select select "**********"
click at [1108, 82] on button "×" at bounding box center [1119, 72] width 33 height 39
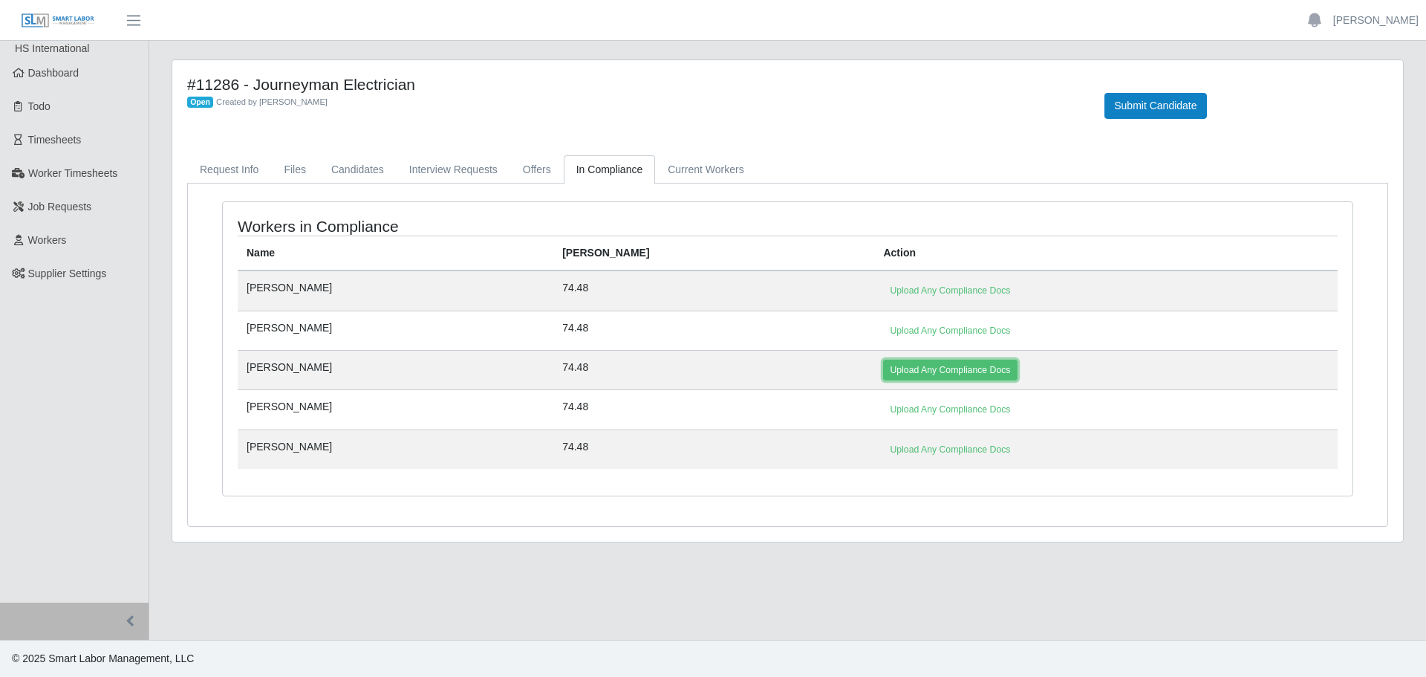
click at [883, 365] on link "Upload Any Compliance Docs" at bounding box center [950, 370] width 134 height 21
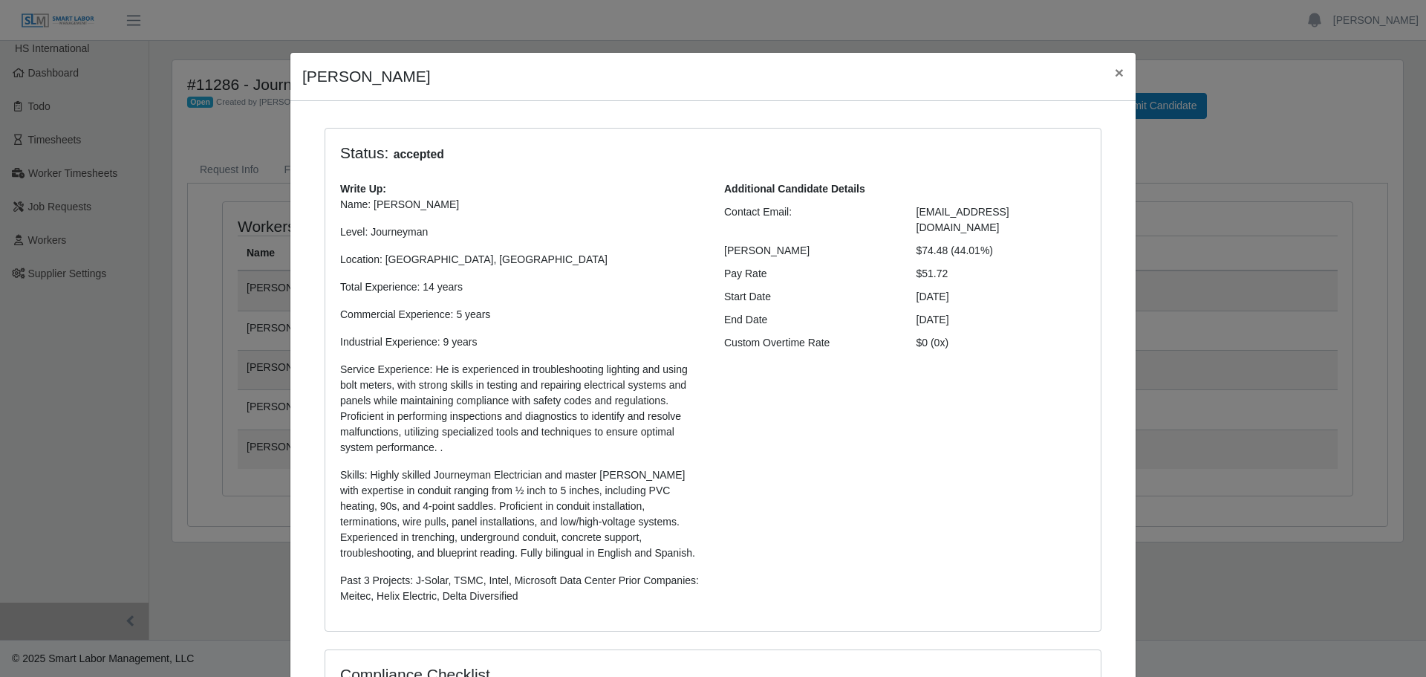
select select "**********"
click at [1119, 70] on button "×" at bounding box center [1119, 72] width 33 height 39
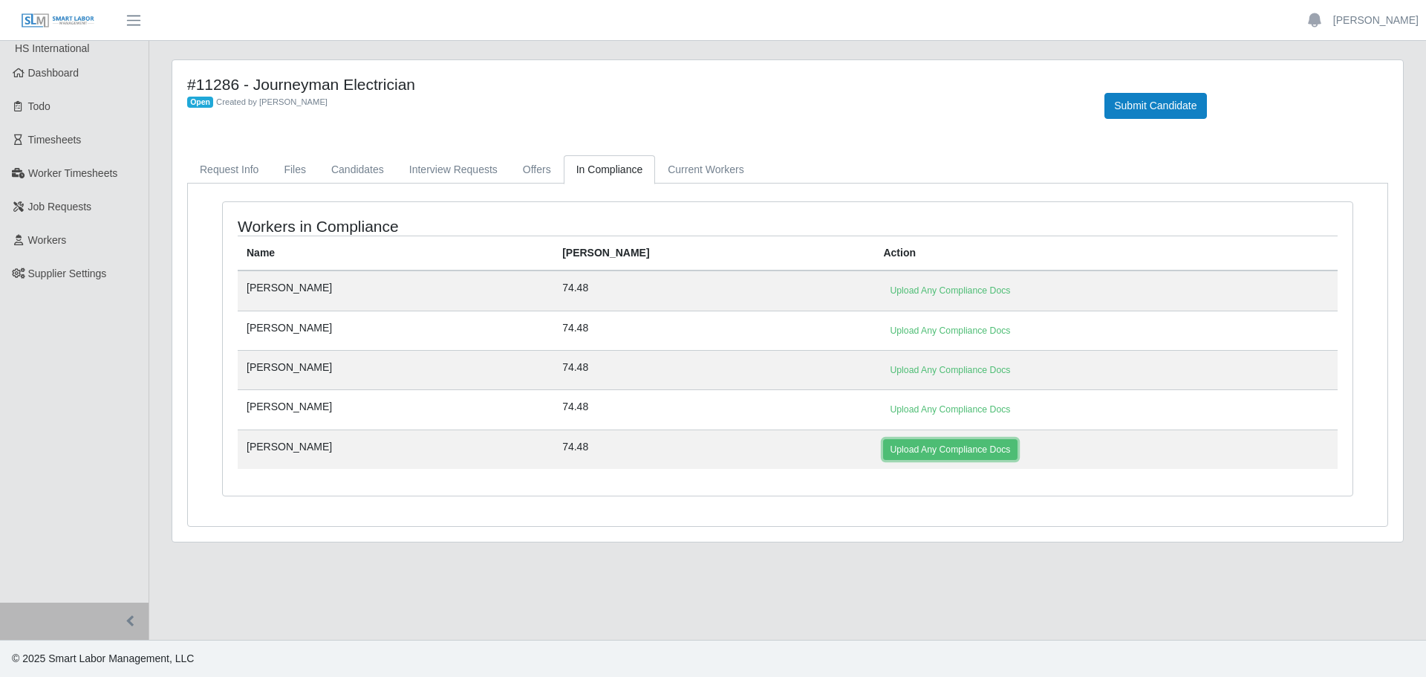
click at [883, 443] on link "Upload Any Compliance Docs" at bounding box center [950, 449] width 134 height 21
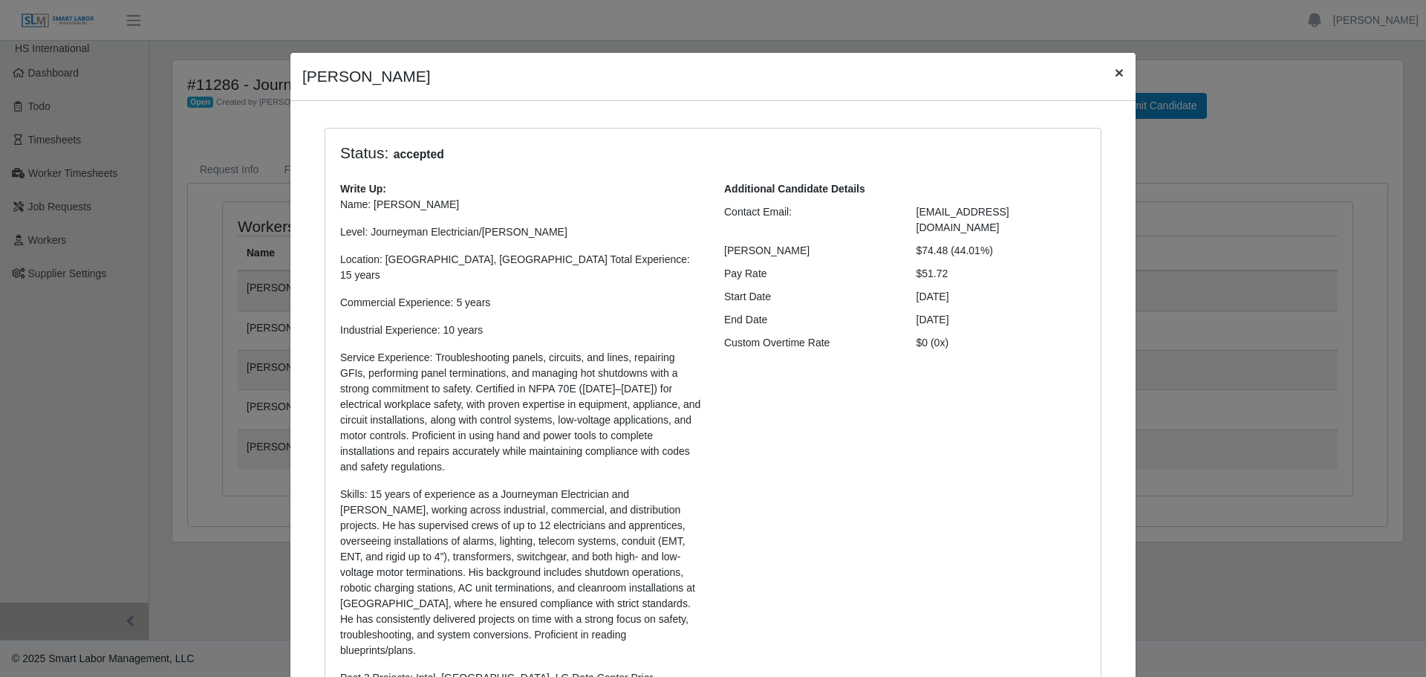
click at [1118, 70] on span "×" at bounding box center [1119, 72] width 9 height 17
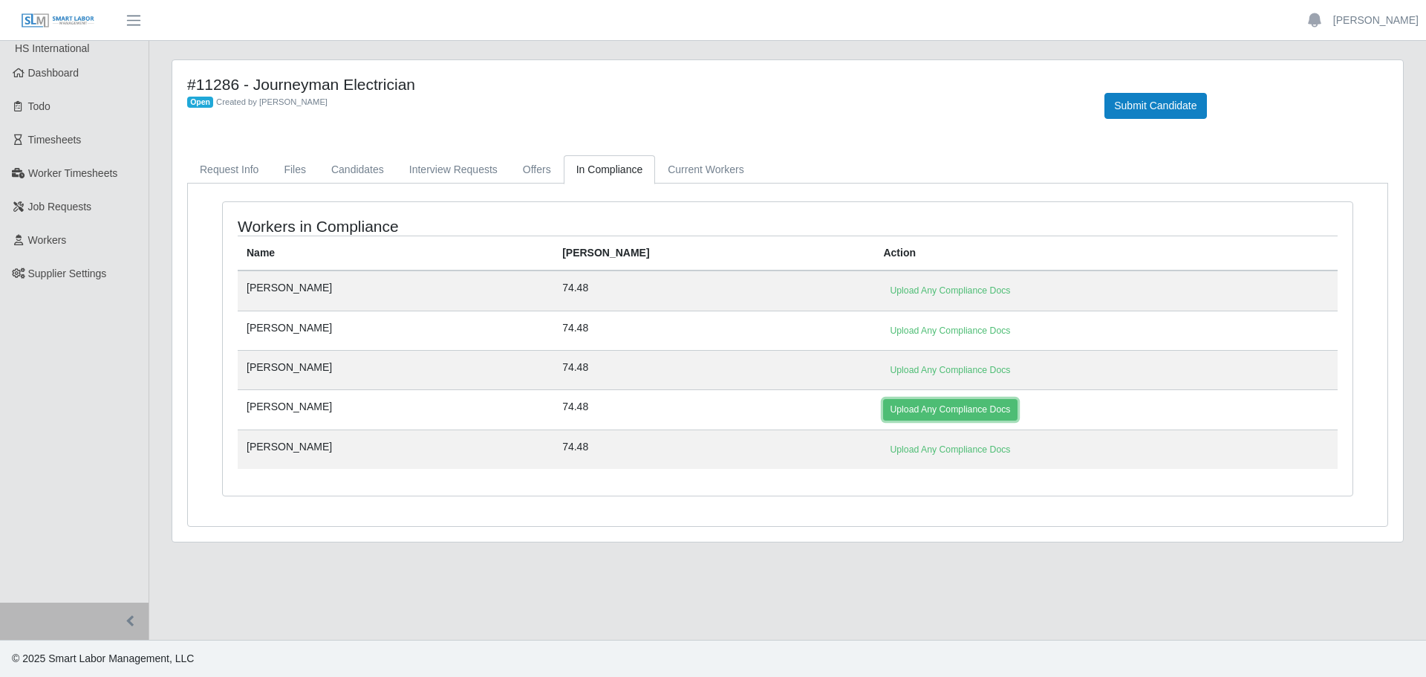
click at [883, 403] on link "Upload Any Compliance Docs" at bounding box center [950, 409] width 134 height 21
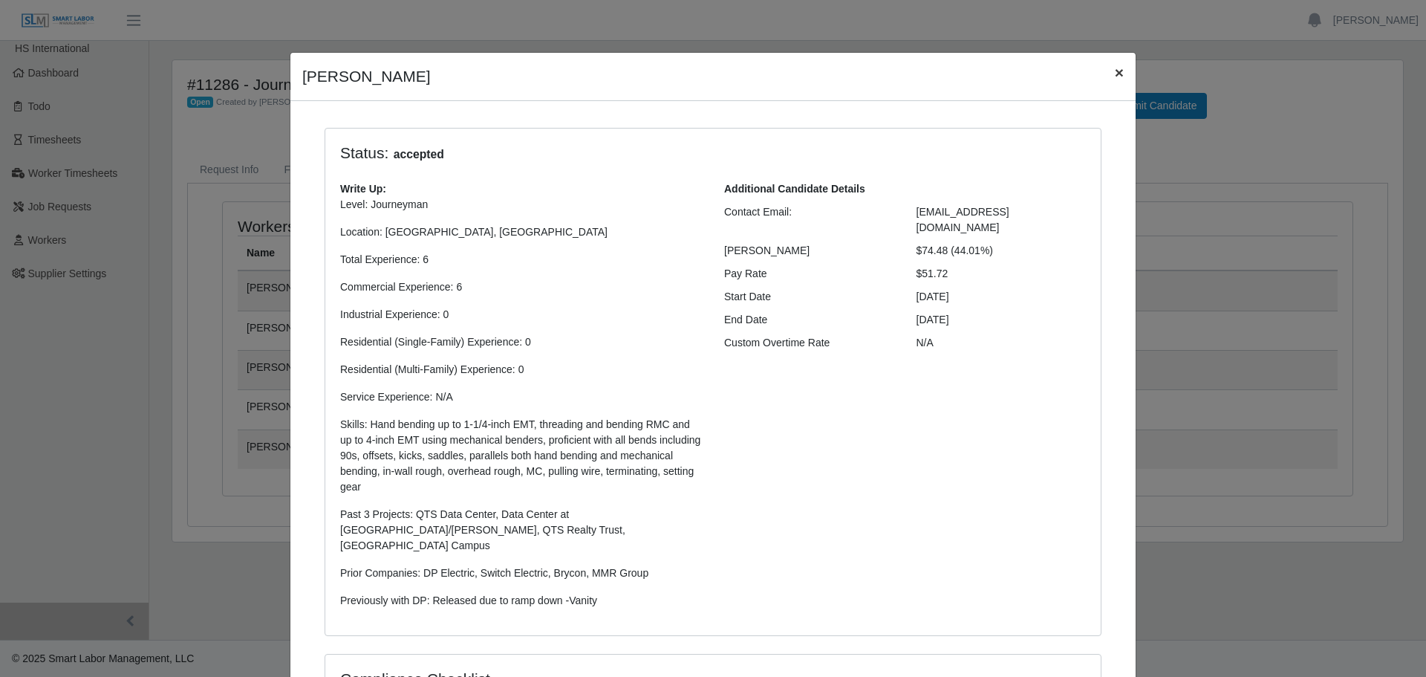
click at [1115, 70] on span "×" at bounding box center [1119, 72] width 9 height 17
